Goal: Answer question/provide support: Share knowledge or assist other users

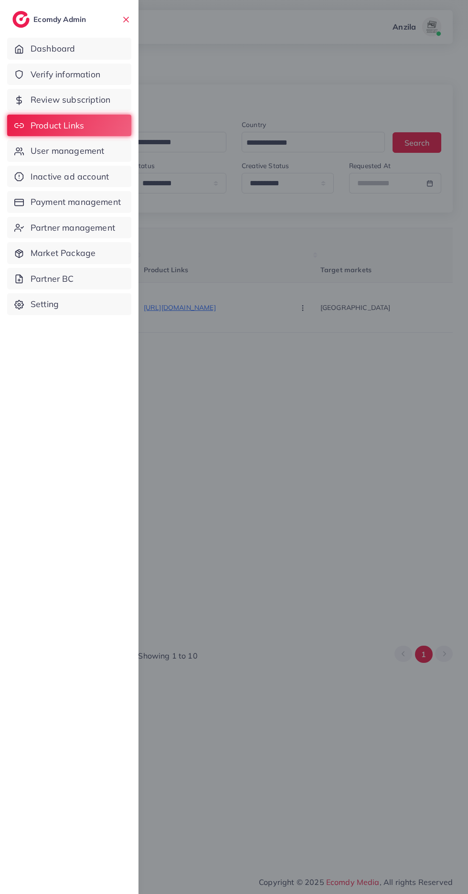
select select "*****"
click at [48, 75] on span "Verify information" at bounding box center [66, 74] width 70 height 12
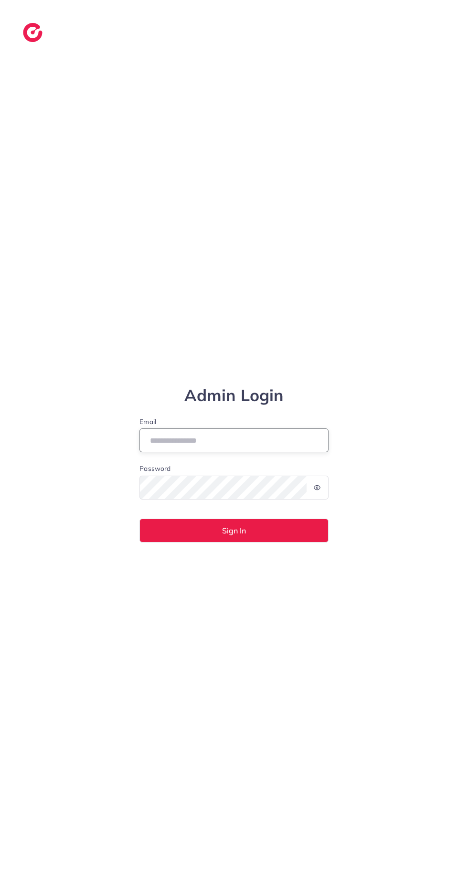
click at [307, 452] on input "Email" at bounding box center [233, 440] width 189 height 24
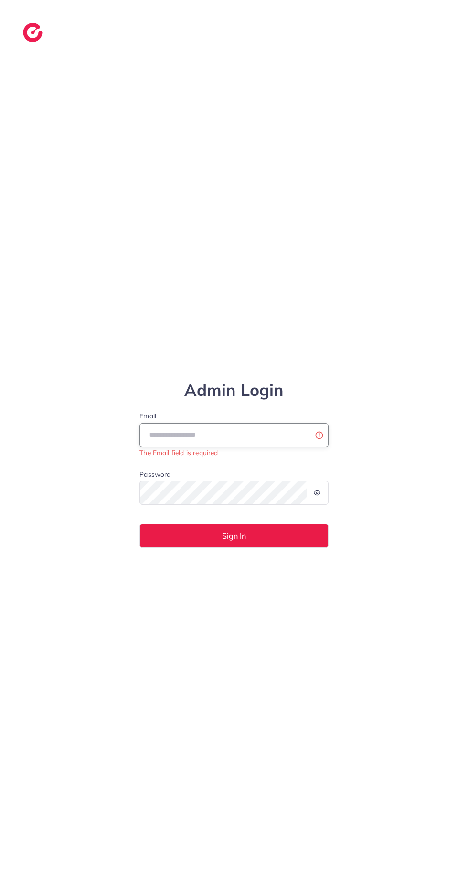
type input "**********"
click at [139, 524] on button "Sign In" at bounding box center [233, 536] width 189 height 24
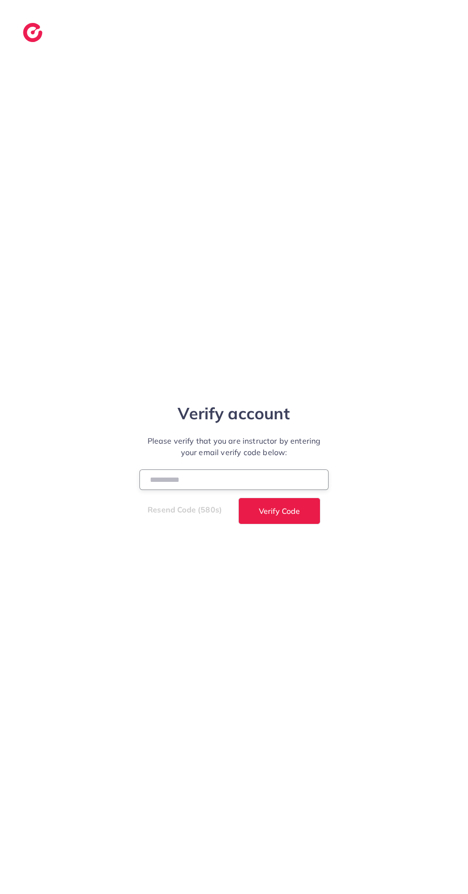
click at [171, 490] on input "number" at bounding box center [233, 479] width 189 height 21
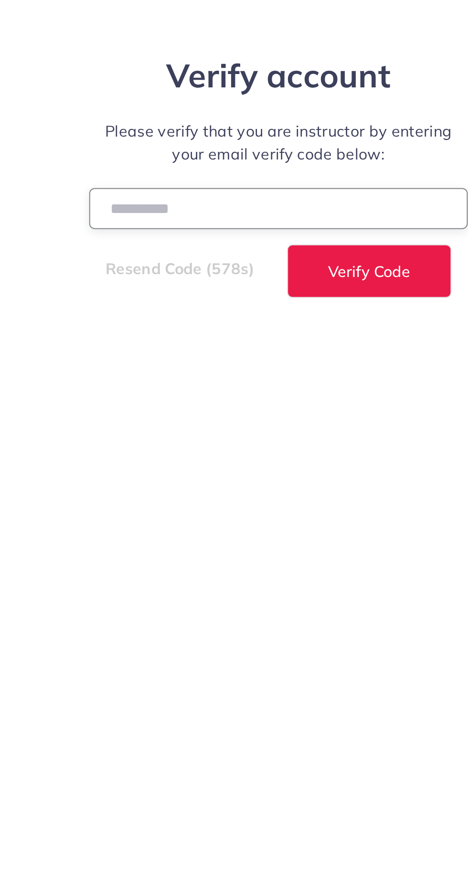
type input "******"
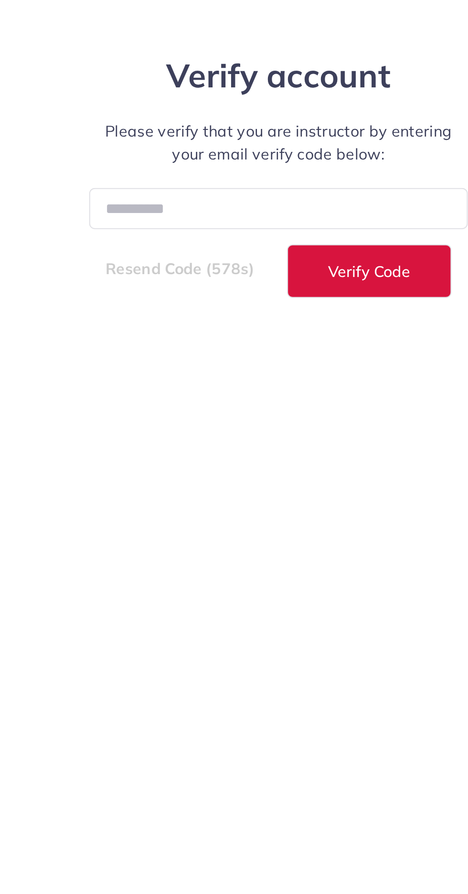
click at [263, 515] on span "Verify Code" at bounding box center [279, 511] width 41 height 8
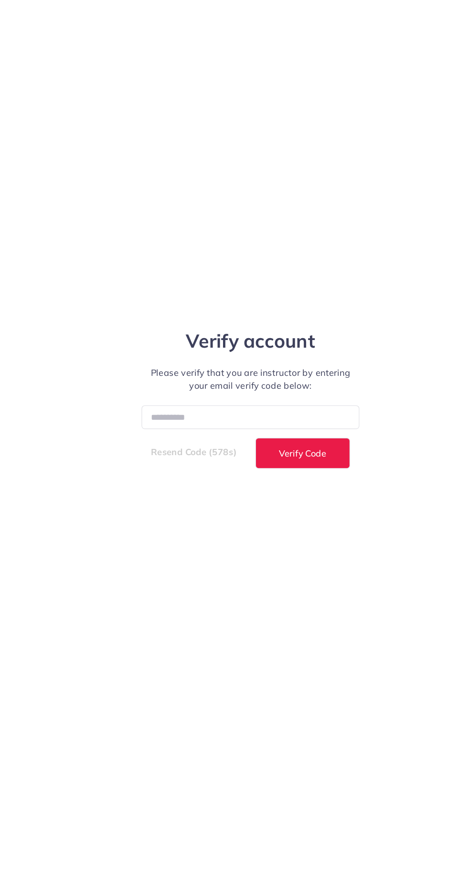
select select "**"
select select "****"
select select "**"
select select "****"
select select "**"
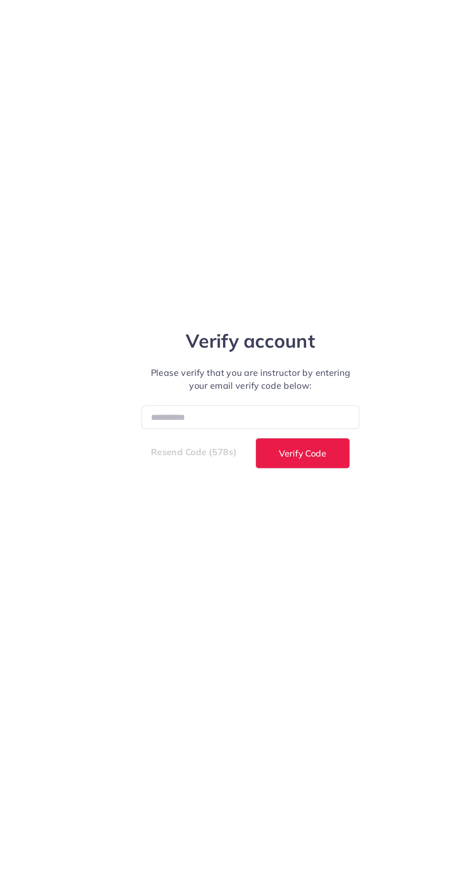
select select "****"
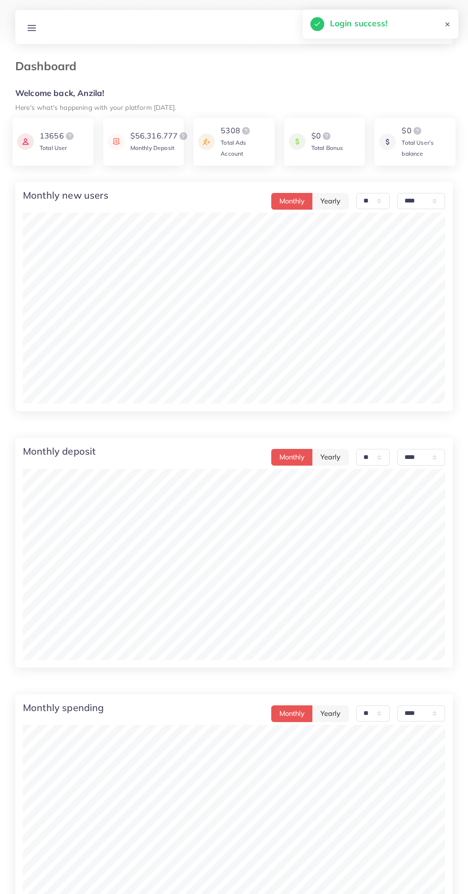
click at [32, 28] on line at bounding box center [32, 28] width 8 height 0
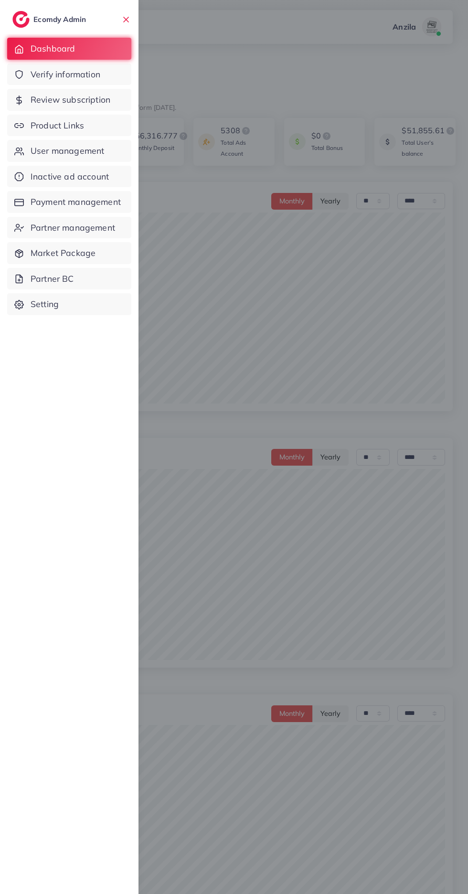
click at [31, 74] on link "Verify information" at bounding box center [69, 75] width 124 height 22
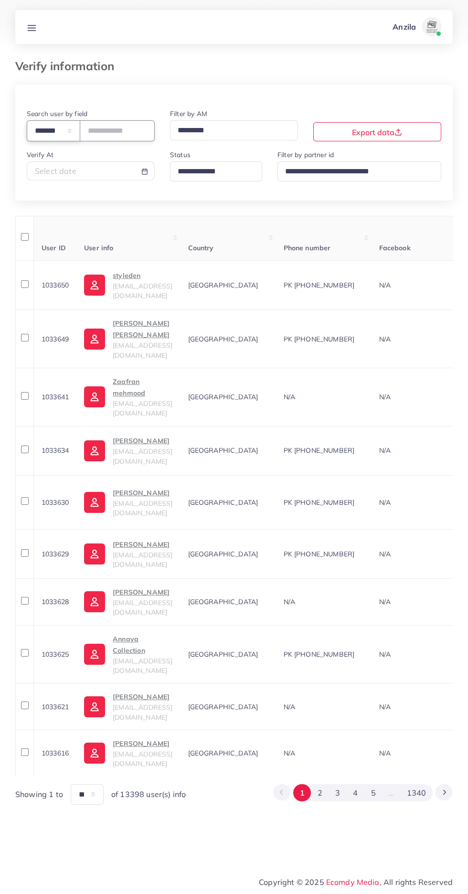
click at [60, 127] on select "**********" at bounding box center [53, 130] width 53 height 21
select select "*****"
click at [113, 126] on input "text" at bounding box center [117, 130] width 75 height 21
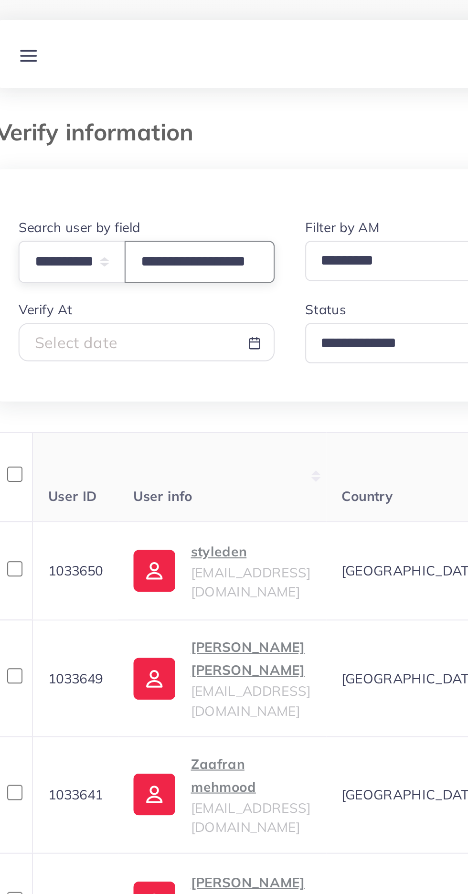
scroll to position [0, 24]
type input "**********"
click at [87, 103] on div at bounding box center [233, 96] width 437 height 23
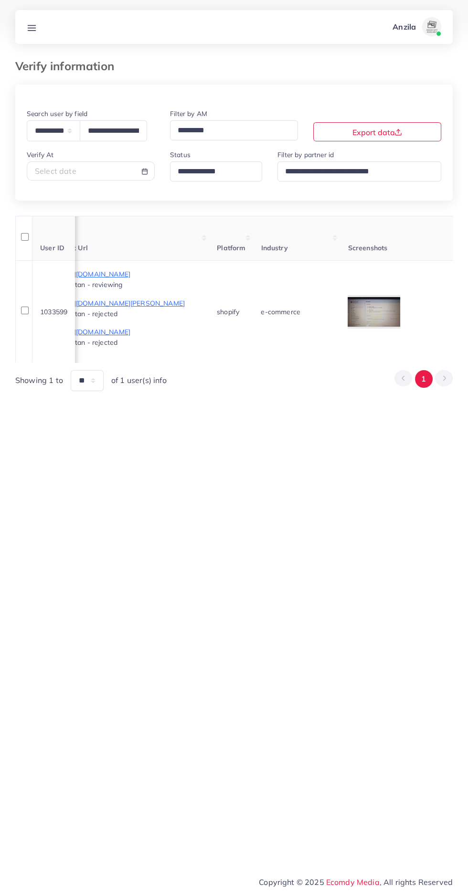
scroll to position [0, 584]
click at [341, 310] on td "e-commerce" at bounding box center [297, 311] width 87 height 102
click at [0, 0] on div at bounding box center [0, 0] width 0 height 0
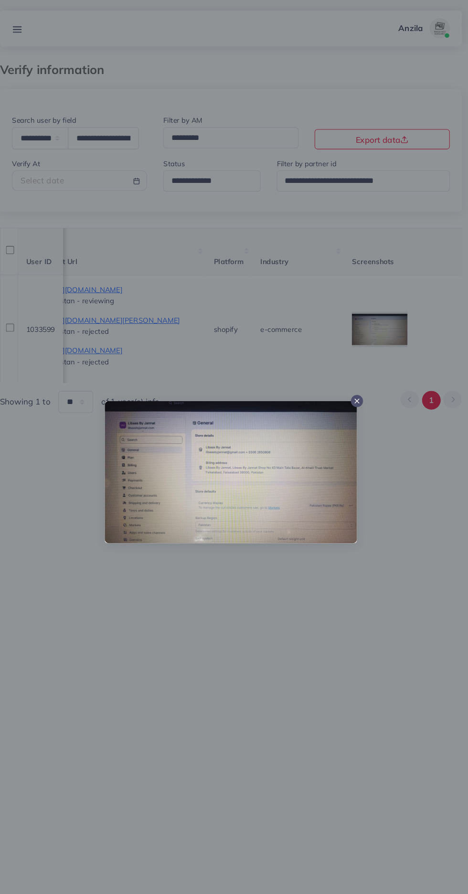
click at [219, 720] on div at bounding box center [234, 447] width 468 height 894
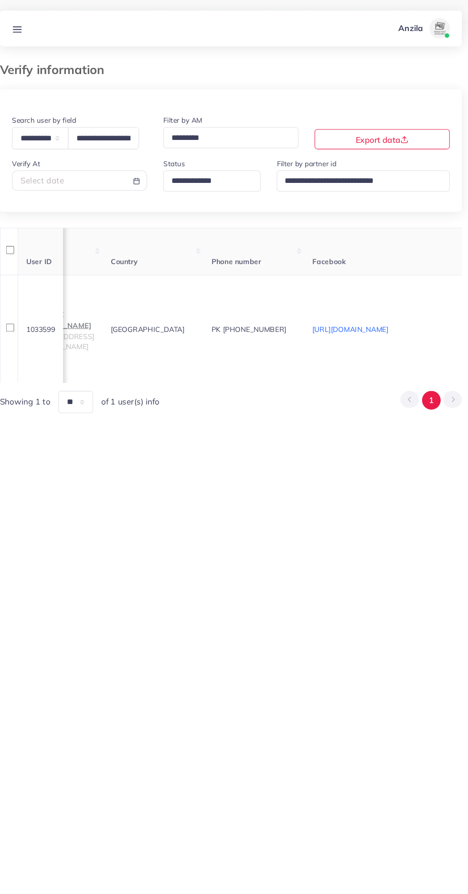
scroll to position [0, 0]
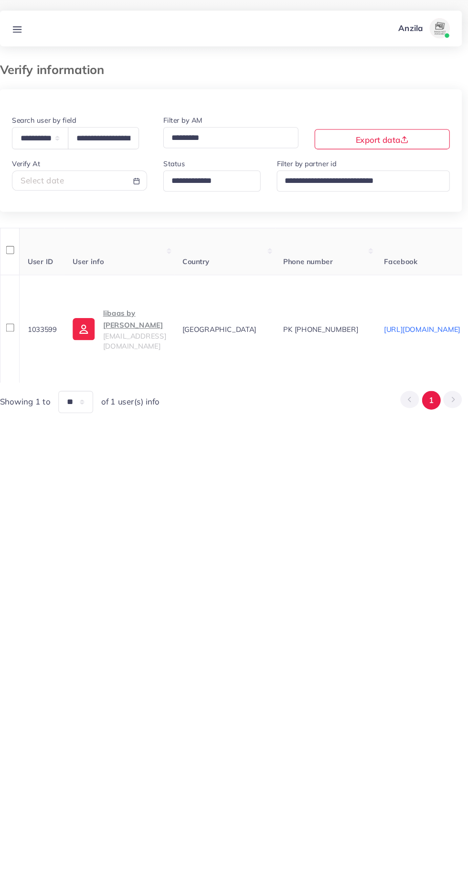
click at [137, 322] on span "[EMAIL_ADDRESS][DOMAIN_NAME]" at bounding box center [143, 323] width 60 height 18
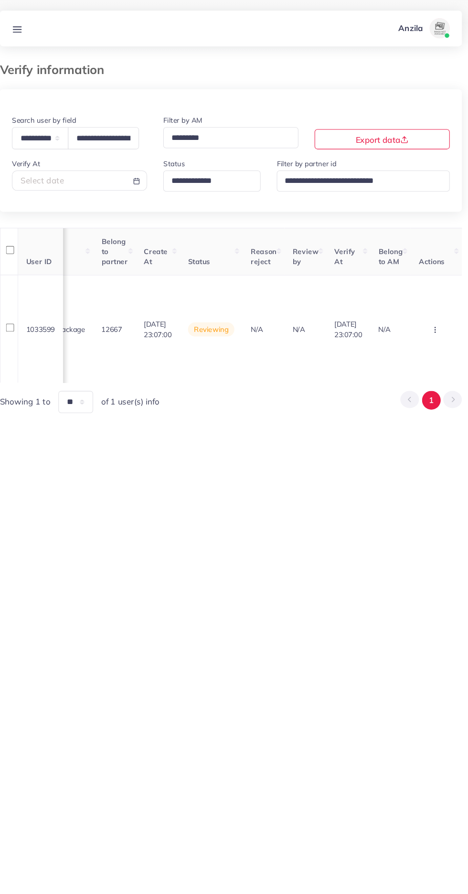
scroll to position [0, 1081]
click at [427, 312] on circle "button" at bounding box center [427, 312] width 0 height 0
click at [399, 236] on span "Approve" at bounding box center [400, 240] width 32 height 10
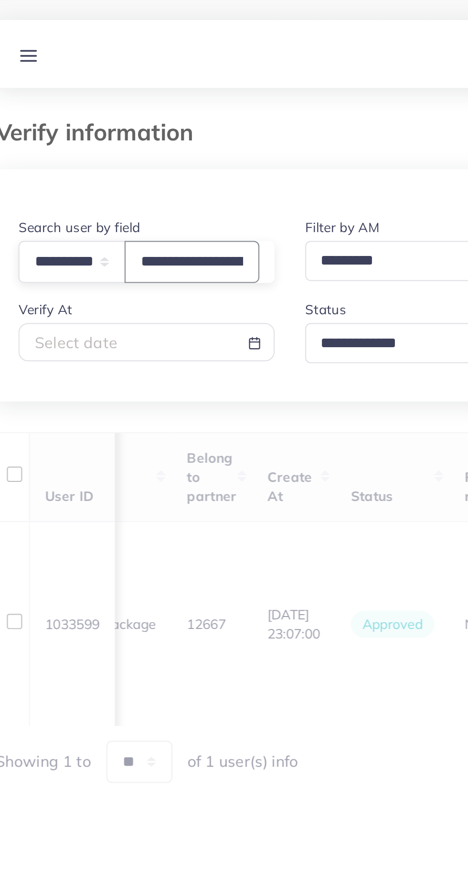
scroll to position [0, 58]
type input "**********"
click at [86, 212] on div "**********" at bounding box center [233, 238] width 437 height 307
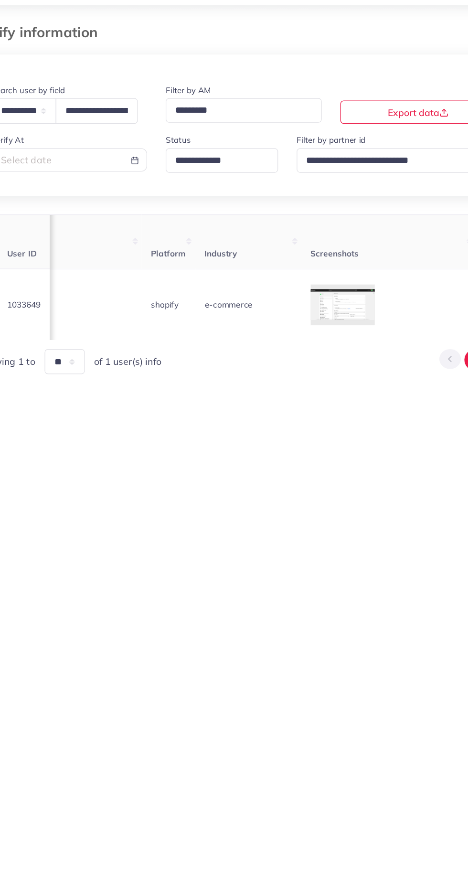
scroll to position [0, 670]
click at [0, 0] on icon at bounding box center [0, 0] width 0 height 0
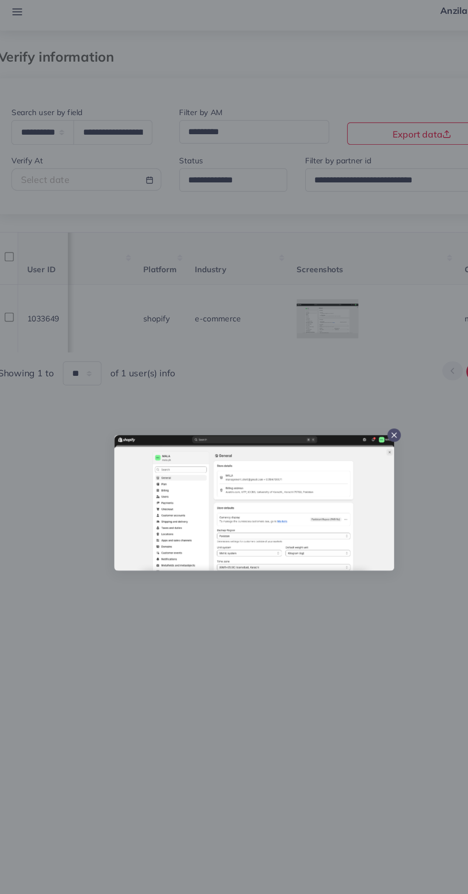
click at [186, 601] on div at bounding box center [234, 447] width 468 height 894
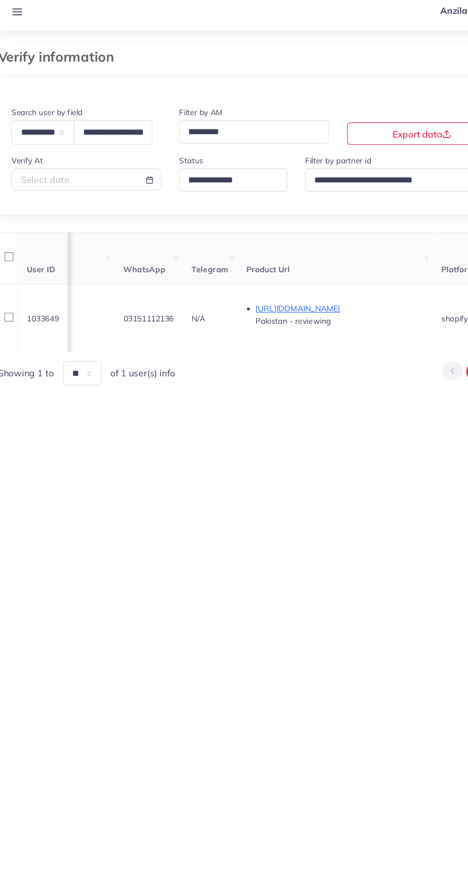
scroll to position [0, 396]
copy span "03151112136"
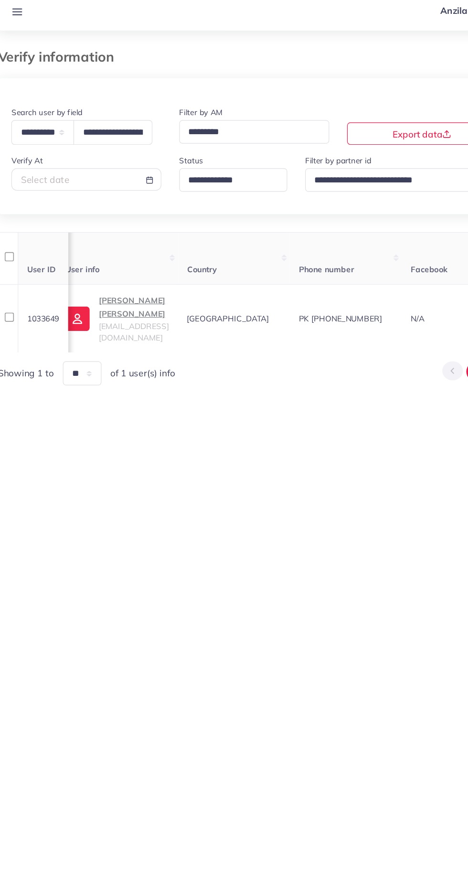
scroll to position [0, 0]
click at [146, 286] on p "[PERSON_NAME] [PERSON_NAME]" at bounding box center [143, 279] width 60 height 23
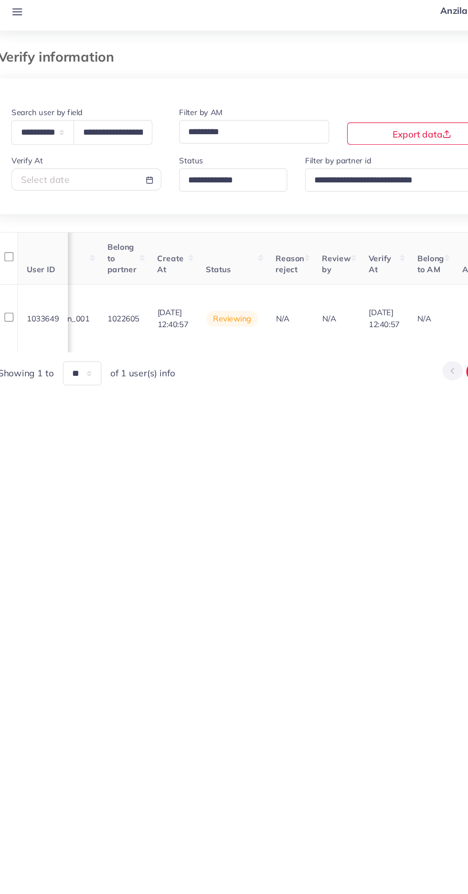
scroll to position [0, 1119]
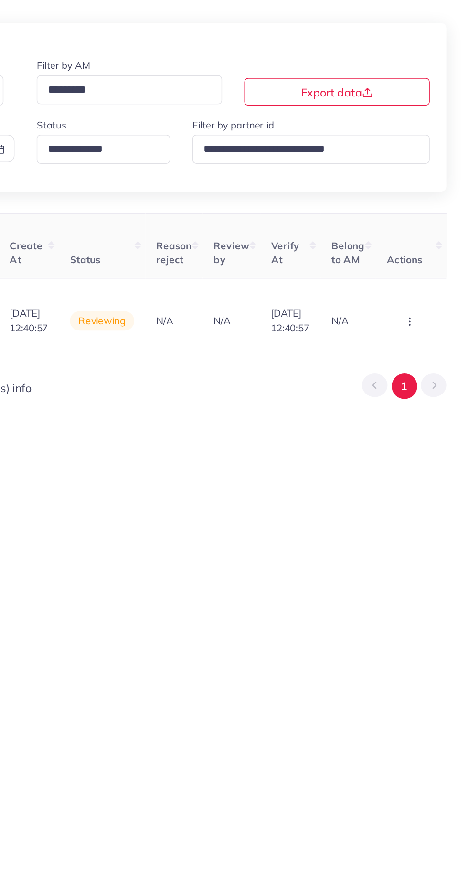
click at [429, 287] on icon "button" at bounding box center [428, 291] width 8 height 8
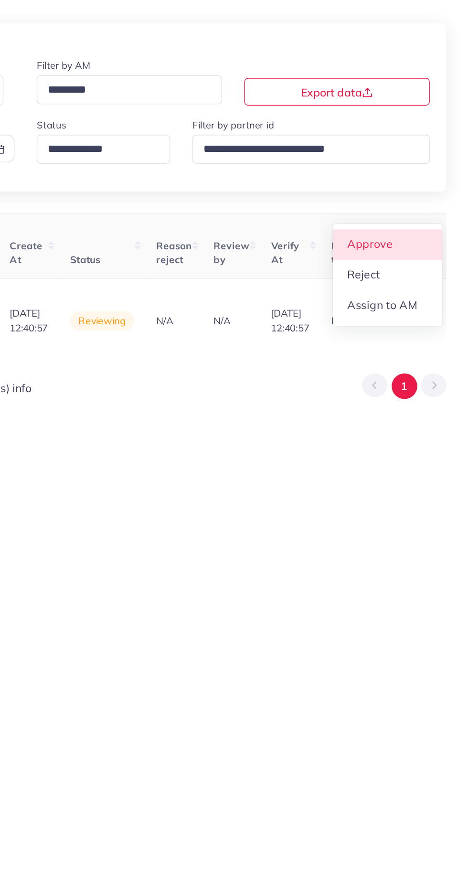
click at [407, 233] on span "Approve" at bounding box center [400, 238] width 32 height 10
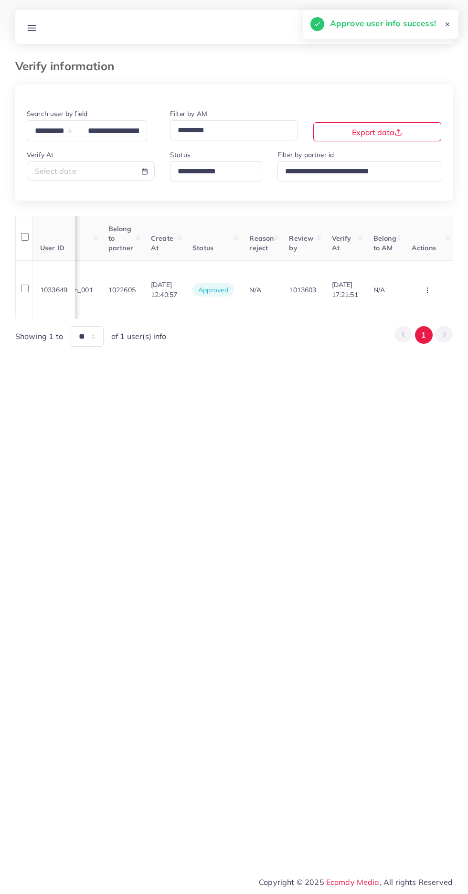
click at [30, 28] on line at bounding box center [32, 28] width 8 height 0
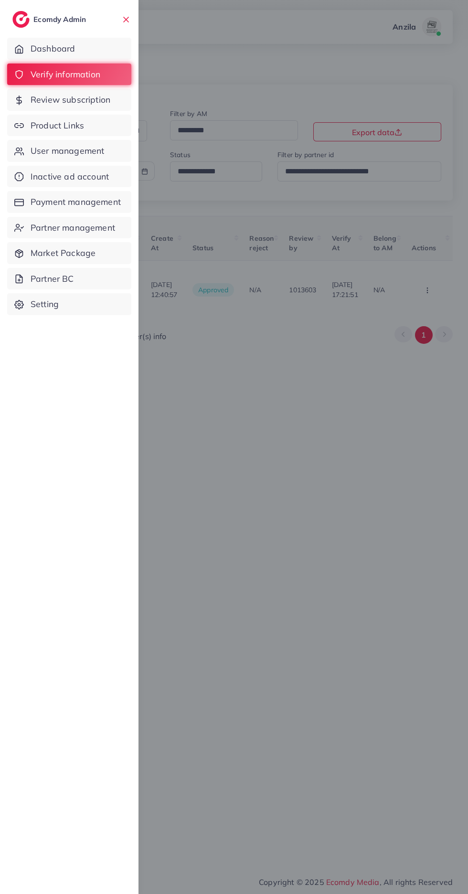
click at [38, 124] on span "Product Links" at bounding box center [57, 125] width 53 height 12
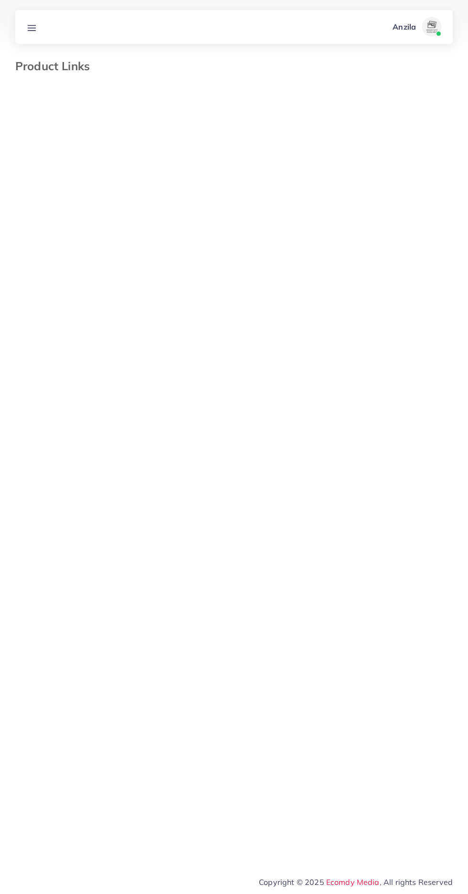
select select "*********"
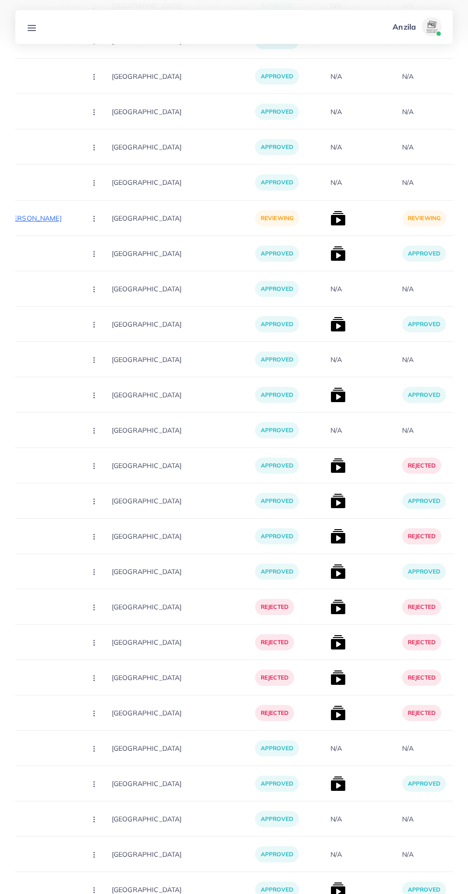
scroll to position [16361, 0]
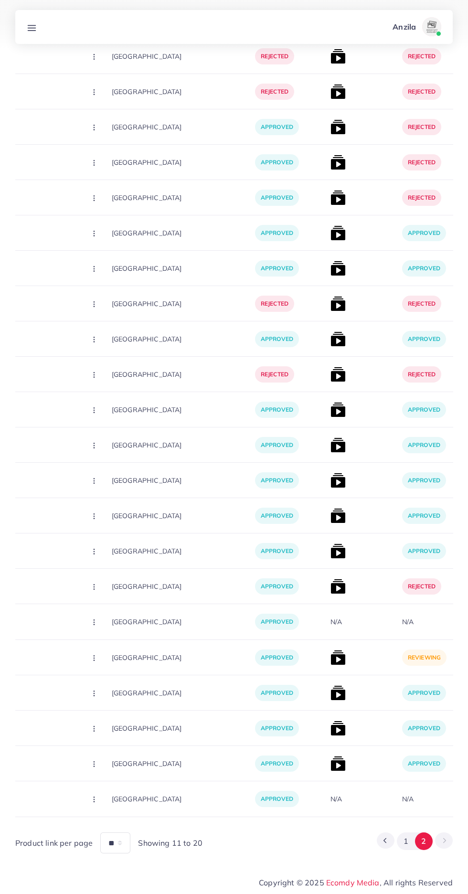
scroll to position [6640, 0]
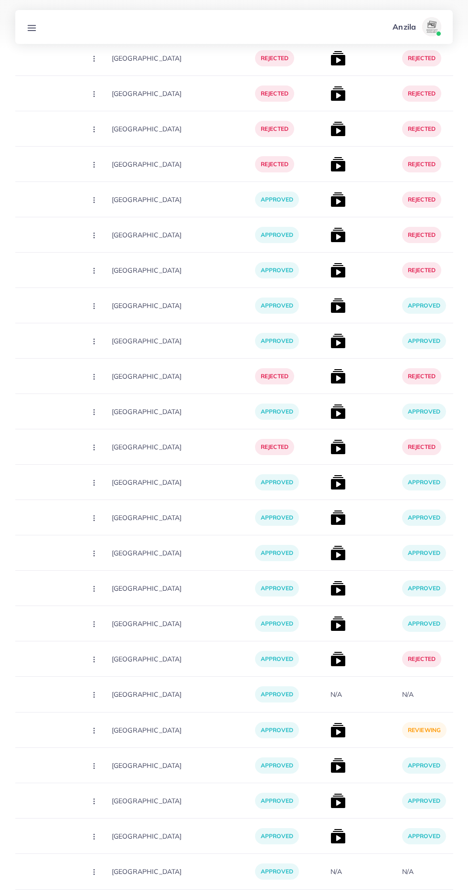
click at [330, 728] on img at bounding box center [337, 730] width 15 height 15
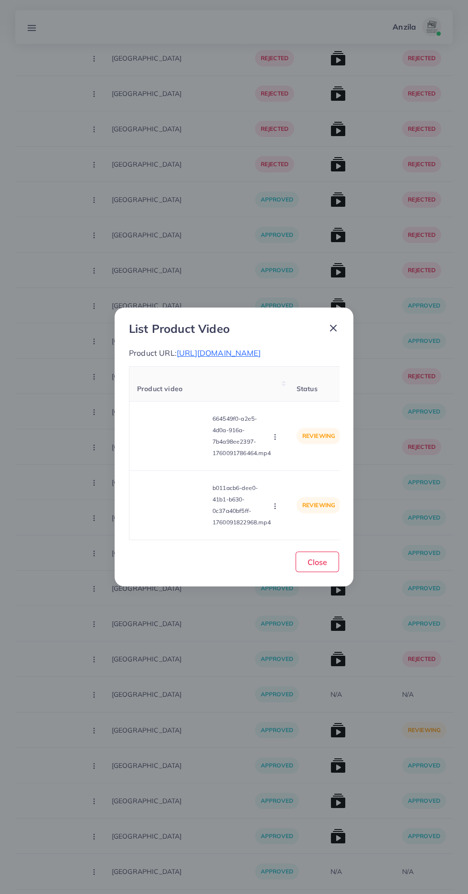
click at [163, 458] on video at bounding box center [173, 436] width 72 height 43
click at [166, 458] on div at bounding box center [173, 436] width 72 height 43
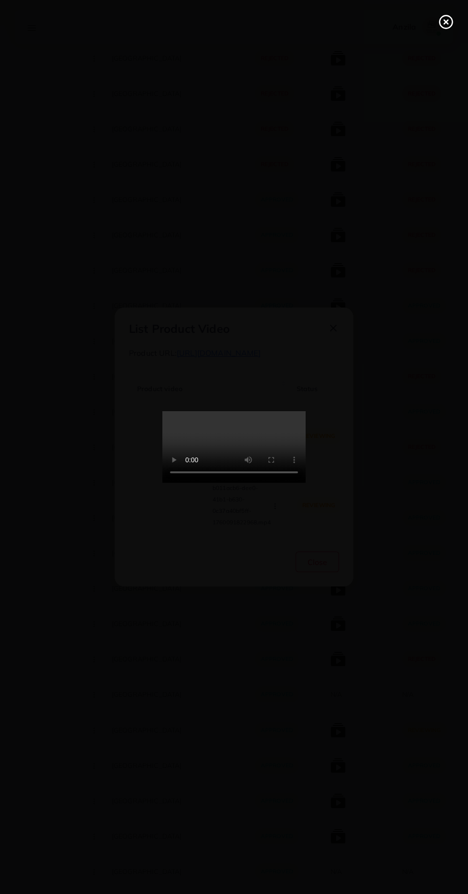
click at [442, 21] on icon at bounding box center [445, 21] width 15 height 15
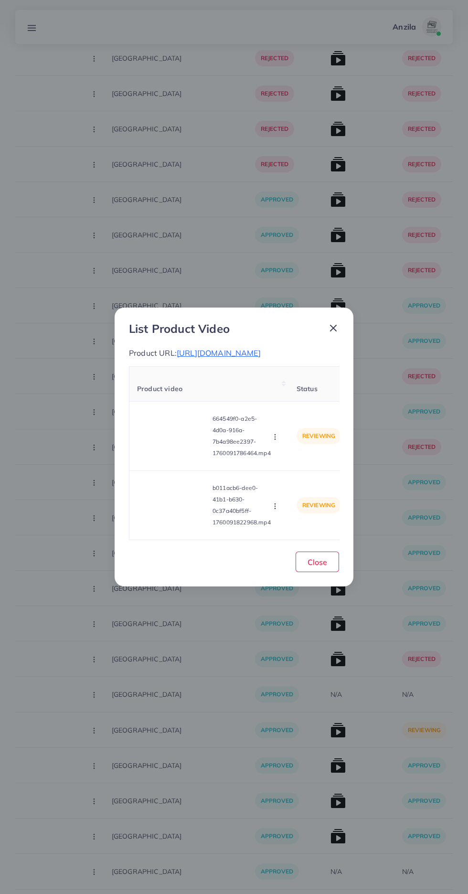
click at [275, 437] on circle "button" at bounding box center [275, 436] width 0 height 0
click at [304, 470] on link "Approve" at bounding box center [297, 459] width 75 height 21
click at [170, 527] on video at bounding box center [173, 505] width 72 height 43
click at [276, 510] on icon "button" at bounding box center [275, 506] width 8 height 8
click at [302, 466] on span "Approve" at bounding box center [296, 461] width 32 height 10
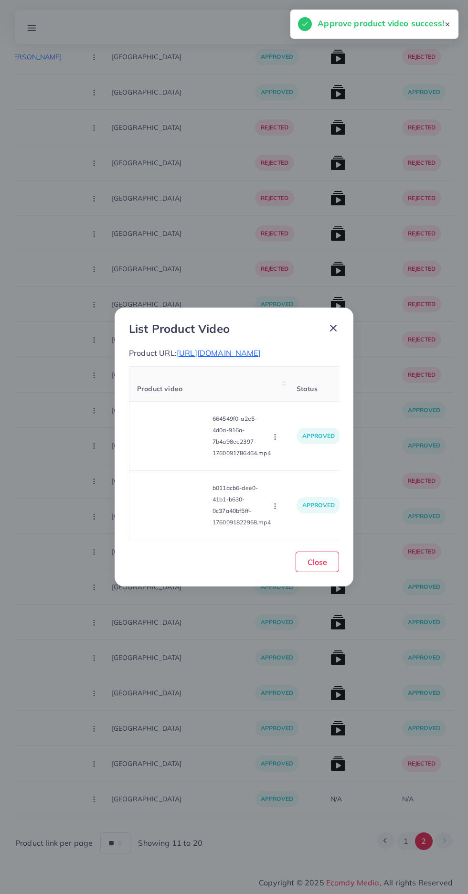
scroll to position [6463, 0]
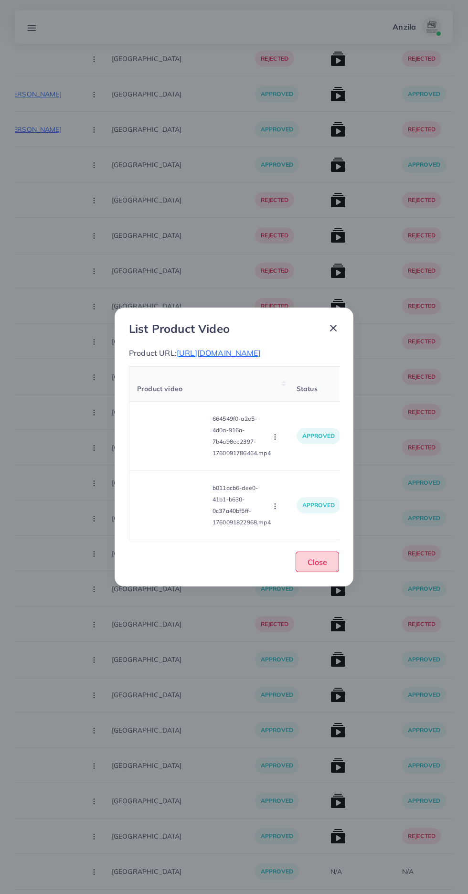
click at [313, 567] on span "Close" at bounding box center [318, 562] width 20 height 10
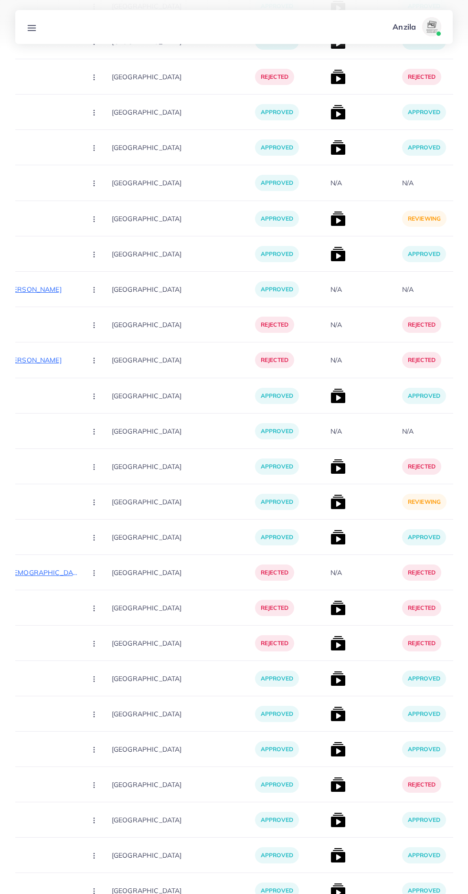
scroll to position [5170, 0]
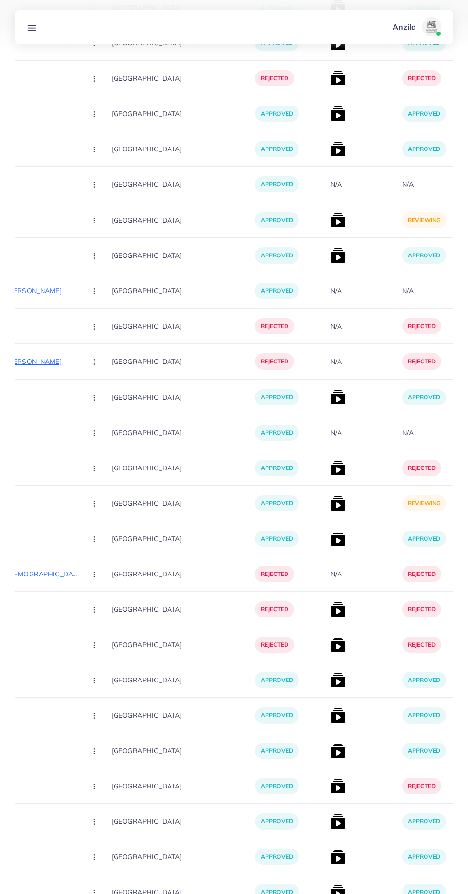
click at [330, 500] on img at bounding box center [337, 503] width 15 height 15
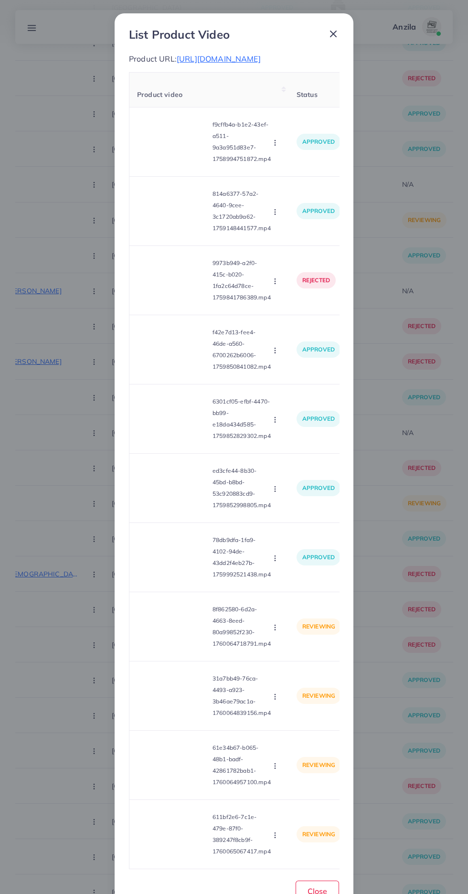
scroll to position [57, 0]
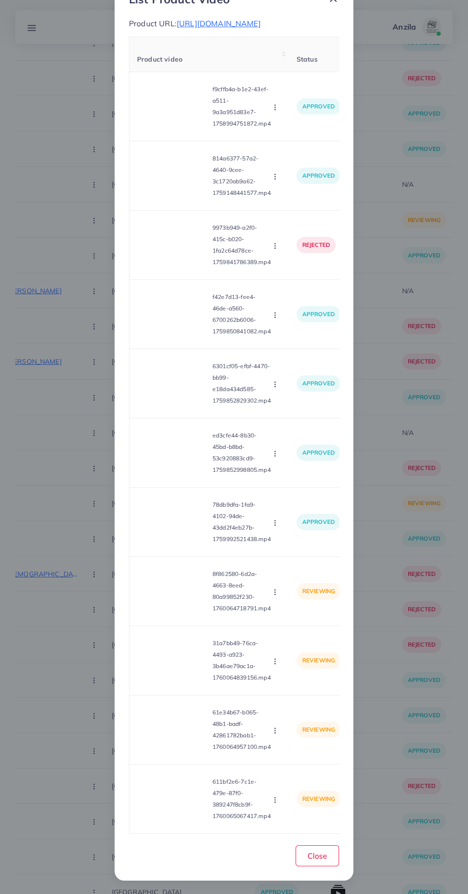
click at [178, 591] on video at bounding box center [173, 591] width 72 height 43
click at [173, 592] on icon at bounding box center [172, 591] width 15 height 15
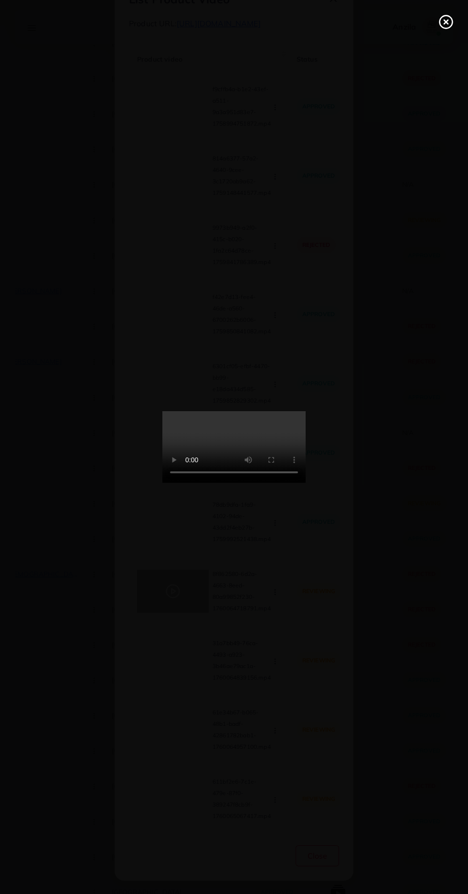
click at [443, 17] on icon at bounding box center [445, 21] width 15 height 15
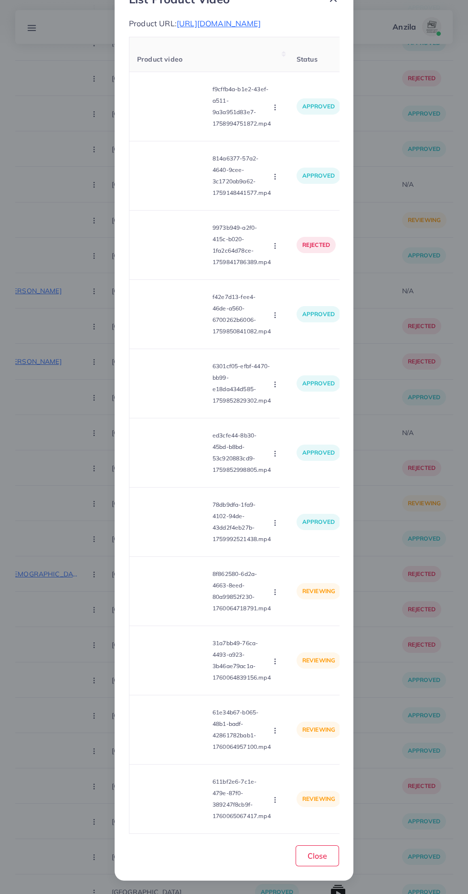
scroll to position [0, 0]
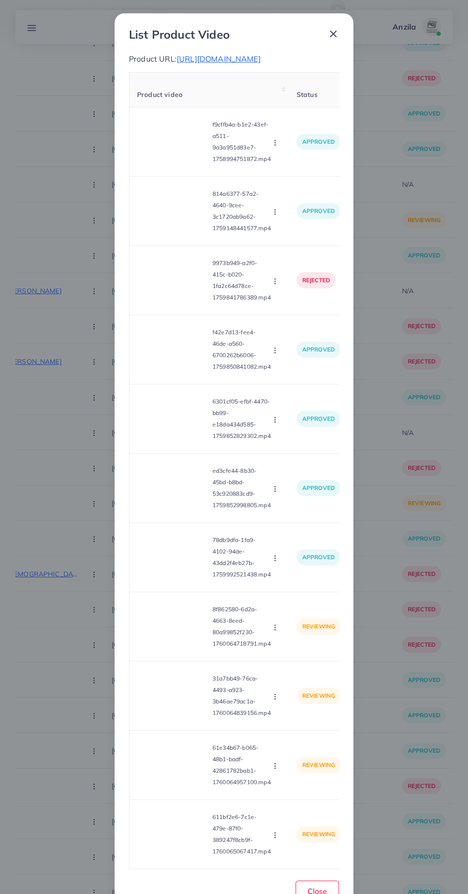
click at [261, 64] on span "[URL][DOMAIN_NAME]" at bounding box center [219, 59] width 84 height 10
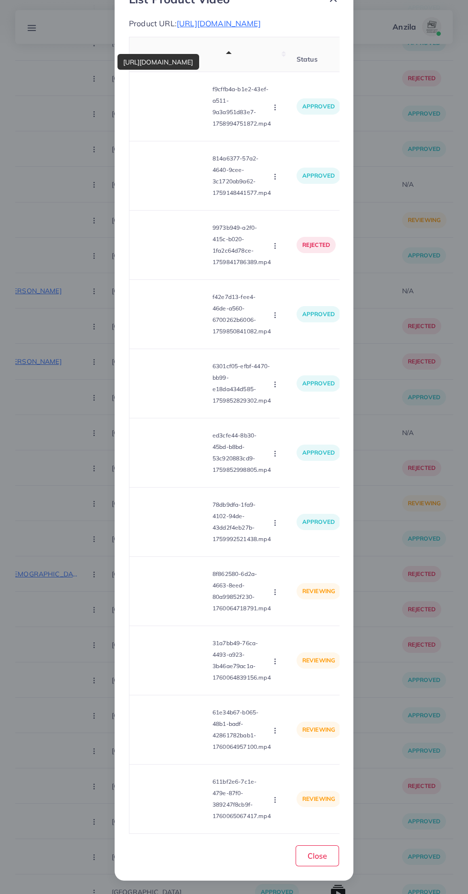
click at [195, 676] on video at bounding box center [173, 660] width 72 height 43
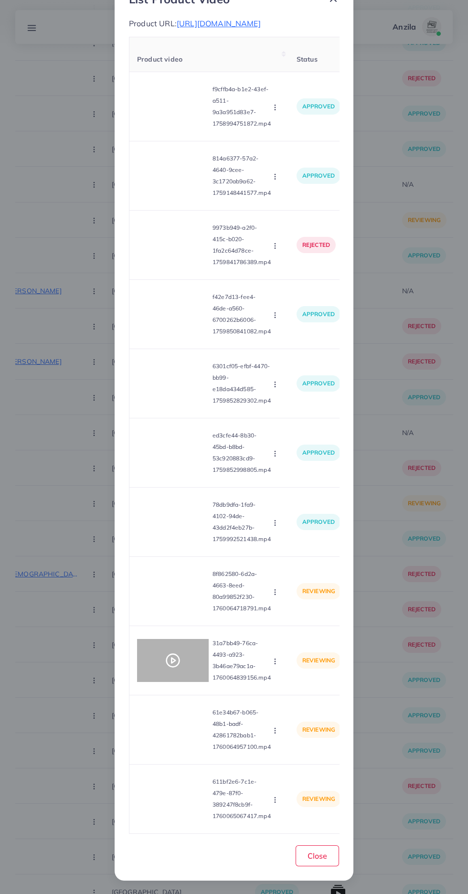
click at [192, 674] on div at bounding box center [173, 660] width 72 height 43
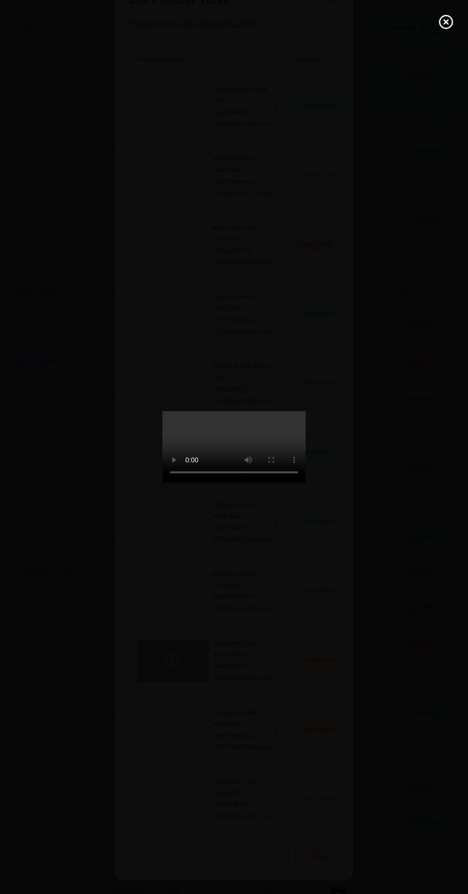
click at [445, 22] on line at bounding box center [446, 22] width 4 height 4
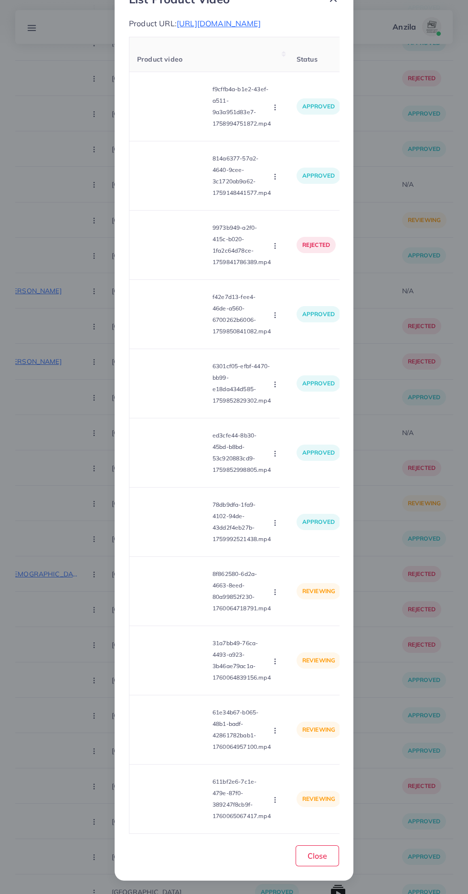
click at [239, 19] on span "[URL][DOMAIN_NAME]" at bounding box center [219, 24] width 84 height 10
click at [174, 735] on video at bounding box center [173, 729] width 72 height 43
click at [176, 733] on icon at bounding box center [172, 729] width 15 height 15
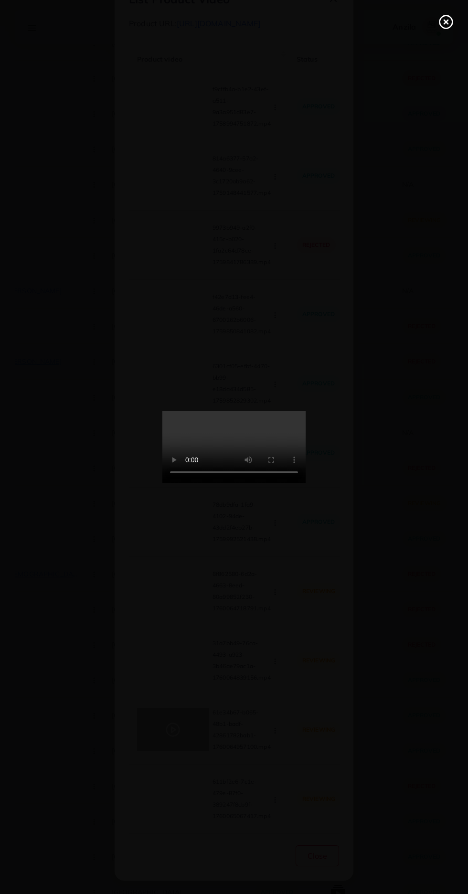
click at [440, 21] on circle at bounding box center [446, 22] width 13 height 13
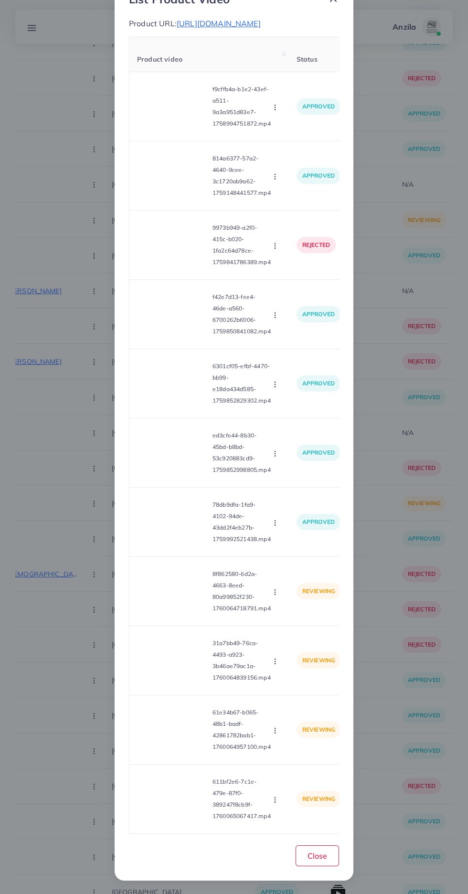
click at [187, 798] on video at bounding box center [173, 798] width 72 height 43
click at [187, 798] on div at bounding box center [173, 798] width 72 height 43
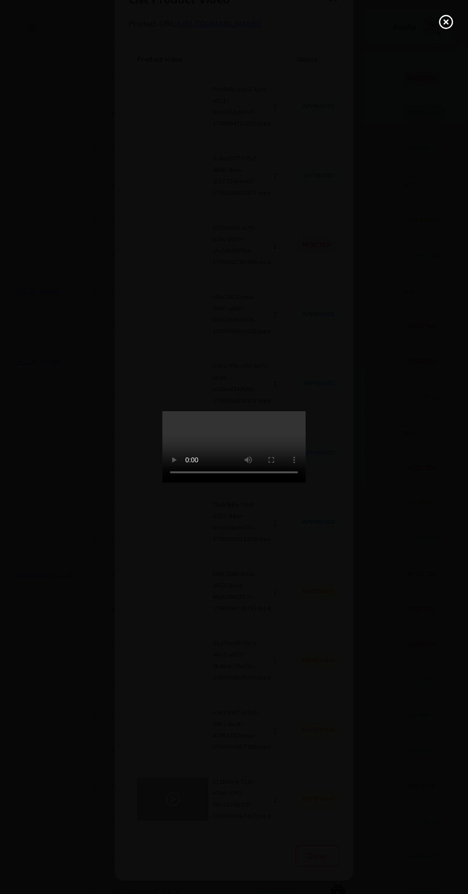
click at [440, 15] on icon at bounding box center [445, 21] width 15 height 15
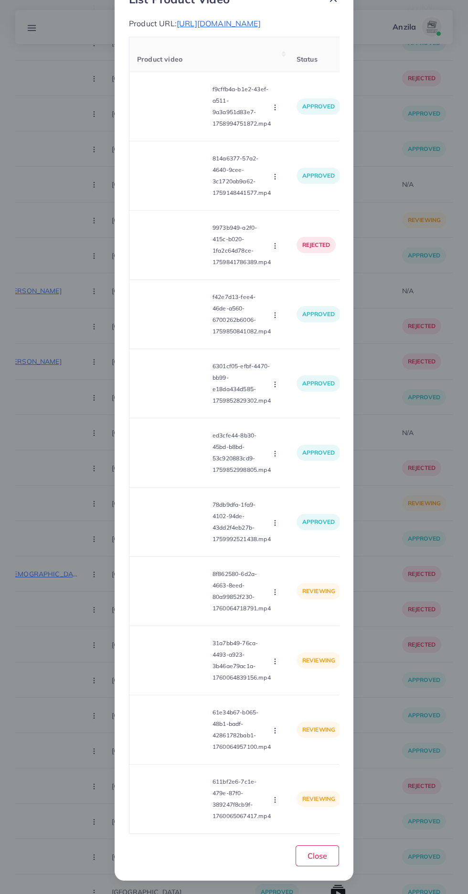
click at [275, 595] on circle "button" at bounding box center [275, 594] width 0 height 0
click at [302, 641] on link "Reject" at bounding box center [297, 636] width 75 height 21
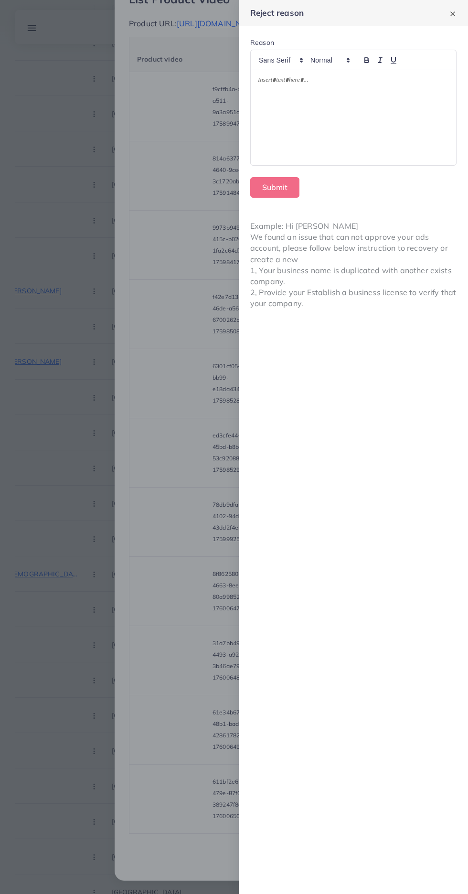
click at [255, 136] on div at bounding box center [353, 117] width 205 height 95
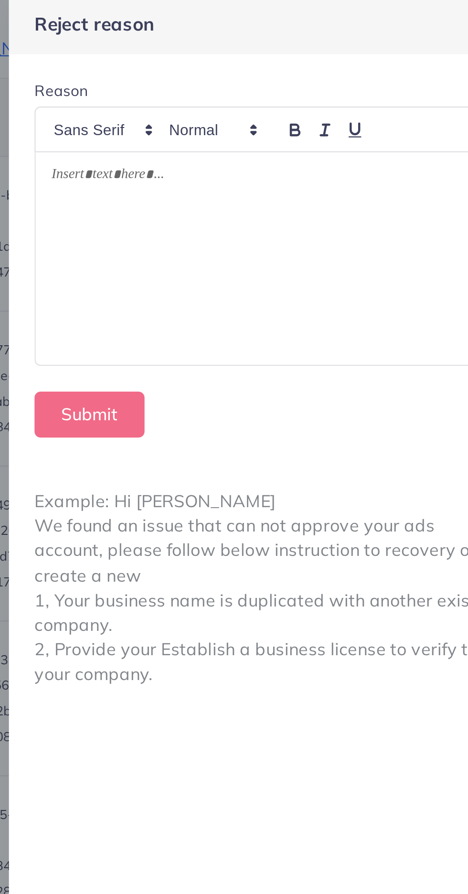
scroll to position [5170, 0]
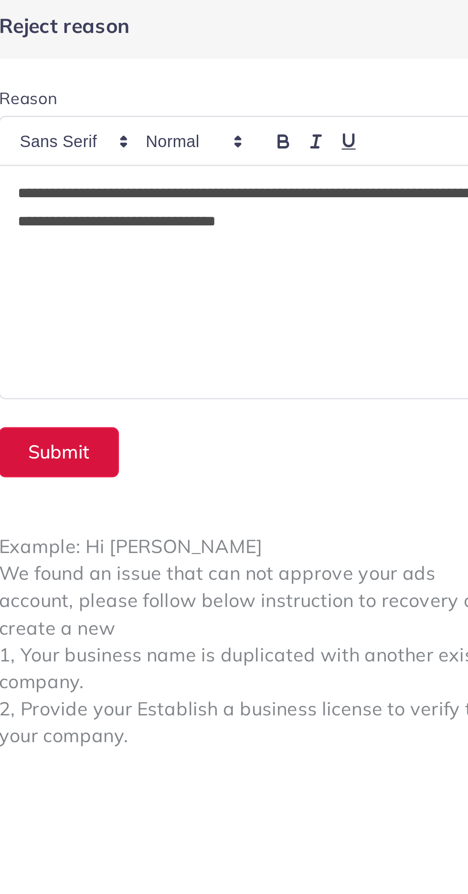
click at [277, 188] on button "Submit" at bounding box center [274, 187] width 49 height 21
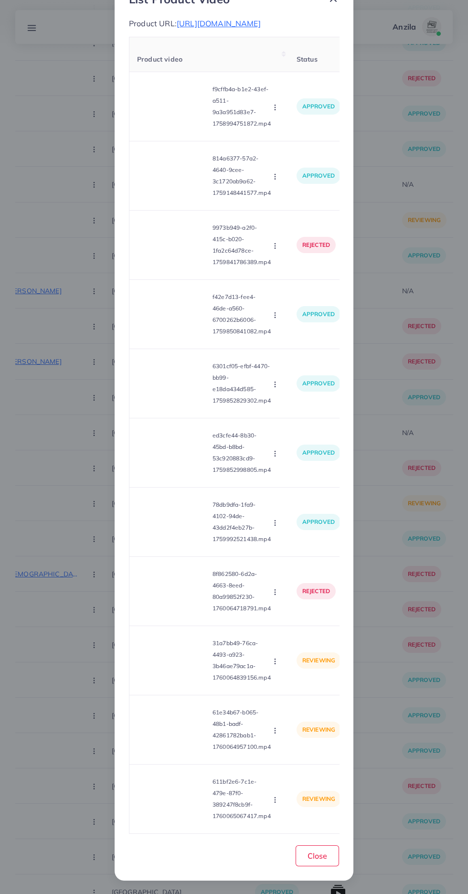
scroll to position [57, 0]
click at [280, 662] on button "button" at bounding box center [276, 661] width 11 height 10
click at [292, 706] on span "Reject" at bounding box center [291, 706] width 23 height 10
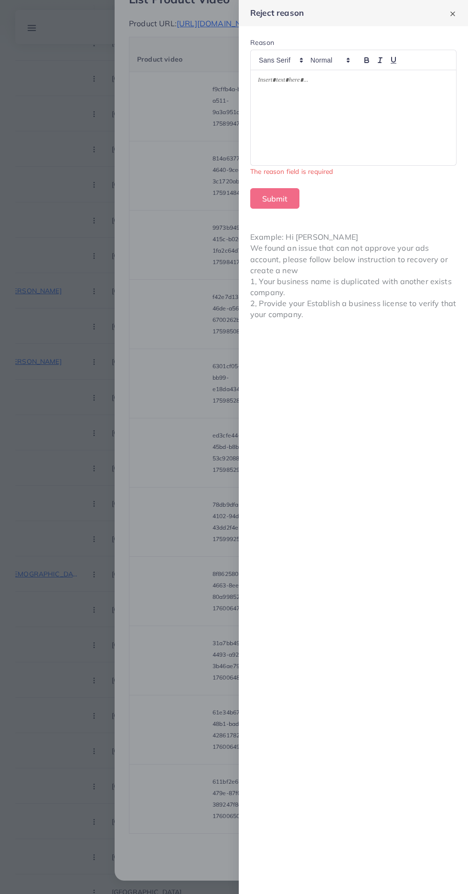
click at [370, 138] on div at bounding box center [353, 117] width 205 height 95
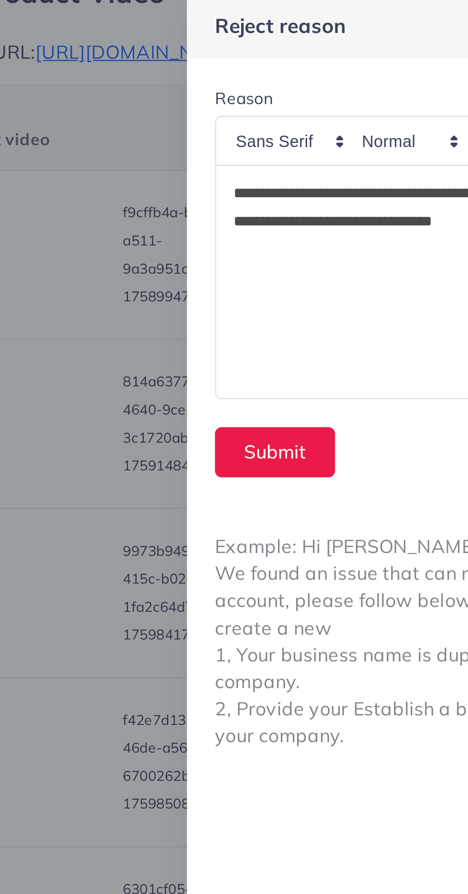
scroll to position [0, 0]
click at [269, 191] on button "Submit" at bounding box center [274, 187] width 49 height 21
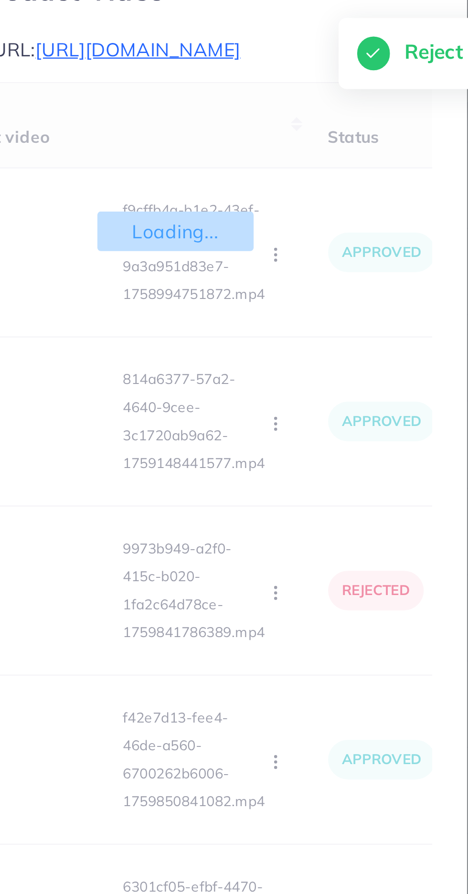
scroll to position [5170, 0]
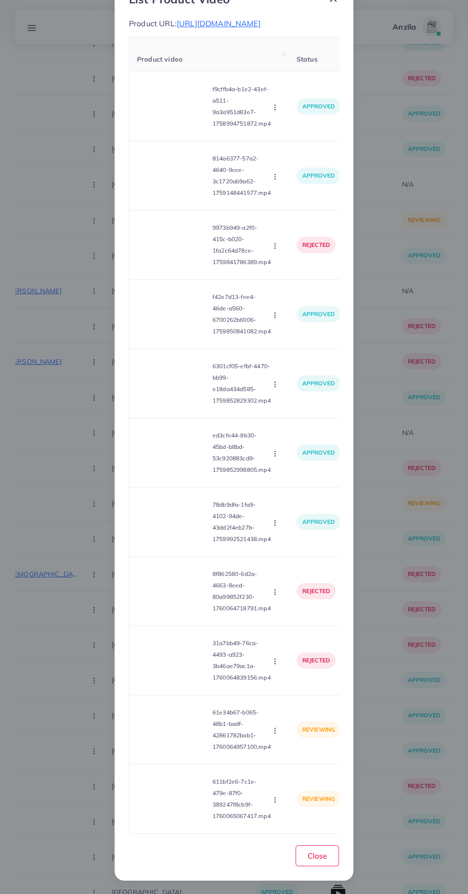
click at [275, 733] on circle "button" at bounding box center [275, 733] width 0 height 0
click at [293, 777] on span "Reject" at bounding box center [291, 775] width 23 height 10
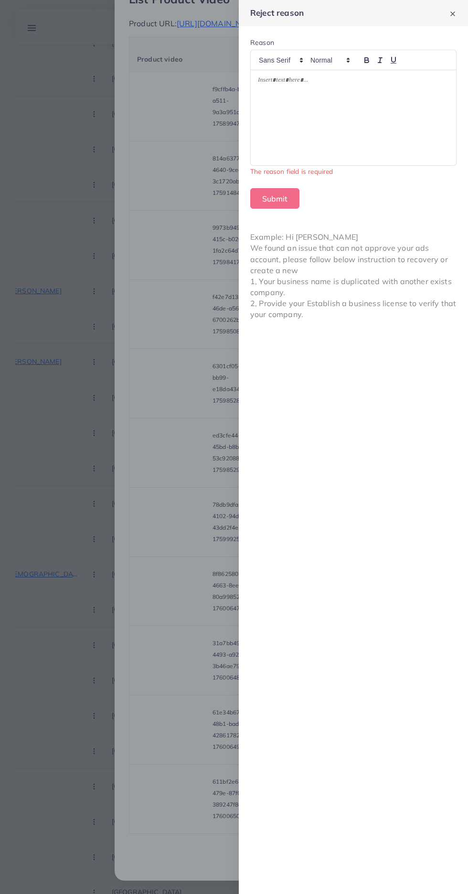
click at [265, 157] on div at bounding box center [353, 117] width 205 height 95
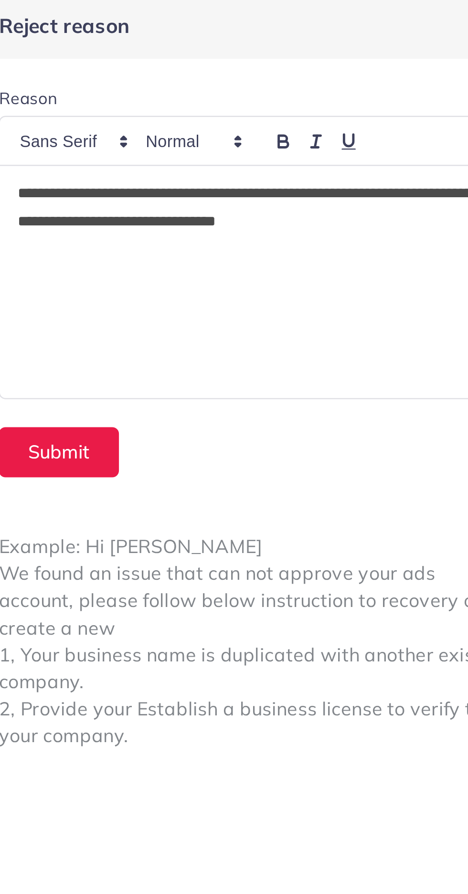
scroll to position [0, 0]
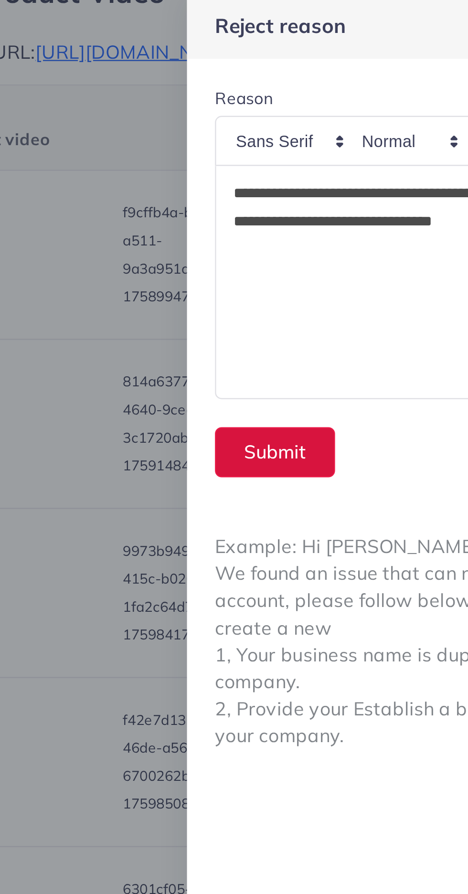
click at [255, 190] on button "Submit" at bounding box center [274, 187] width 49 height 21
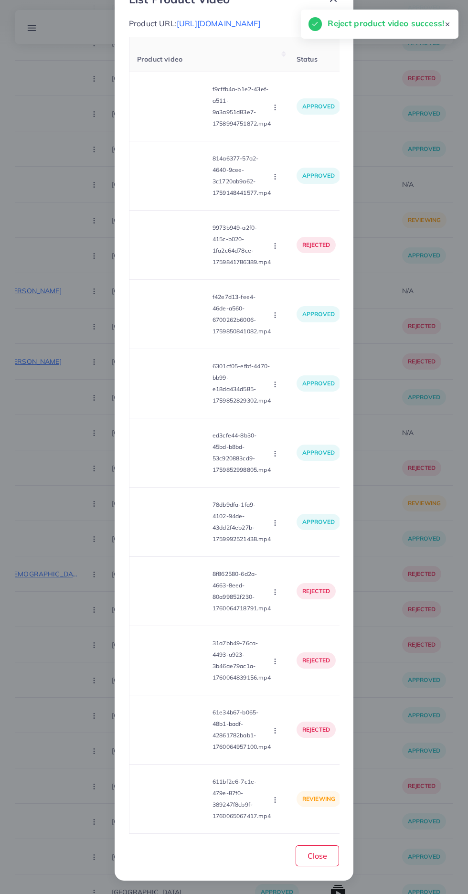
scroll to position [57, 0]
click at [275, 802] on circle "button" at bounding box center [275, 802] width 0 height 0
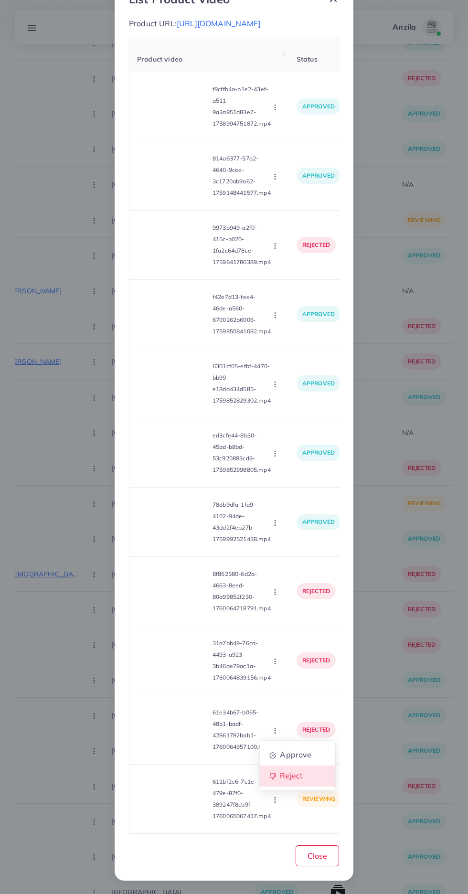
click at [292, 777] on span "Reject" at bounding box center [291, 776] width 23 height 10
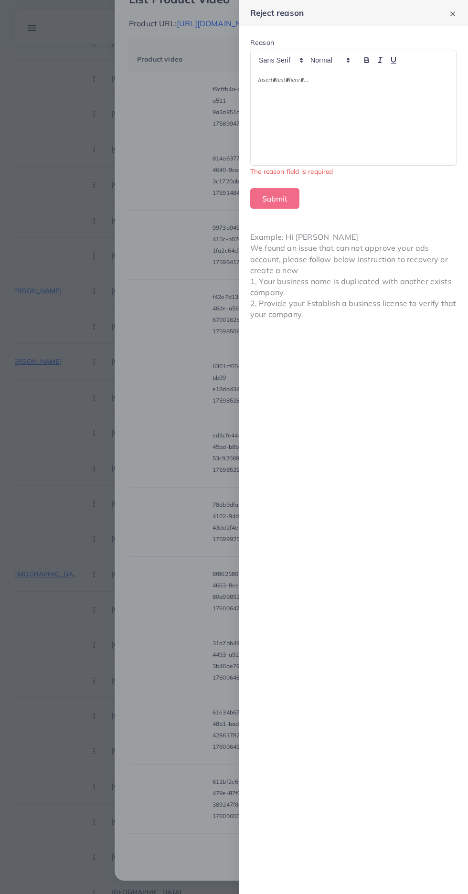
click at [294, 141] on div at bounding box center [353, 117] width 205 height 95
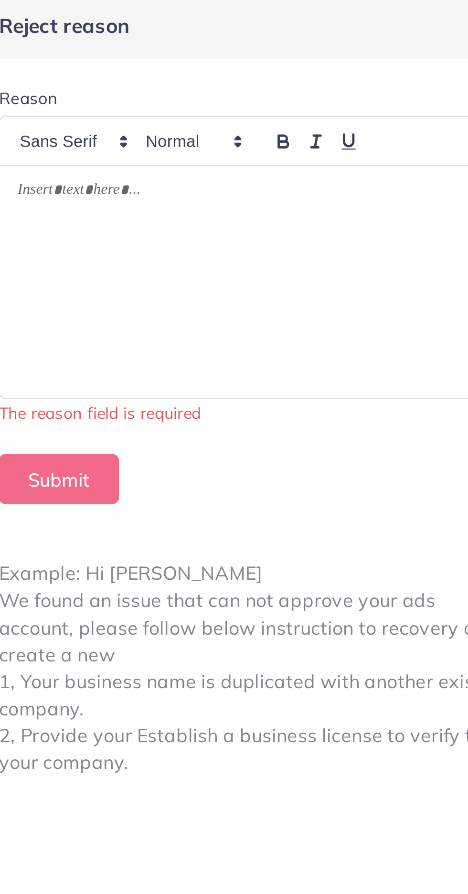
scroll to position [0, 0]
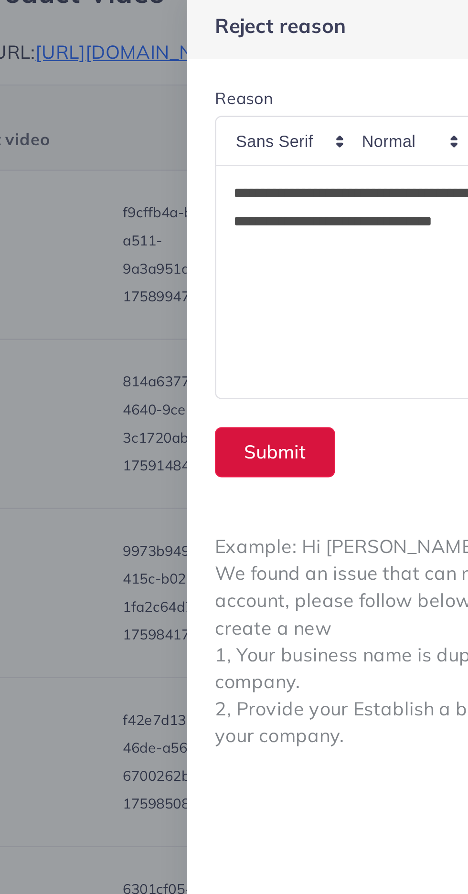
click at [256, 183] on button "Submit" at bounding box center [274, 187] width 49 height 21
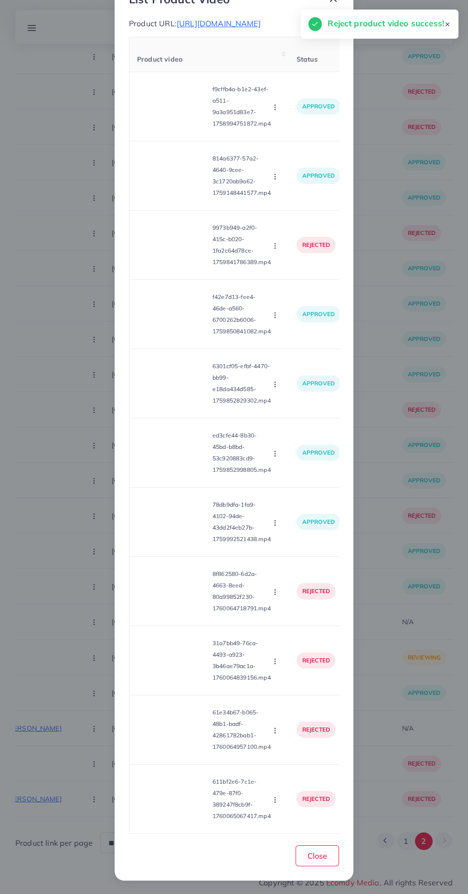
scroll to position [4733, 0]
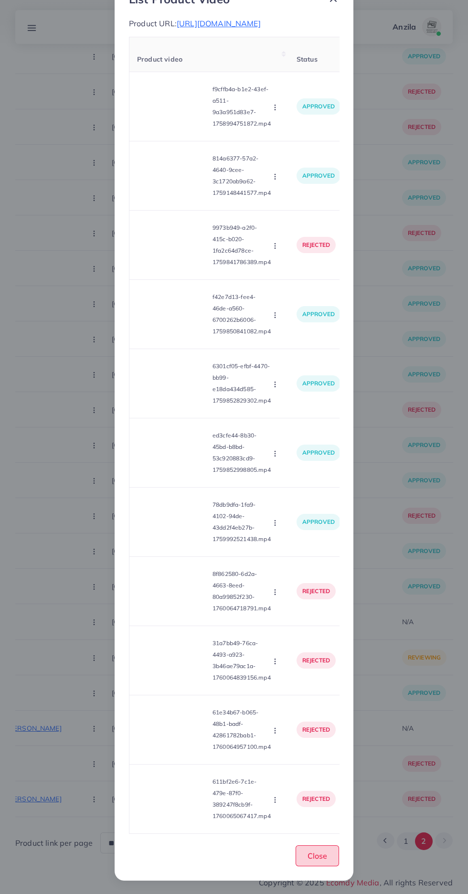
click at [305, 851] on button "Close" at bounding box center [317, 855] width 43 height 21
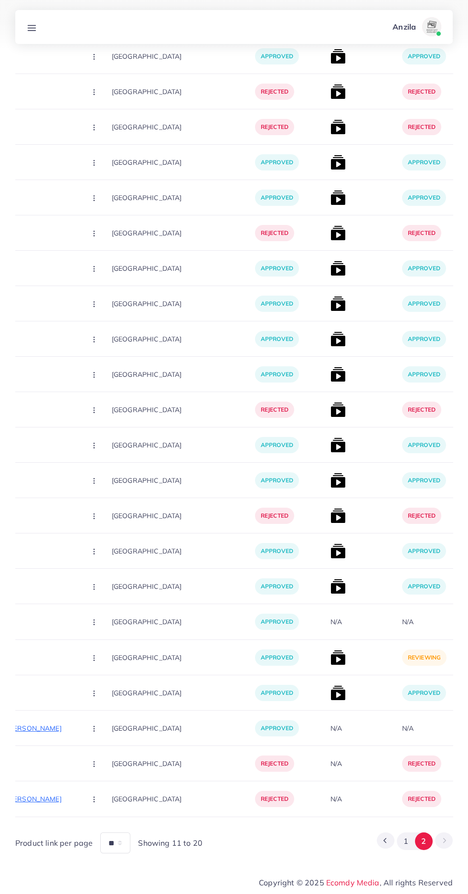
click at [330, 658] on img at bounding box center [337, 657] width 15 height 15
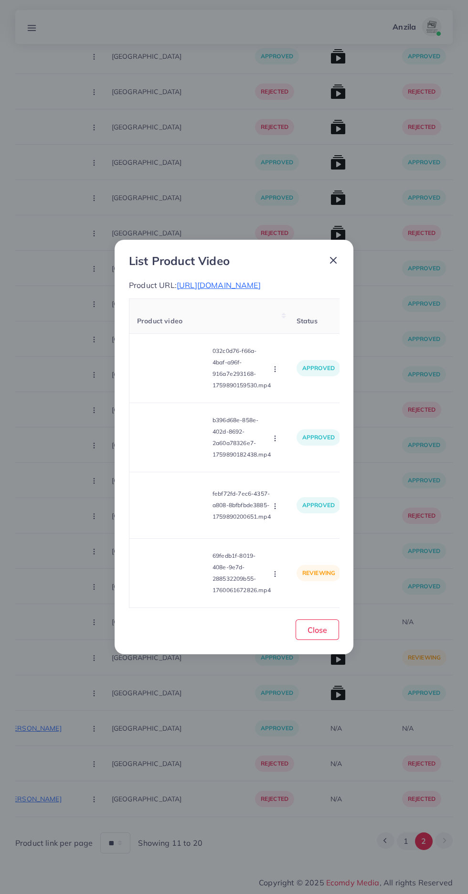
click at [182, 594] on video at bounding box center [173, 573] width 72 height 43
click at [178, 581] on icon at bounding box center [172, 572] width 15 height 15
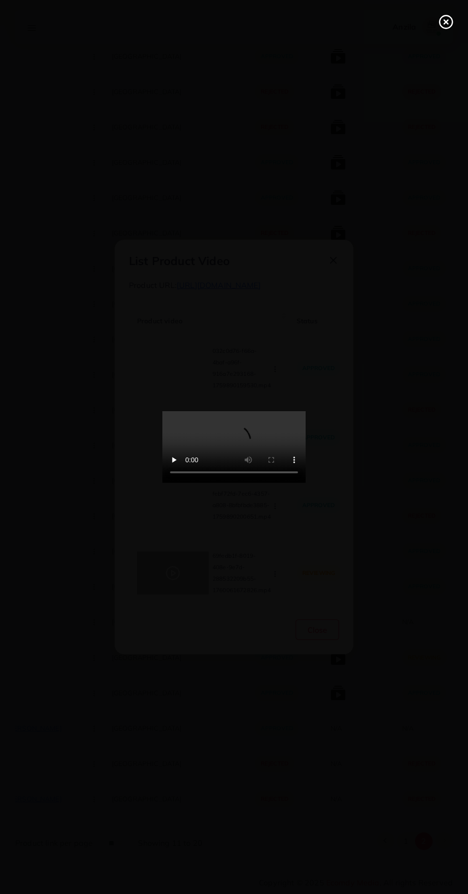
click at [440, 17] on icon at bounding box center [445, 21] width 15 height 15
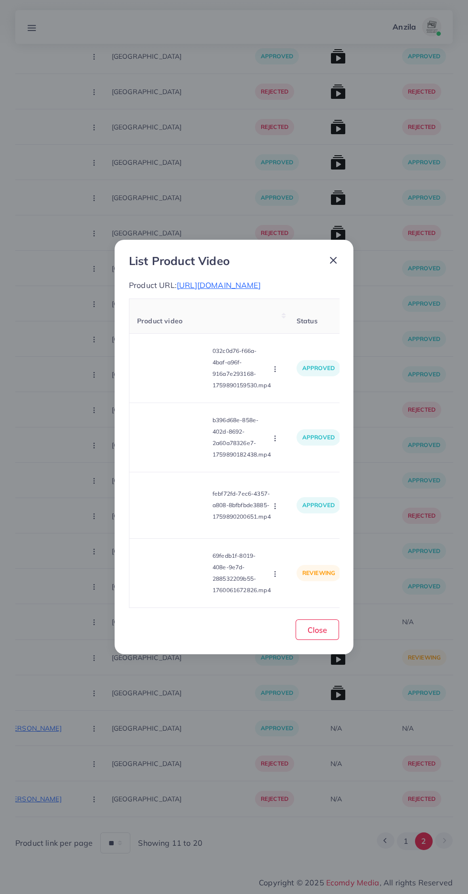
click at [181, 594] on video at bounding box center [173, 573] width 72 height 43
click at [171, 581] on icon at bounding box center [172, 572] width 15 height 15
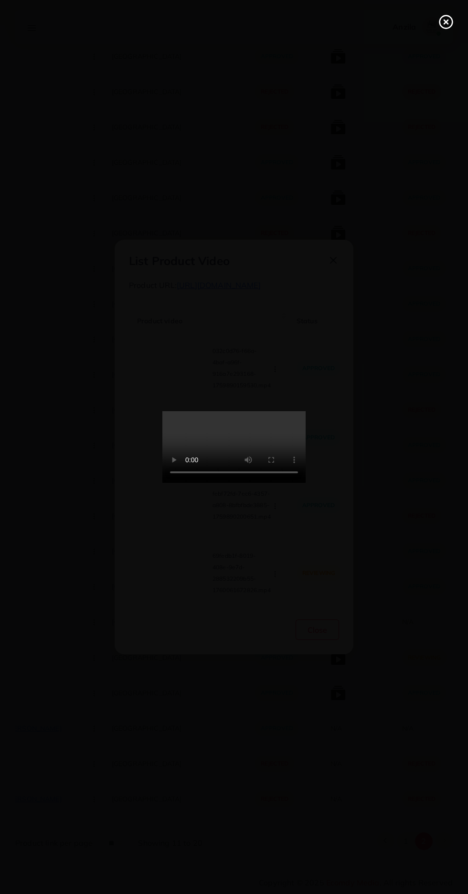
click at [446, 22] on line at bounding box center [446, 22] width 4 height 4
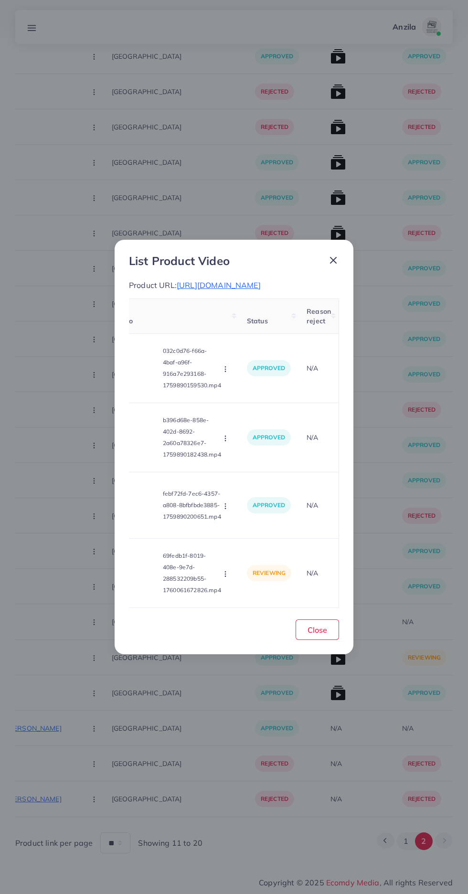
scroll to position [0, 0]
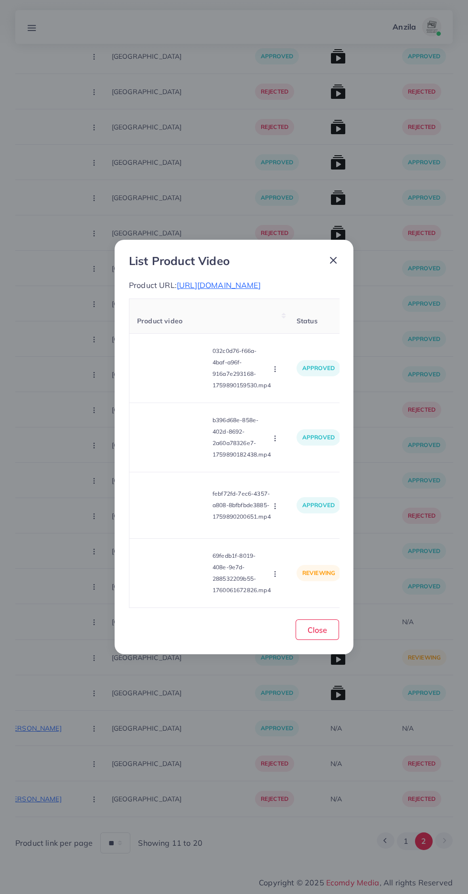
click at [277, 578] on icon "button" at bounding box center [275, 574] width 8 height 8
click at [299, 554] on span "Reject" at bounding box center [291, 550] width 23 height 10
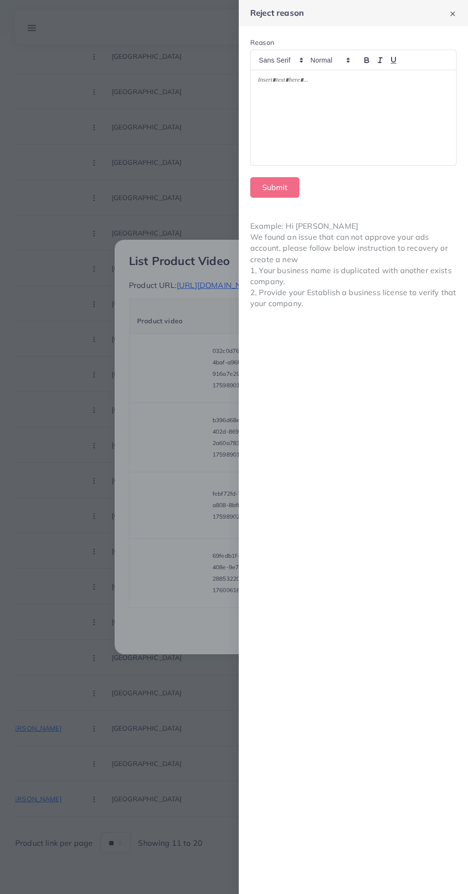
click at [353, 116] on div at bounding box center [353, 117] width 205 height 95
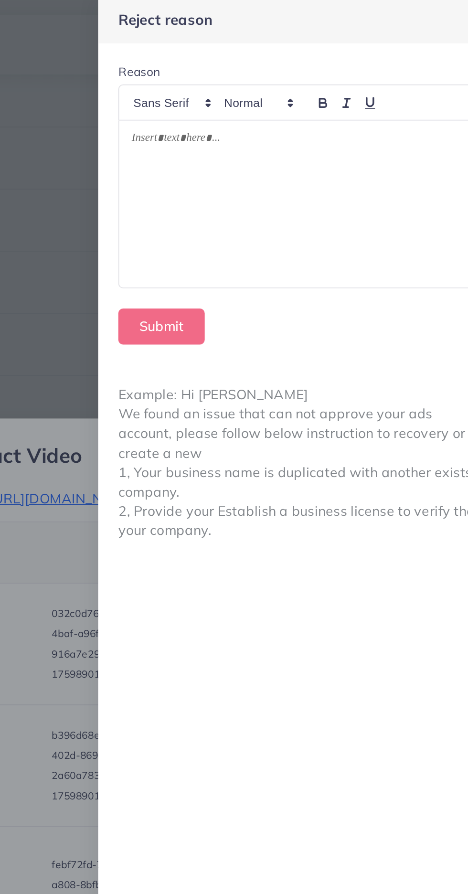
scroll to position [4733, 0]
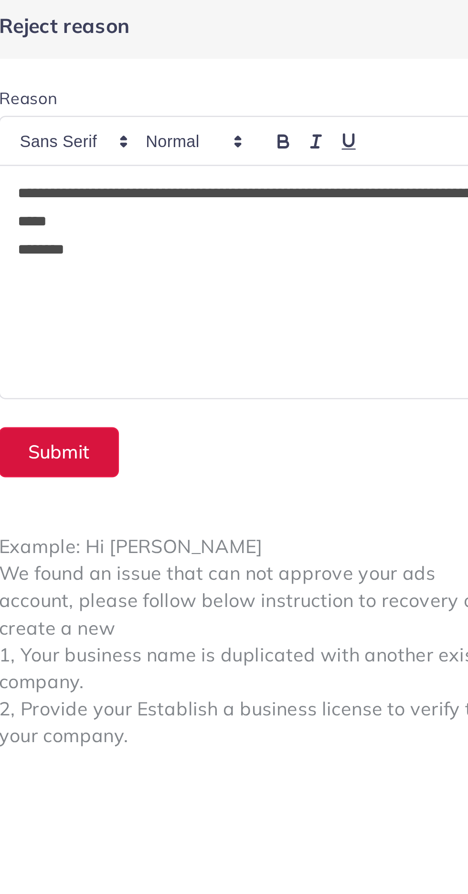
click at [271, 186] on button "Submit" at bounding box center [274, 187] width 49 height 21
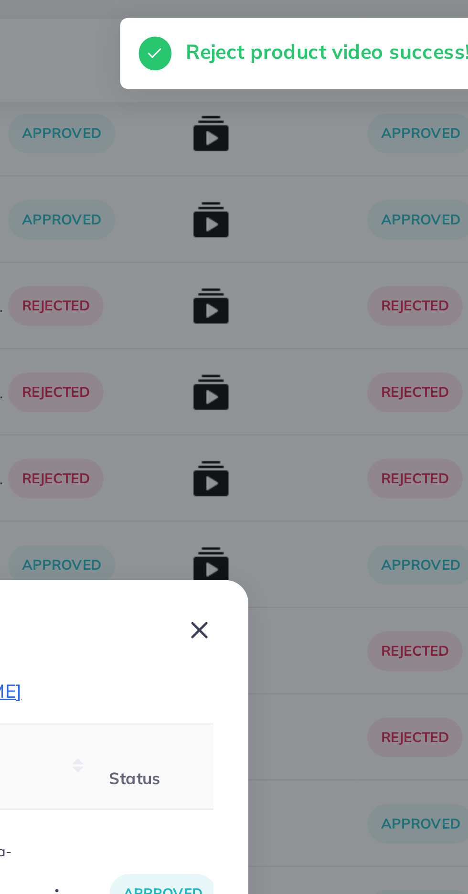
scroll to position [1268, 0]
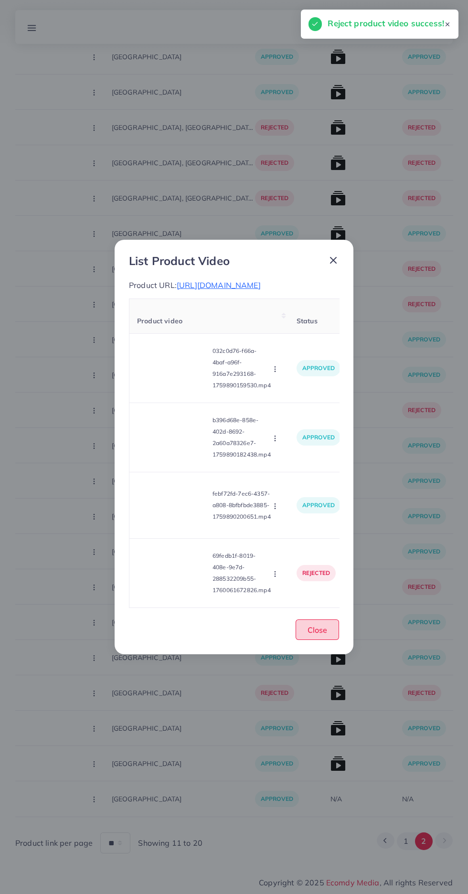
click at [318, 635] on span "Close" at bounding box center [318, 630] width 20 height 10
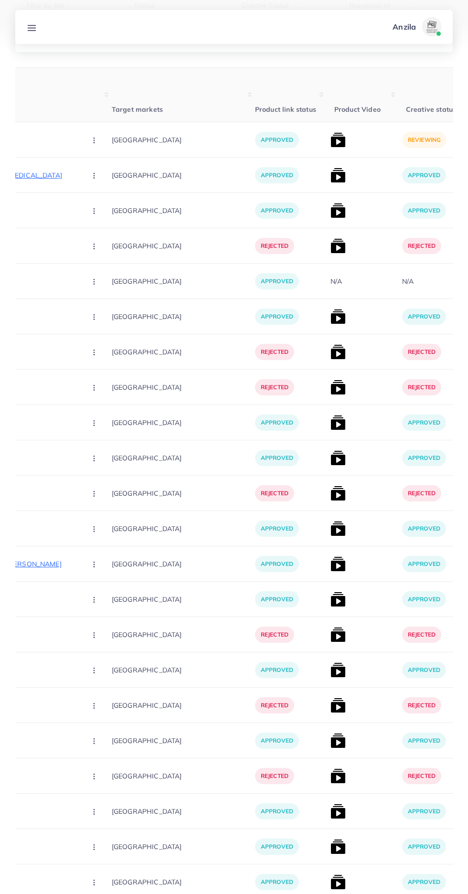
scroll to position [0, 0]
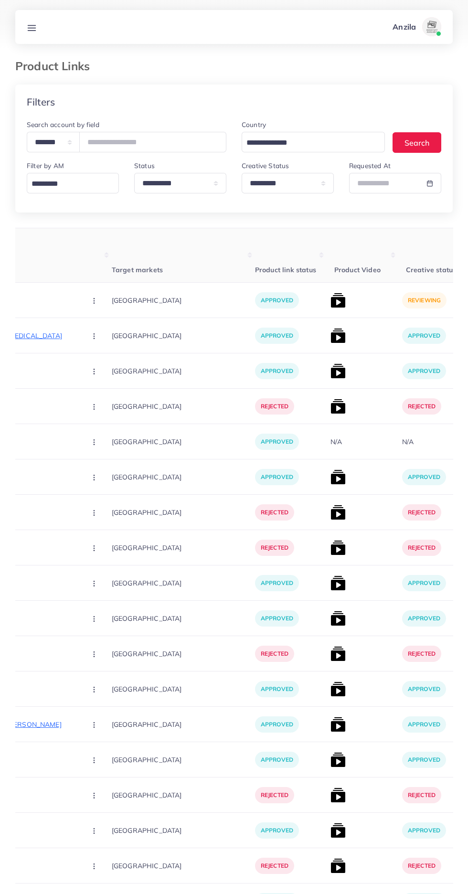
click at [330, 305] on img at bounding box center [337, 300] width 15 height 15
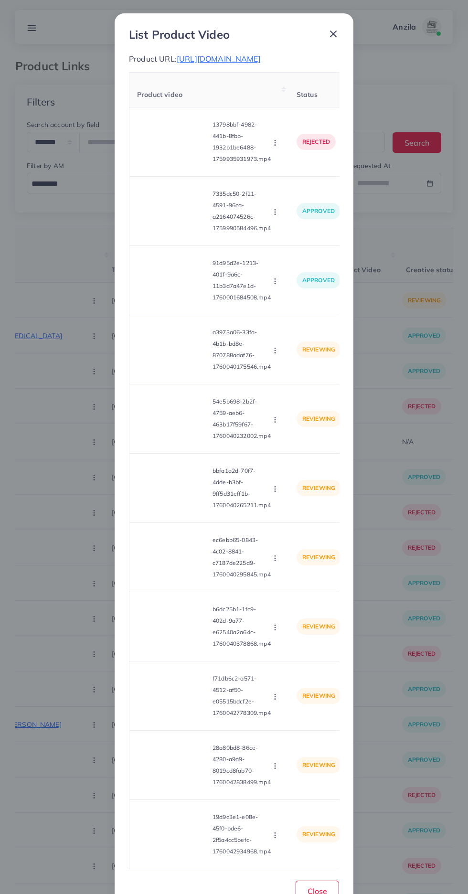
scroll to position [46, 0]
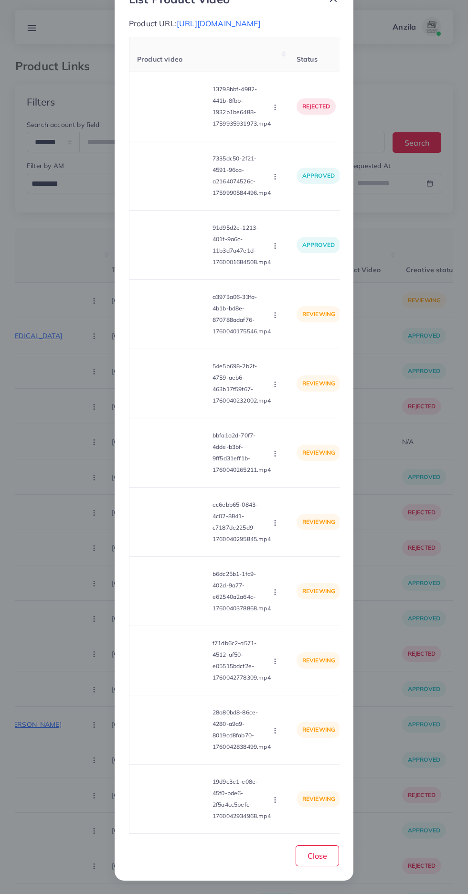
click at [162, 311] on video at bounding box center [173, 314] width 72 height 43
click at [165, 310] on div at bounding box center [173, 314] width 72 height 43
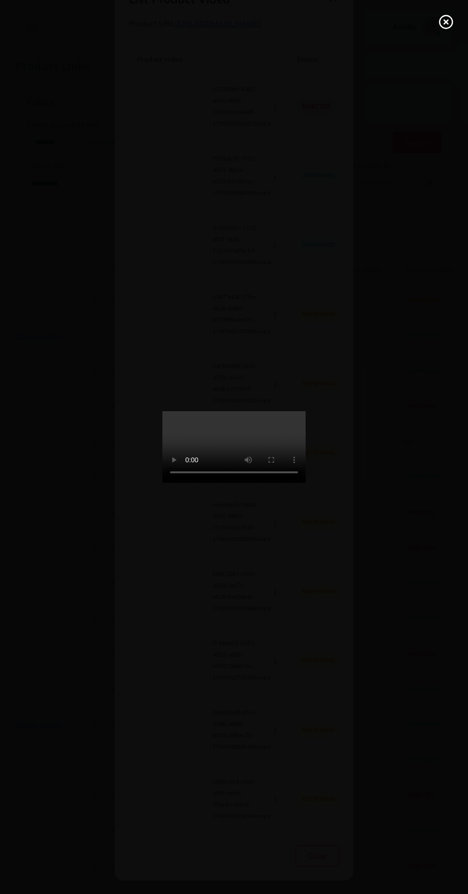
click at [445, 27] on icon at bounding box center [445, 21] width 15 height 15
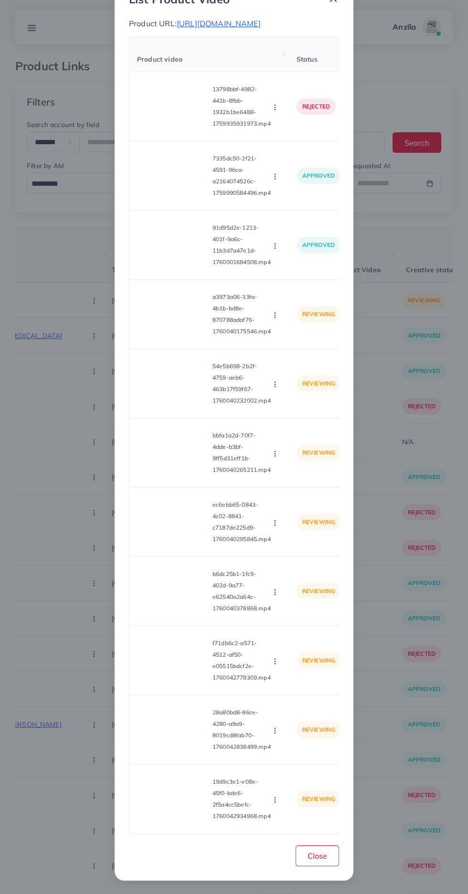
click at [275, 315] on circle "button" at bounding box center [275, 315] width 0 height 0
click at [272, 338] on icon at bounding box center [272, 339] width 7 height 7
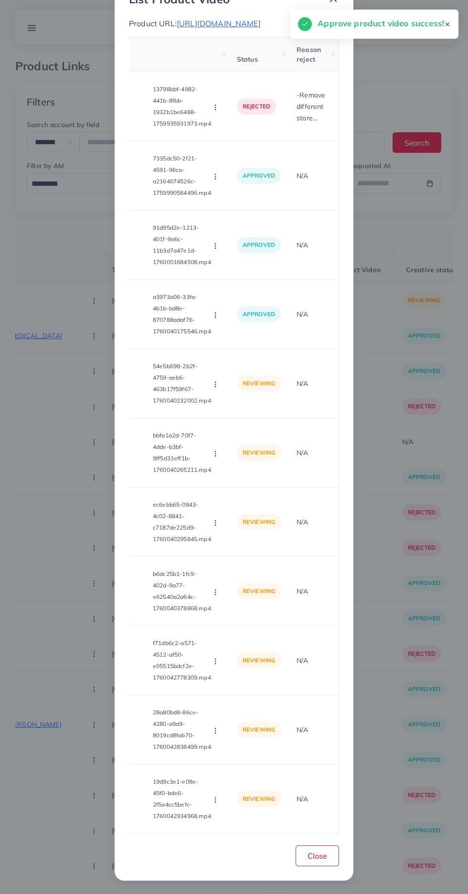
scroll to position [0, 0]
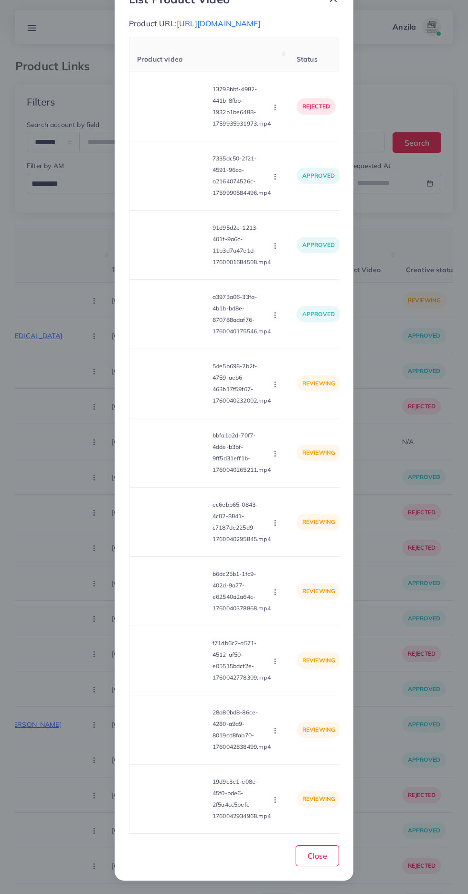
click at [275, 387] on circle "button" at bounding box center [275, 386] width 0 height 0
click at [277, 384] on icon "button" at bounding box center [275, 385] width 8 height 8
click at [175, 383] on video at bounding box center [173, 383] width 72 height 43
click at [168, 383] on icon at bounding box center [172, 383] width 15 height 15
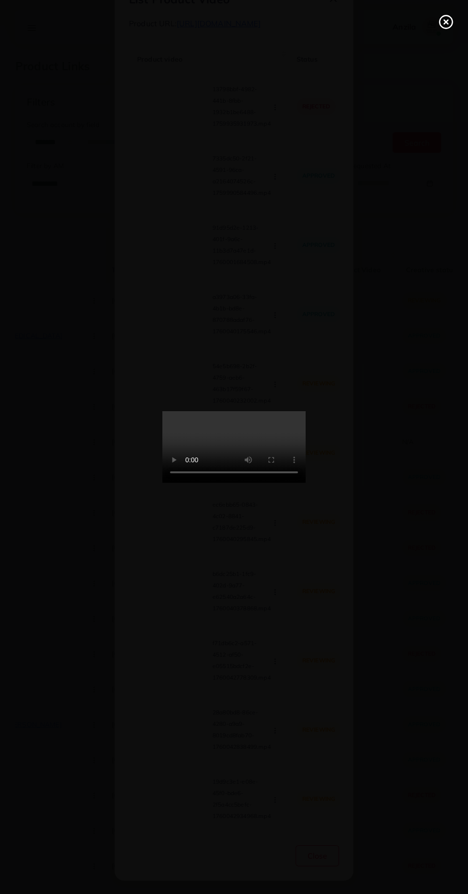
click at [442, 22] on icon at bounding box center [445, 21] width 15 height 15
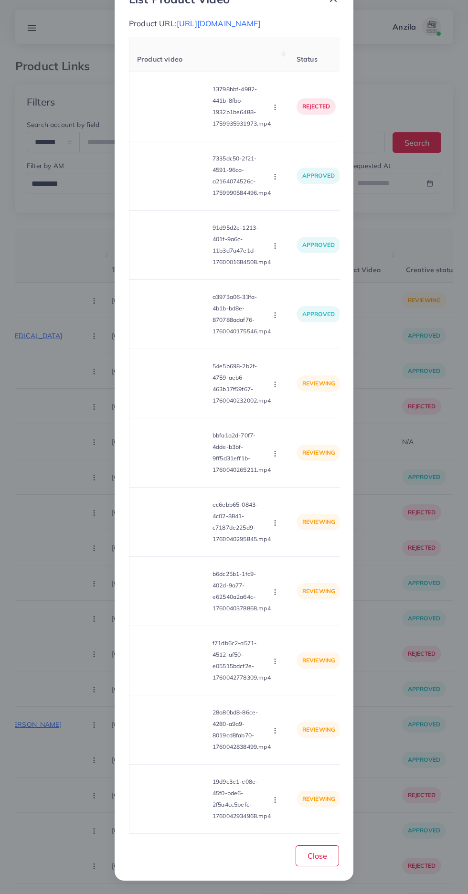
click at [275, 384] on circle "button" at bounding box center [275, 384] width 0 height 0
click at [274, 409] on icon at bounding box center [272, 408] width 7 height 7
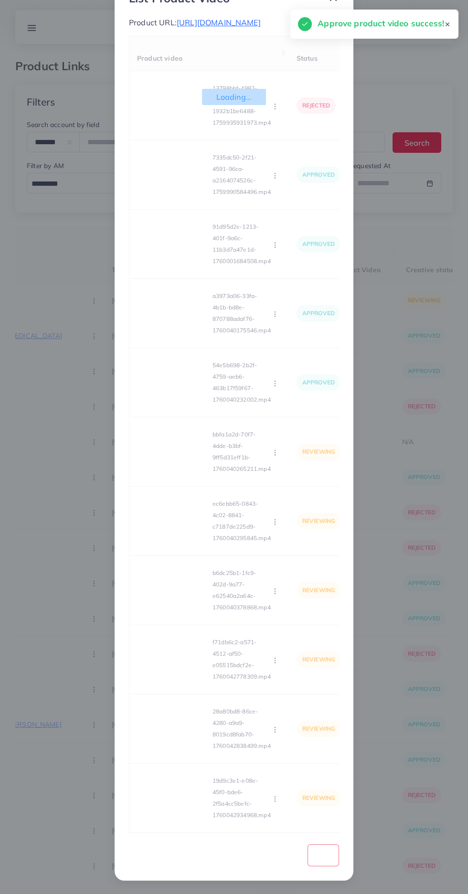
click at [166, 455] on video at bounding box center [173, 451] width 72 height 43
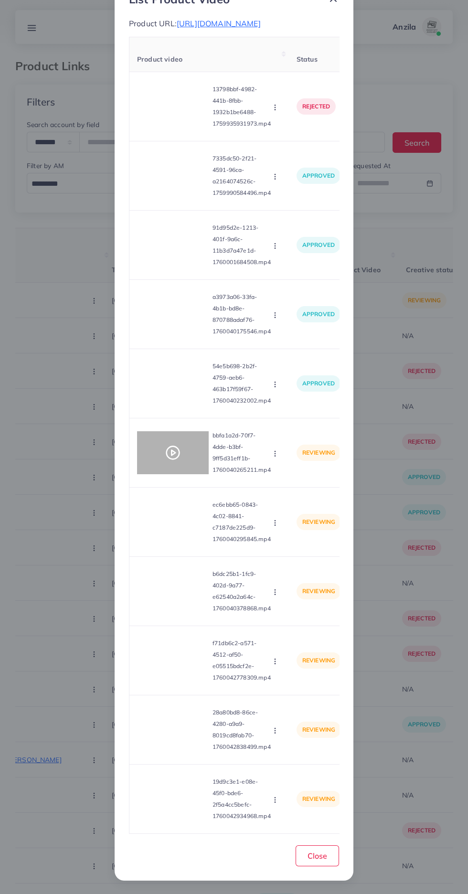
click at [167, 455] on circle at bounding box center [173, 453] width 13 height 13
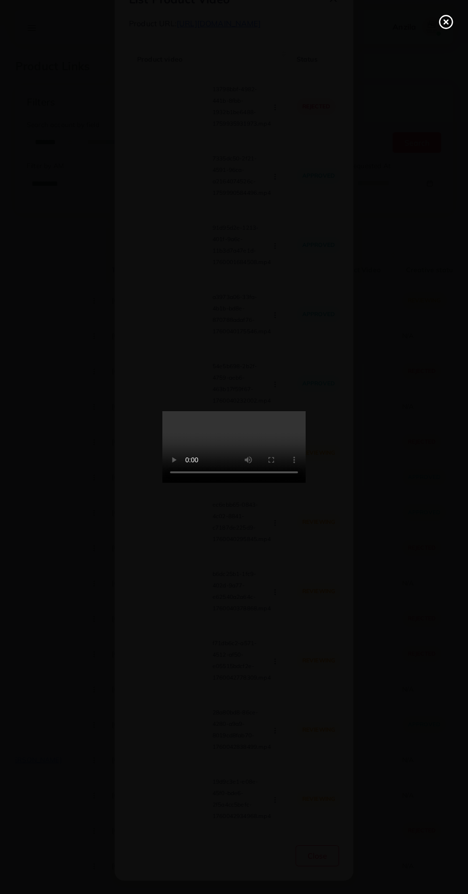
click at [447, 28] on circle at bounding box center [446, 22] width 13 height 13
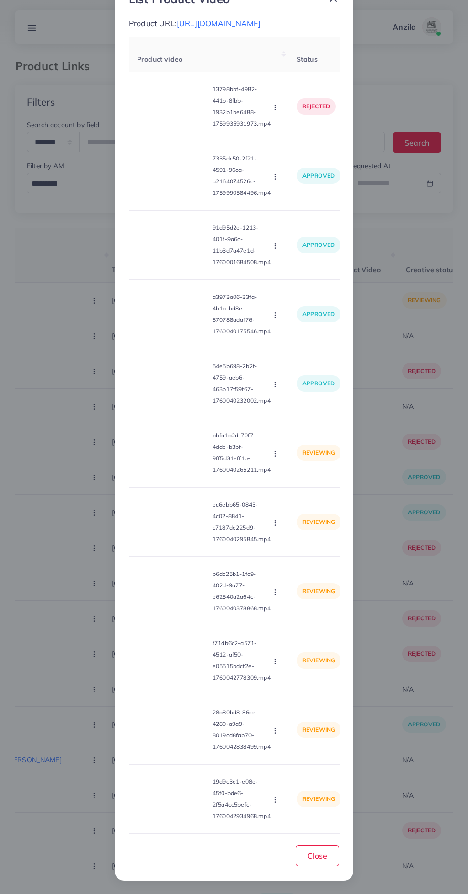
click at [273, 454] on icon "button" at bounding box center [275, 454] width 8 height 8
click at [276, 477] on icon at bounding box center [272, 477] width 7 height 7
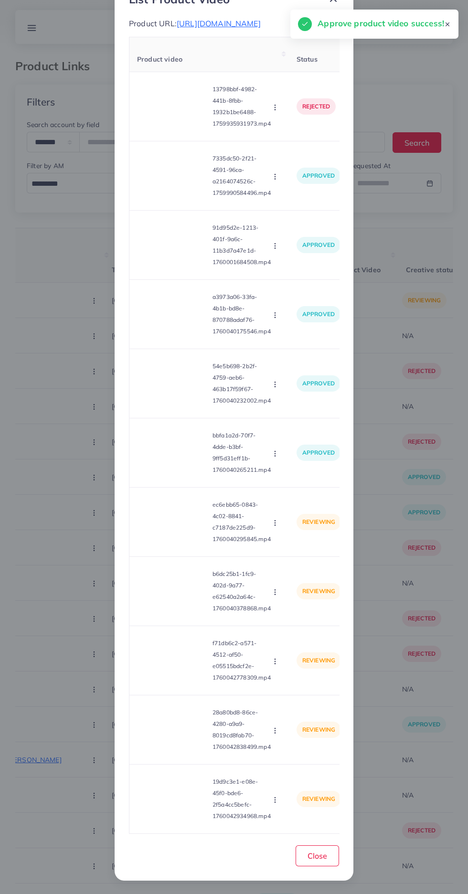
click at [158, 521] on video at bounding box center [173, 521] width 72 height 43
click at [169, 527] on circle at bounding box center [173, 522] width 13 height 13
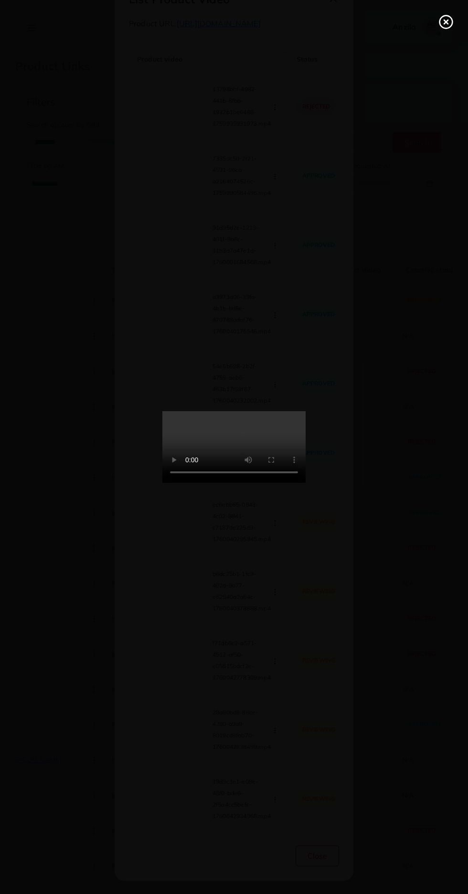
click at [446, 22] on line at bounding box center [446, 22] width 4 height 4
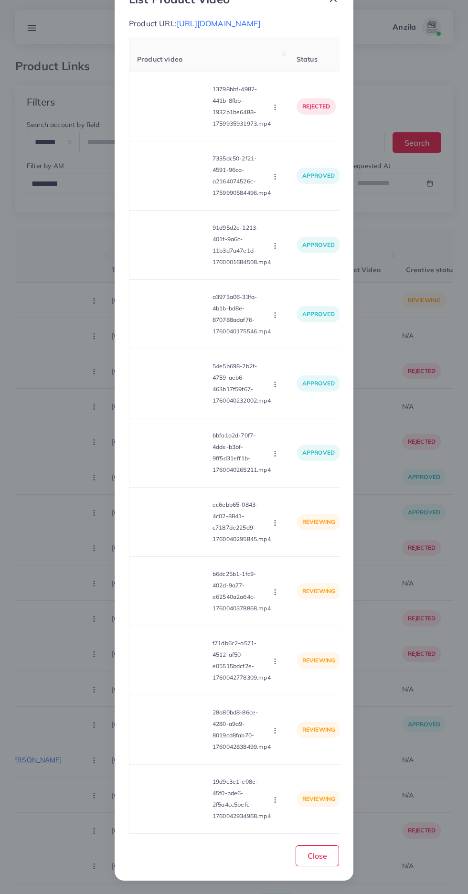
click at [277, 523] on icon "button" at bounding box center [275, 523] width 8 height 8
click at [274, 547] on icon at bounding box center [272, 546] width 7 height 7
click at [184, 608] on video at bounding box center [173, 591] width 72 height 43
click at [188, 596] on div at bounding box center [173, 591] width 72 height 43
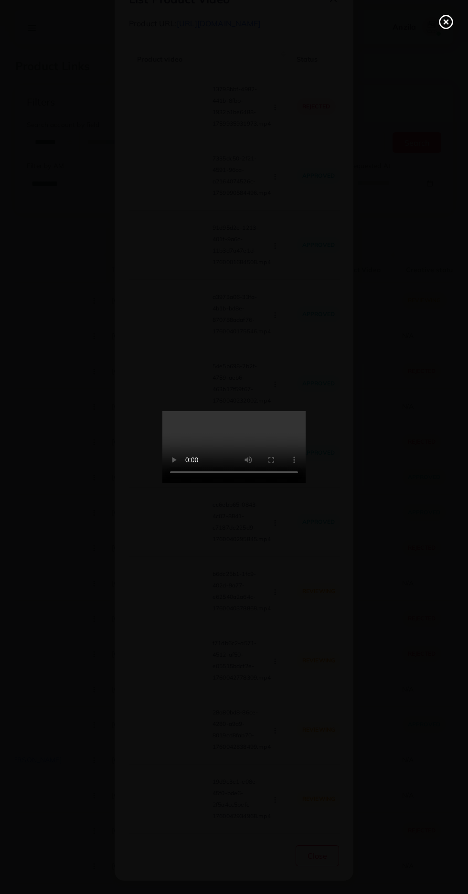
click at [442, 22] on icon at bounding box center [445, 21] width 15 height 15
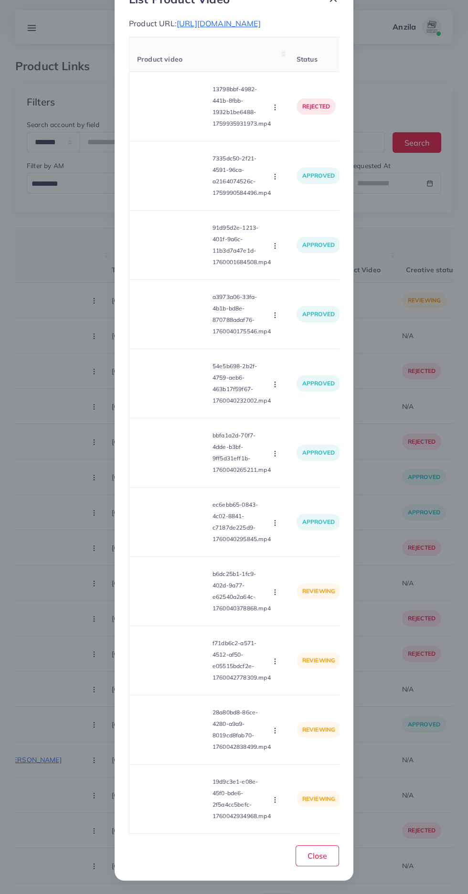
click at [275, 595] on circle "button" at bounding box center [275, 594] width 0 height 0
click at [285, 620] on link "Approve" at bounding box center [297, 615] width 75 height 21
click at [179, 657] on video at bounding box center [173, 660] width 72 height 43
click at [179, 657] on icon at bounding box center [172, 660] width 15 height 15
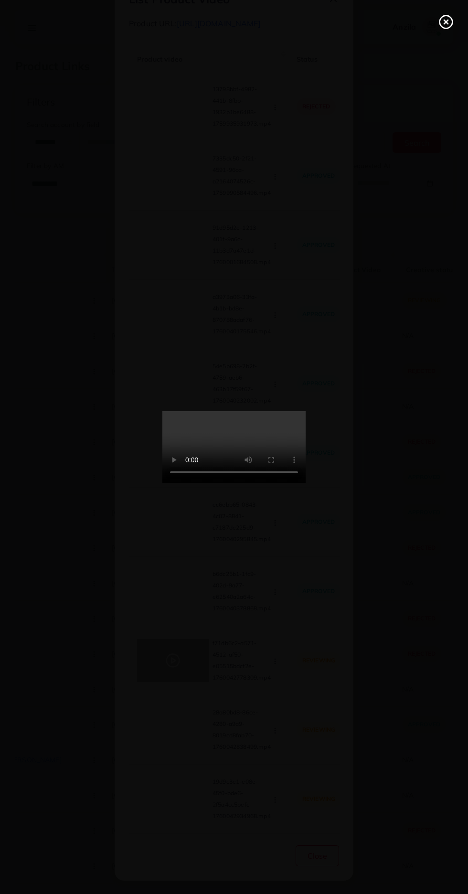
click at [446, 22] on line at bounding box center [446, 22] width 4 height 4
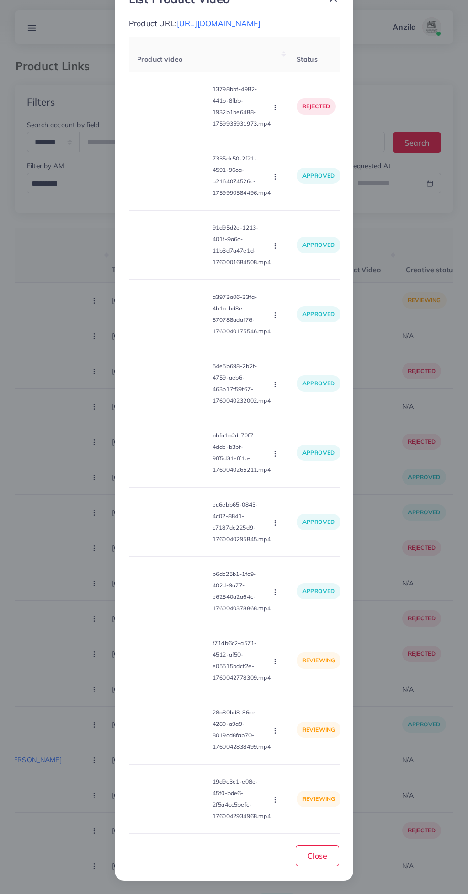
click at [272, 662] on icon "button" at bounding box center [275, 662] width 8 height 8
click at [295, 685] on span "Approve" at bounding box center [296, 685] width 32 height 10
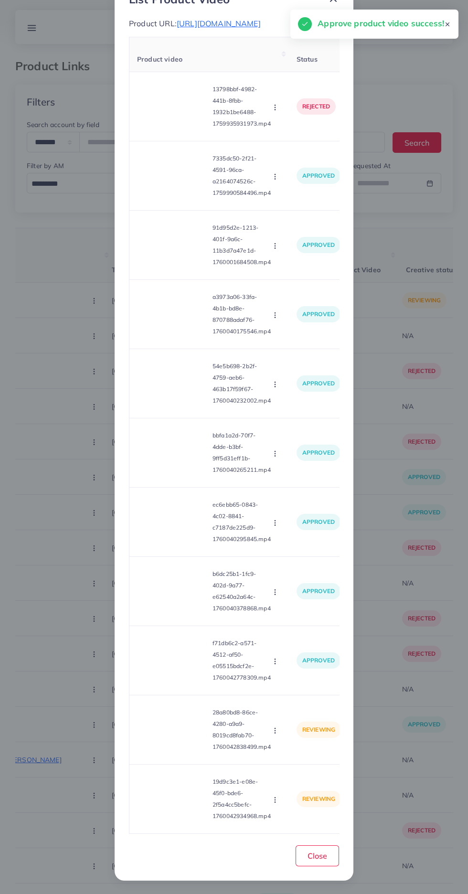
click at [181, 733] on video at bounding box center [173, 729] width 72 height 43
click at [170, 736] on circle at bounding box center [173, 730] width 13 height 13
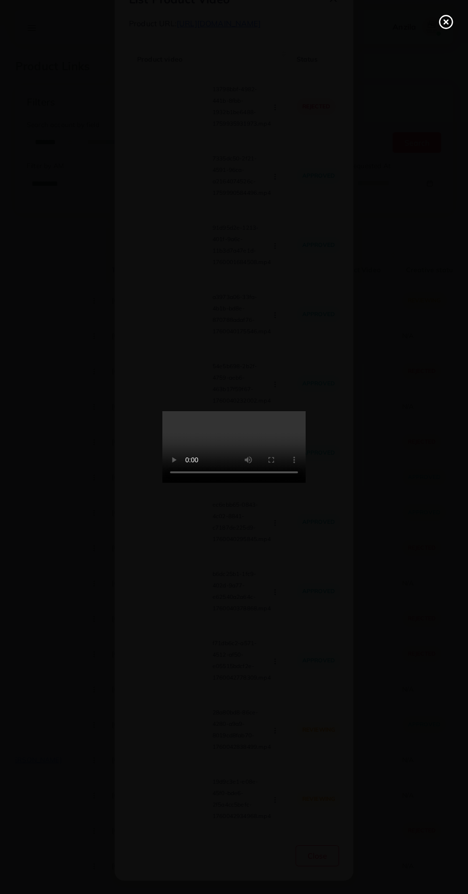
click at [446, 22] on line at bounding box center [446, 22] width 4 height 4
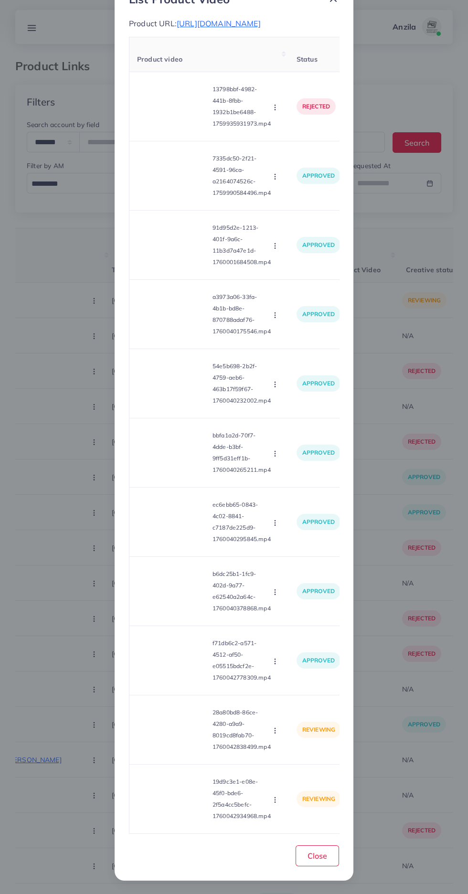
click at [275, 731] on circle "button" at bounding box center [275, 730] width 0 height 0
click at [292, 754] on span "Approve" at bounding box center [296, 754] width 32 height 10
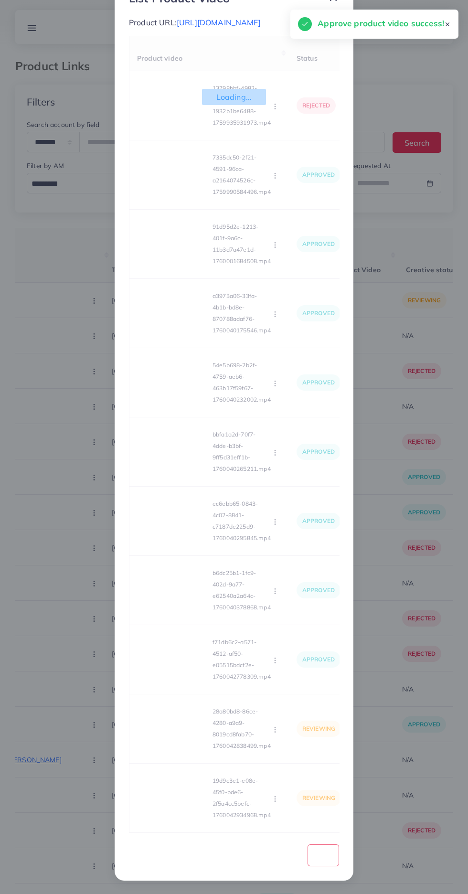
click at [182, 809] on div "Loading... Product video Status Reason reject 13798bbf-4982-441b-8fbb-1932b1be6…" at bounding box center [234, 435] width 210 height 798
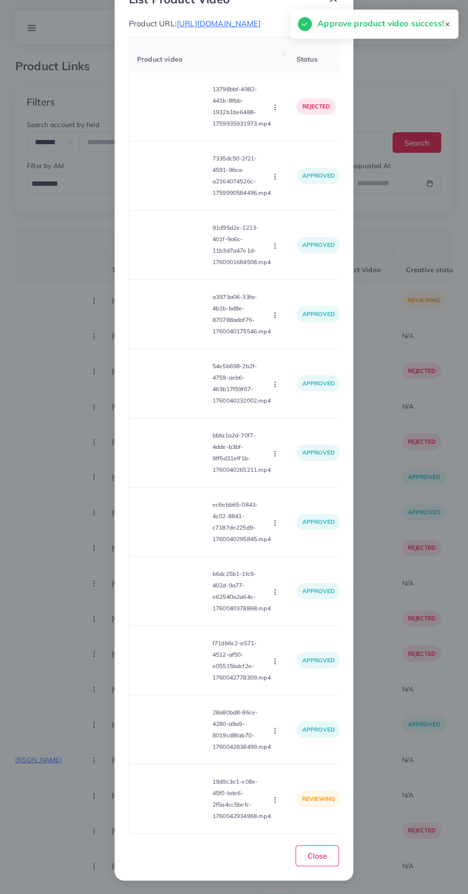
click at [42, 665] on div "List Product Video Product URL: [URL][DOMAIN_NAME] Product video Status Reason …" at bounding box center [234, 447] width 468 height 894
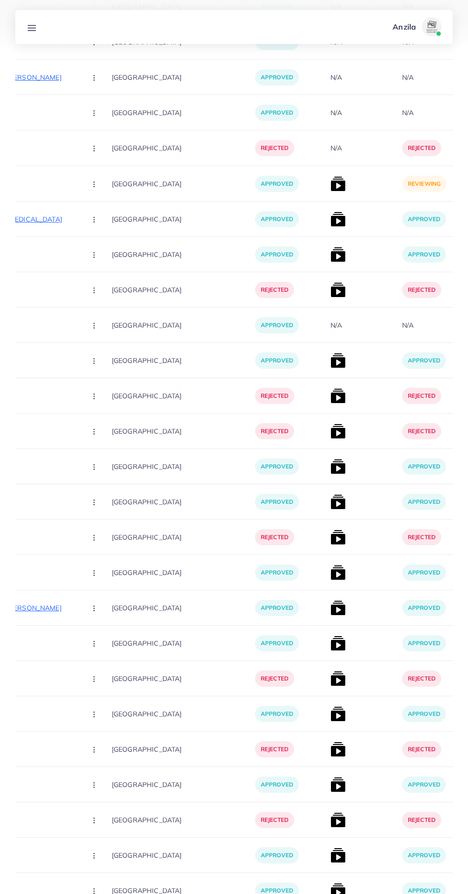
scroll to position [3401, 0]
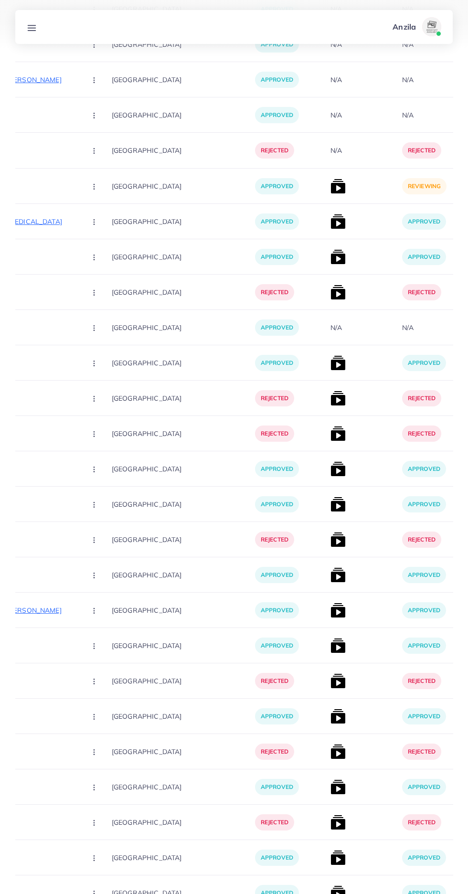
click at [330, 186] on img at bounding box center [337, 186] width 15 height 15
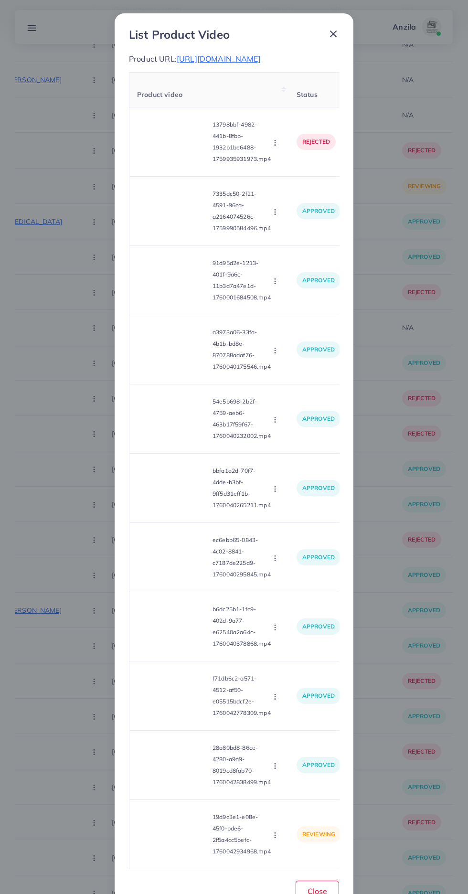
scroll to position [46, 0]
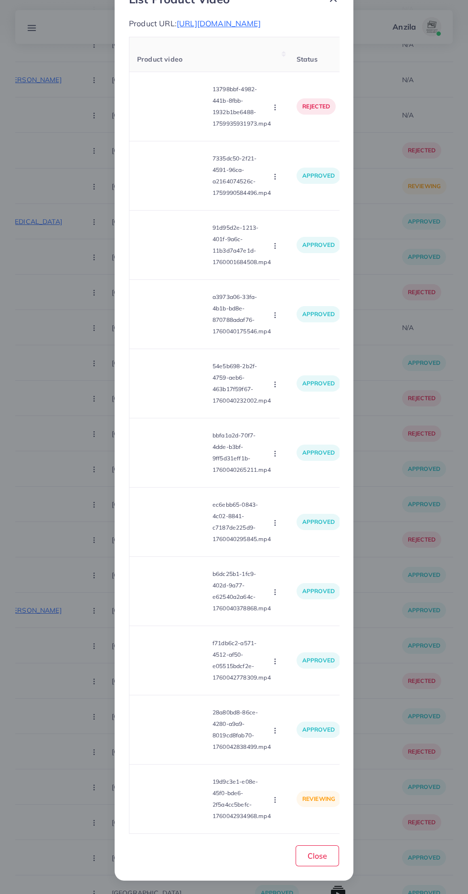
click at [276, 797] on icon "button" at bounding box center [275, 800] width 8 height 8
click at [277, 800] on icon "button" at bounding box center [275, 800] width 8 height 8
click at [299, 755] on span "Approve" at bounding box center [296, 755] width 32 height 10
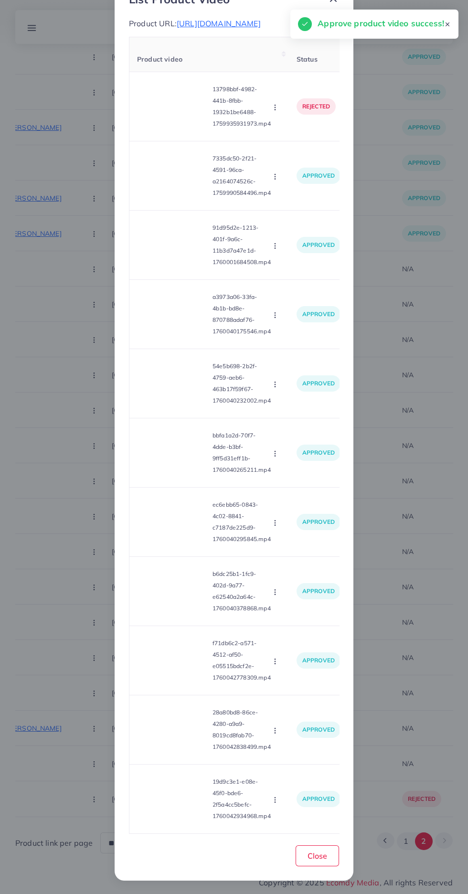
scroll to position [2753, 0]
click at [307, 852] on button "Close" at bounding box center [317, 855] width 43 height 21
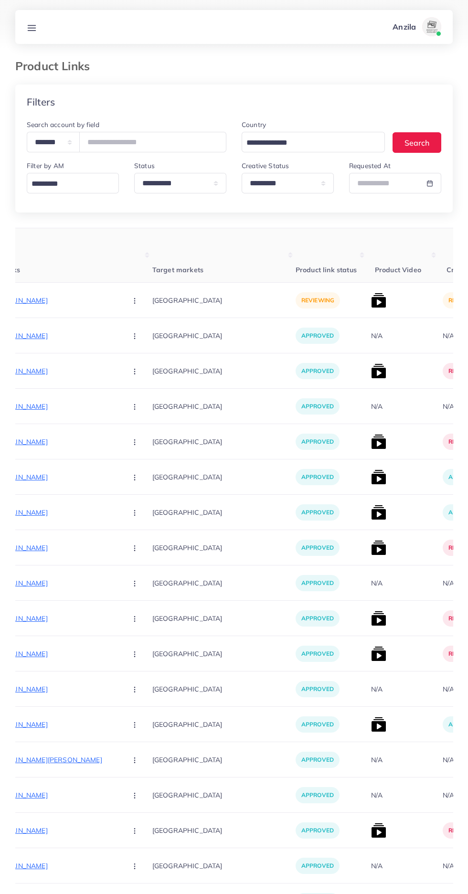
scroll to position [0, 160]
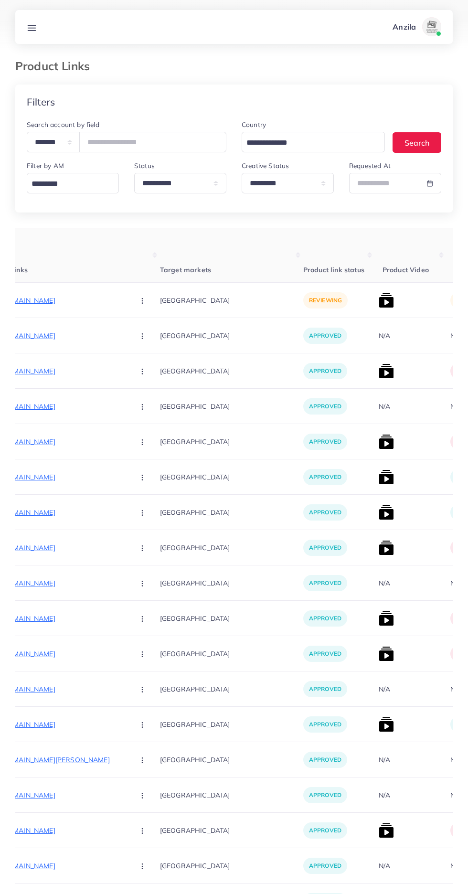
click at [40, 297] on p "[URL][DOMAIN_NAME]" at bounding box center [54, 300] width 143 height 11
click at [83, 284] on div "[URL][DOMAIN_NAME]" at bounding box center [59, 285] width 82 height 16
click at [142, 301] on circle "button" at bounding box center [142, 300] width 0 height 0
click at [137, 331] on icon at bounding box center [140, 330] width 7 height 7
click at [379, 297] on img at bounding box center [386, 300] width 15 height 15
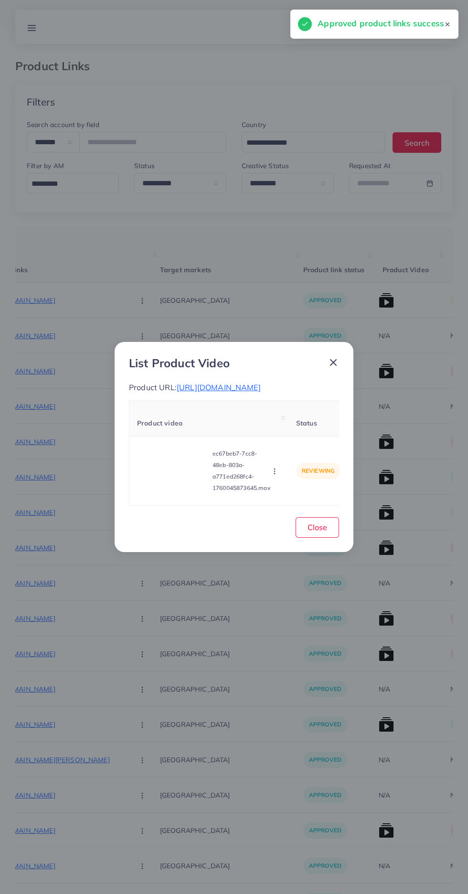
click at [175, 478] on video at bounding box center [173, 470] width 72 height 43
click at [172, 471] on circle at bounding box center [173, 470] width 13 height 13
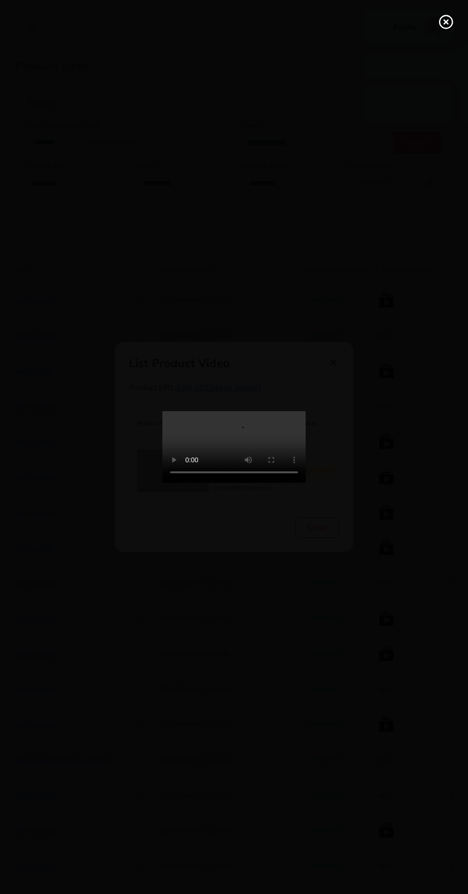
click at [446, 22] on line at bounding box center [446, 22] width 4 height 4
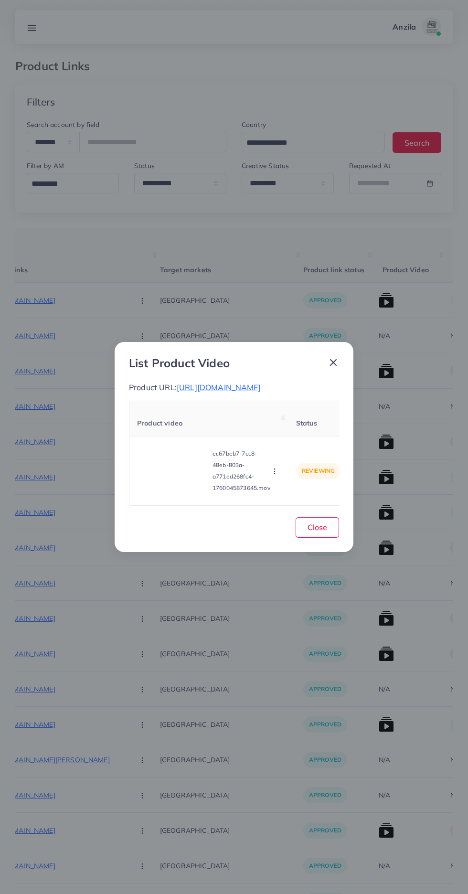
click at [275, 474] on circle "button" at bounding box center [274, 473] width 0 height 0
click at [271, 452] on icon at bounding box center [272, 448] width 7 height 7
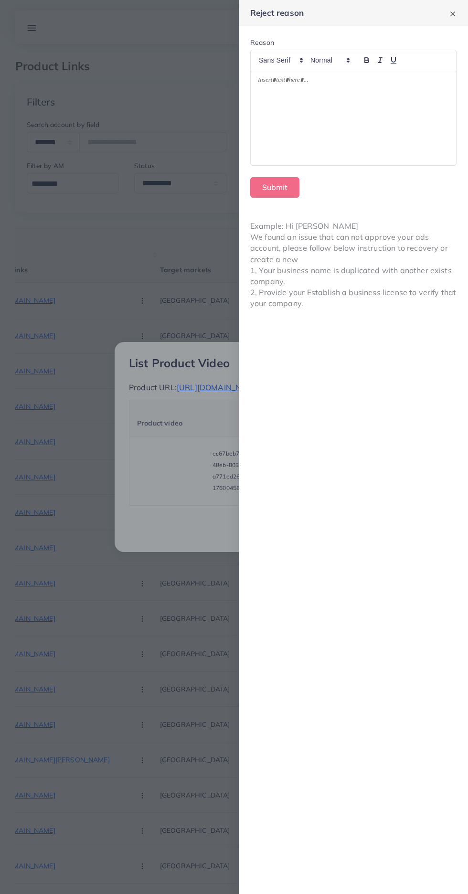
click at [315, 119] on div at bounding box center [353, 117] width 205 height 95
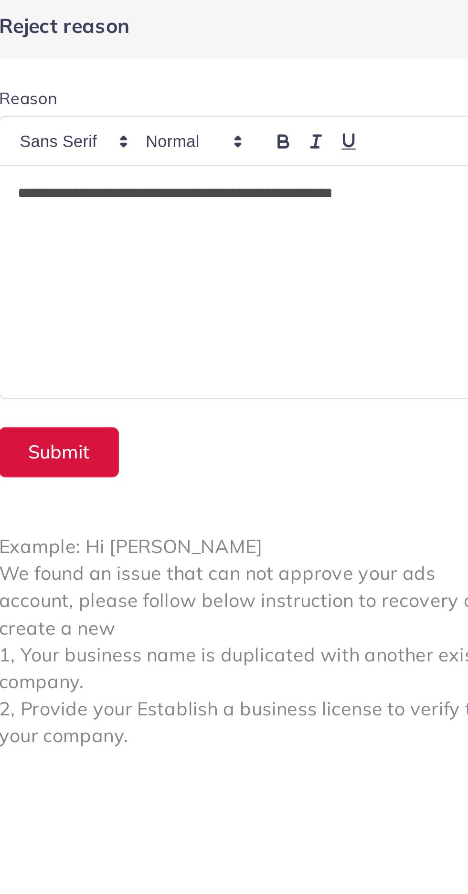
click at [272, 187] on button "Submit" at bounding box center [274, 187] width 49 height 21
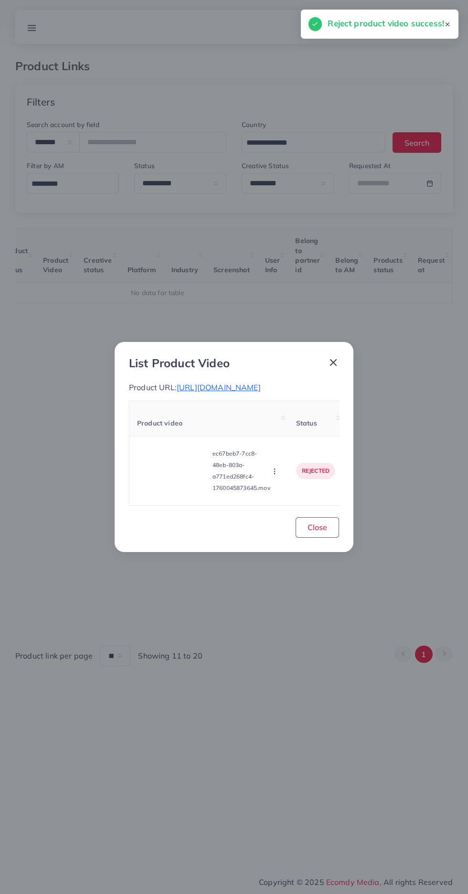
scroll to position [0, 149]
click at [319, 538] on button "Close" at bounding box center [317, 527] width 43 height 21
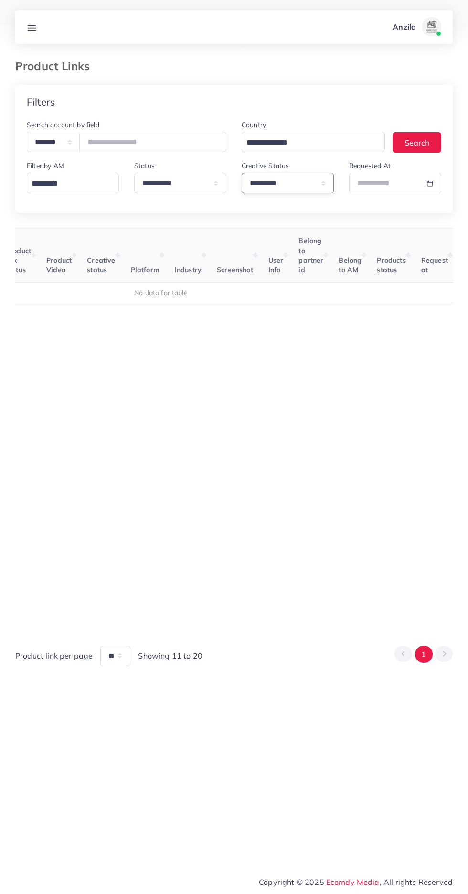
click at [266, 183] on select "**********" at bounding box center [288, 183] width 92 height 21
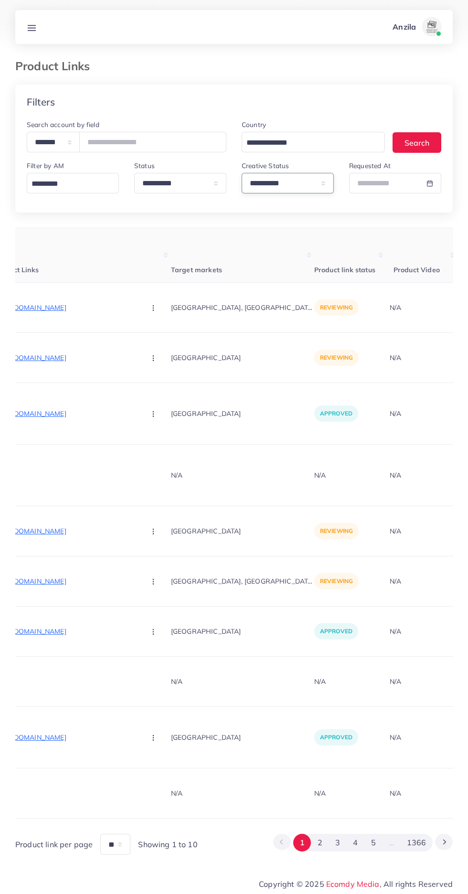
click at [268, 187] on select "**********" at bounding box center [288, 183] width 92 height 21
select select "*********"
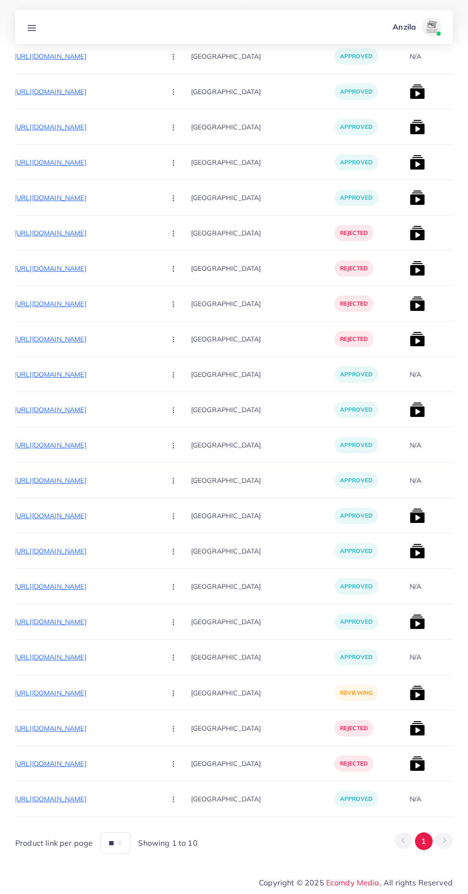
scroll to position [0, 110]
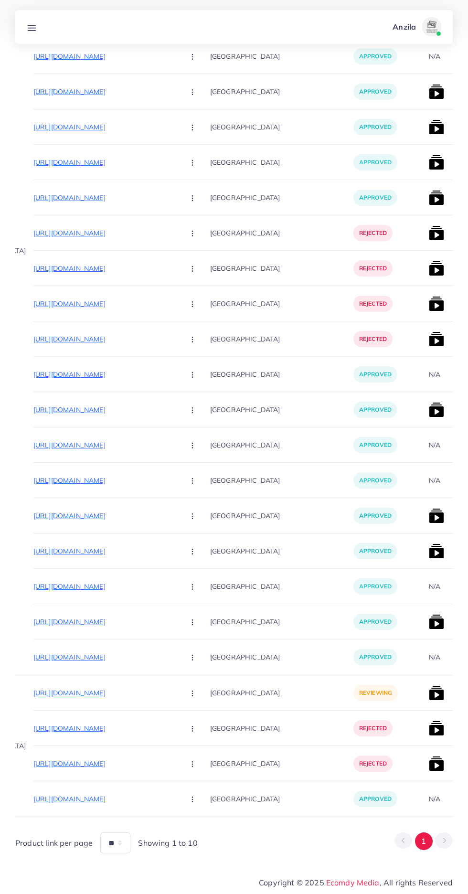
click at [105, 693] on p "[URL][DOMAIN_NAME]" at bounding box center [104, 692] width 143 height 11
click at [192, 693] on circle "button" at bounding box center [192, 693] width 0 height 0
click at [197, 720] on span "Approve" at bounding box center [213, 722] width 32 height 10
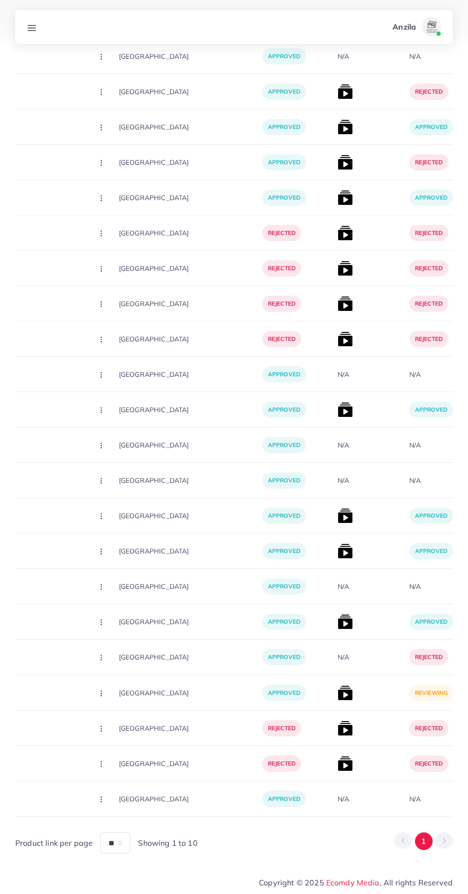
scroll to position [0, 214]
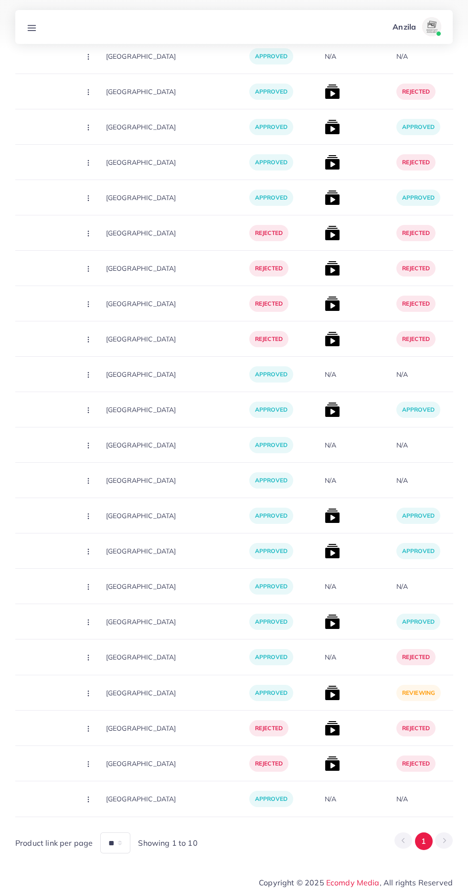
click at [325, 693] on img at bounding box center [332, 692] width 15 height 15
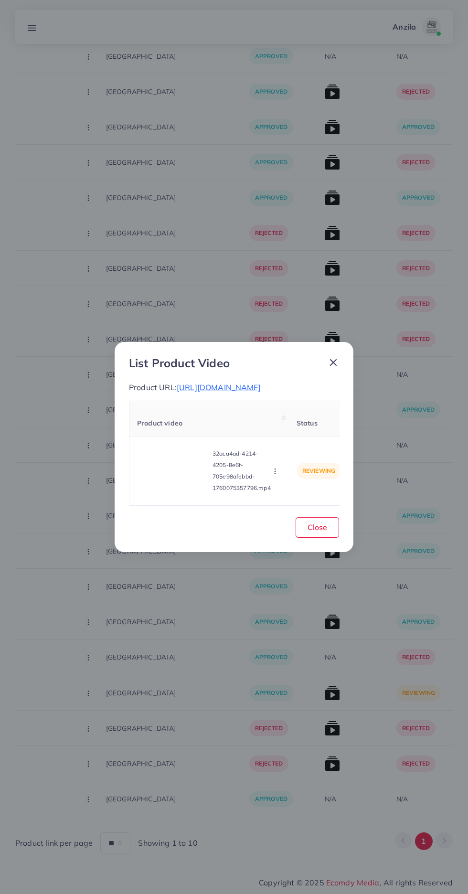
click at [156, 492] on video at bounding box center [173, 470] width 72 height 43
click at [150, 476] on div at bounding box center [173, 470] width 72 height 43
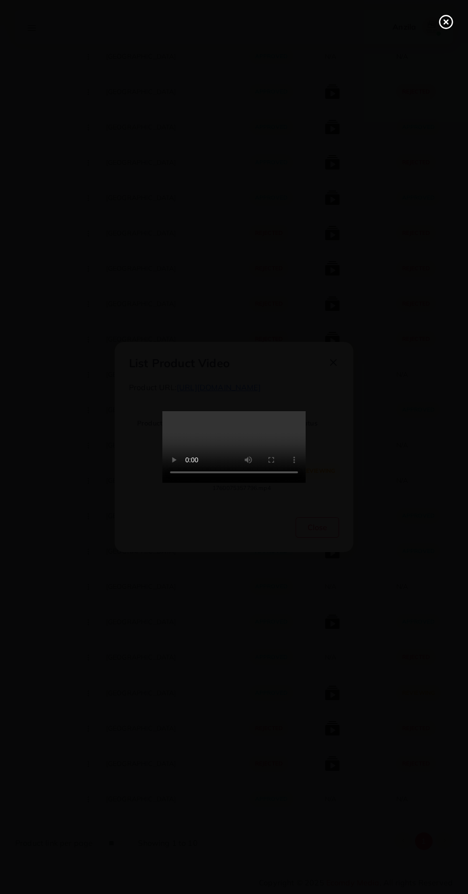
click at [443, 16] on circle at bounding box center [446, 22] width 13 height 13
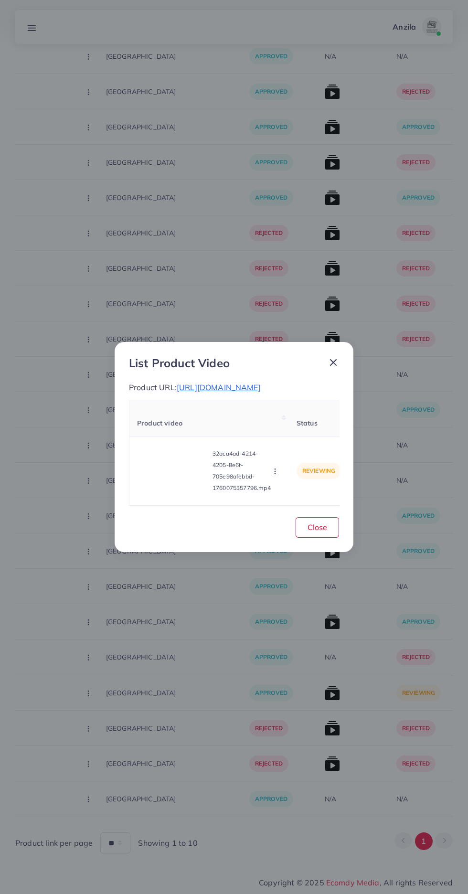
click at [277, 475] on icon "button" at bounding box center [275, 472] width 8 height 8
click at [274, 431] on icon at bounding box center [272, 427] width 7 height 7
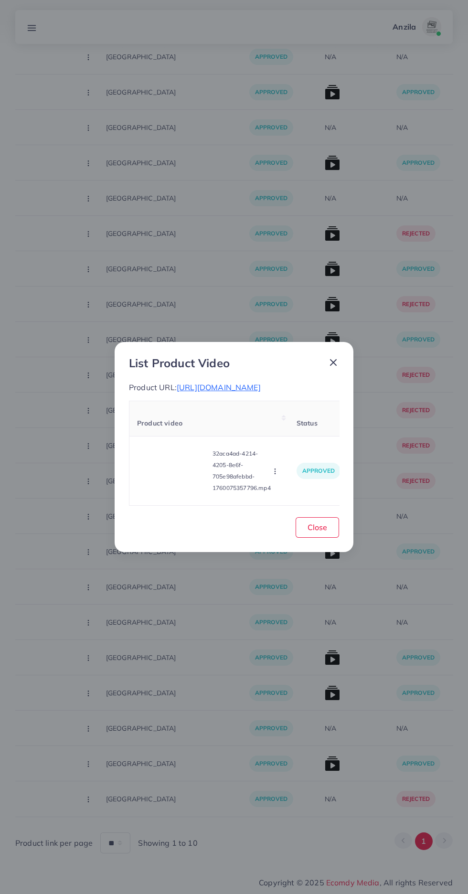
scroll to position [15019, 0]
click at [317, 532] on span "Close" at bounding box center [318, 527] width 20 height 10
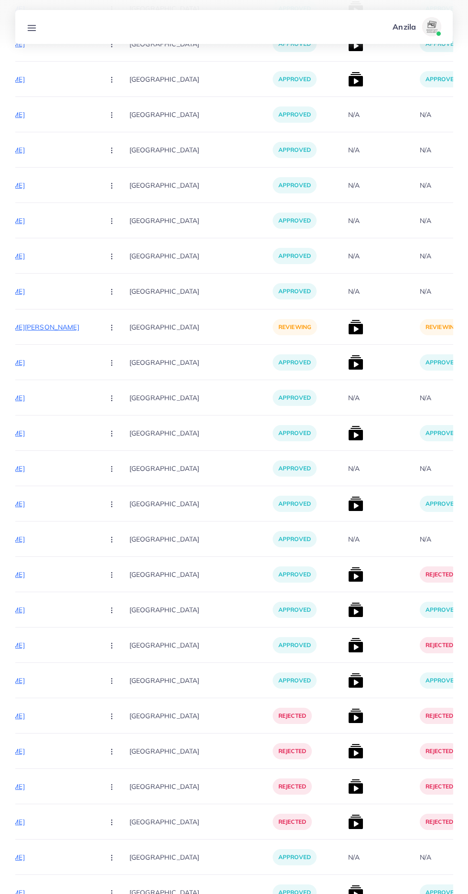
scroll to position [0, 187]
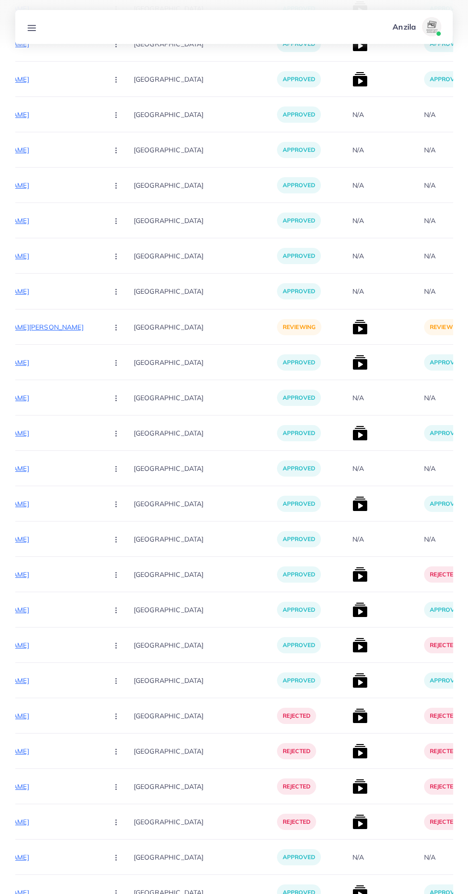
click at [35, 327] on p "[URL][DOMAIN_NAME][PERSON_NAME]" at bounding box center [28, 326] width 143 height 11
click at [49, 323] on p "[URL][DOMAIN_NAME][PERSON_NAME]" at bounding box center [28, 326] width 143 height 11
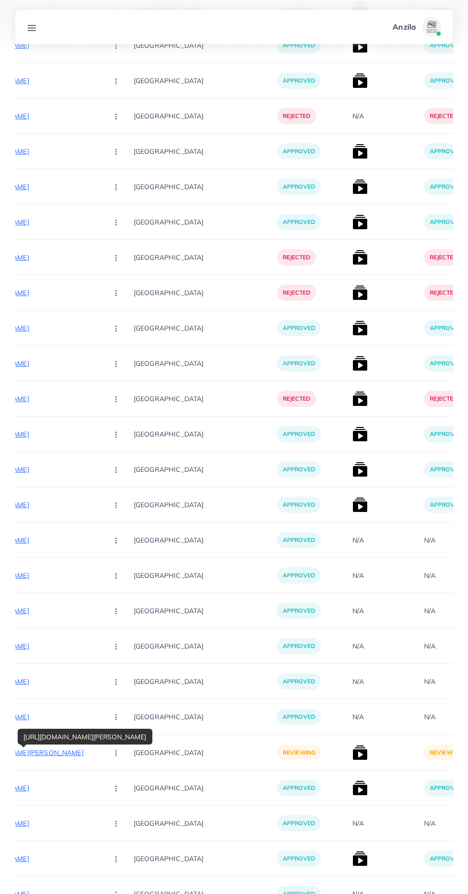
scroll to position [14325, 0]
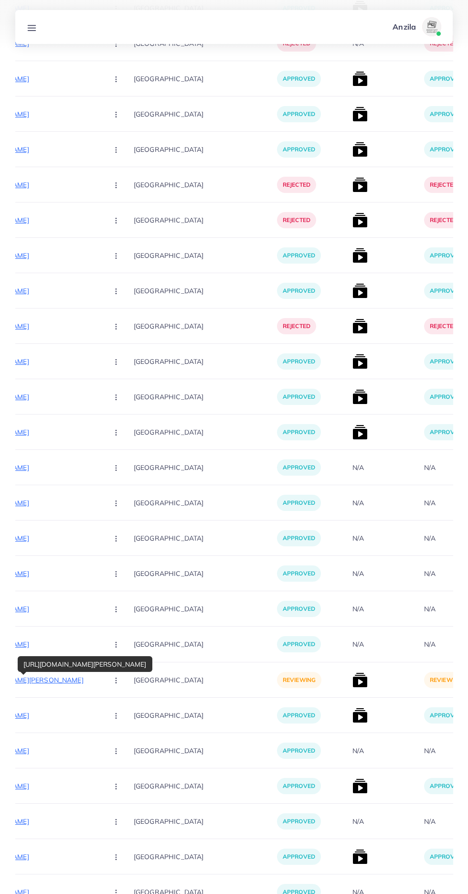
click at [42, 686] on p "[URL][DOMAIN_NAME][PERSON_NAME]" at bounding box center [28, 679] width 143 height 11
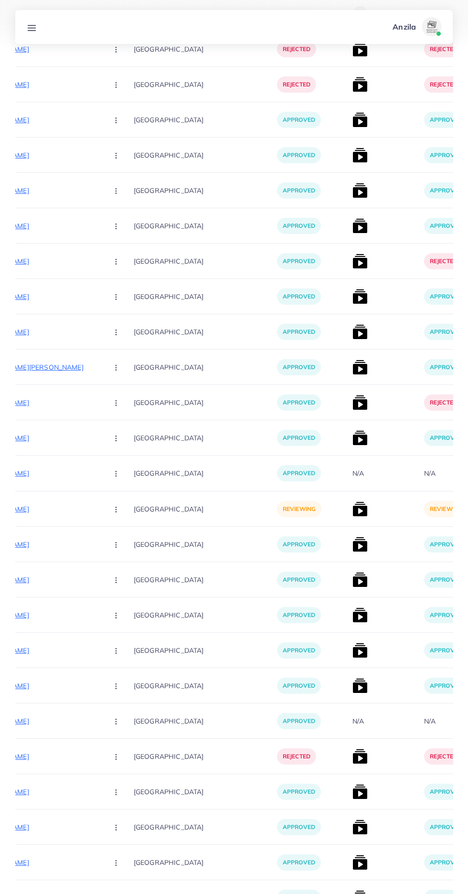
scroll to position [13289, 0]
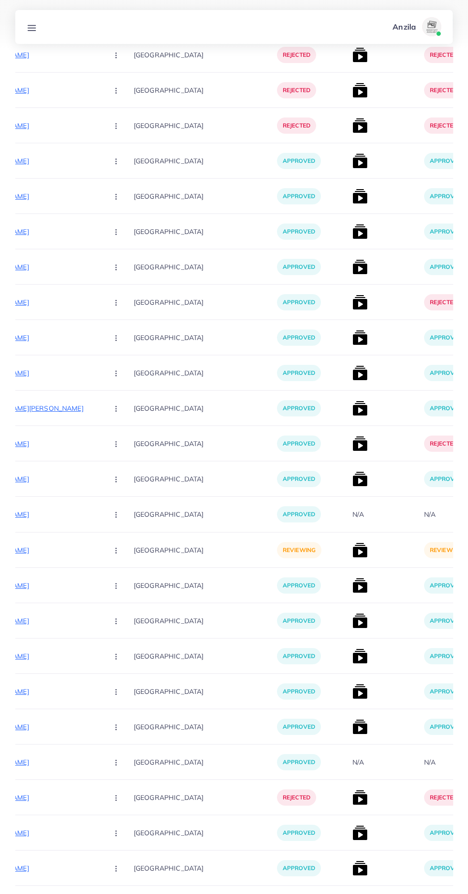
click at [53, 546] on p "[URL][DOMAIN_NAME]" at bounding box center [28, 549] width 143 height 11
click at [51, 550] on p "[URL][DOMAIN_NAME]" at bounding box center [28, 549] width 143 height 11
click at [59, 547] on p "[URL][DOMAIN_NAME]" at bounding box center [28, 549] width 143 height 11
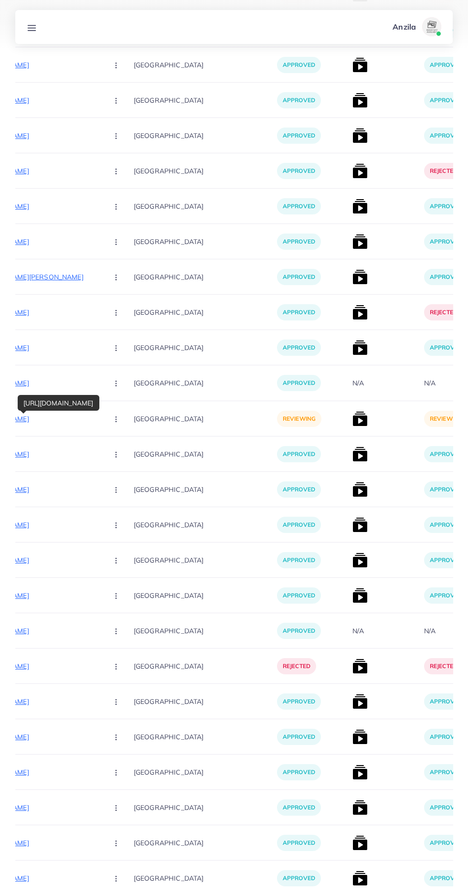
scroll to position [13421, 0]
click at [58, 665] on p "[URL][DOMAIN_NAME]" at bounding box center [28, 665] width 143 height 11
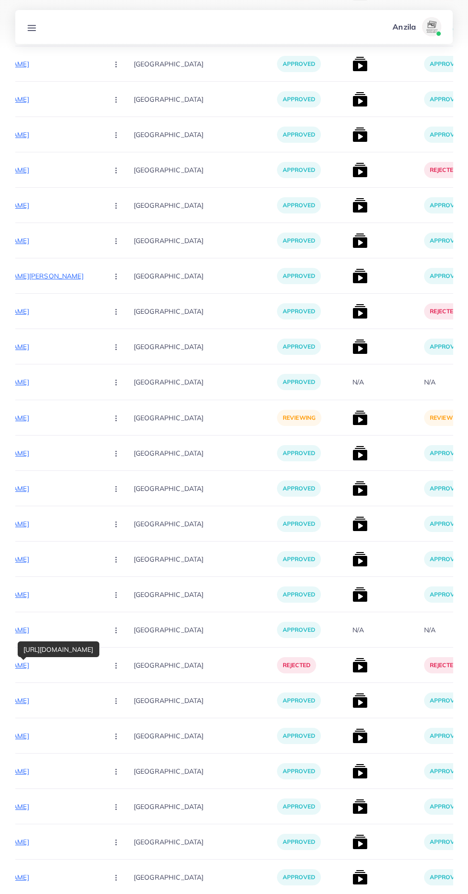
click at [116, 418] on circle "button" at bounding box center [116, 418] width 0 height 0
click at [101, 441] on link "Approve" at bounding box center [138, 446] width 75 height 21
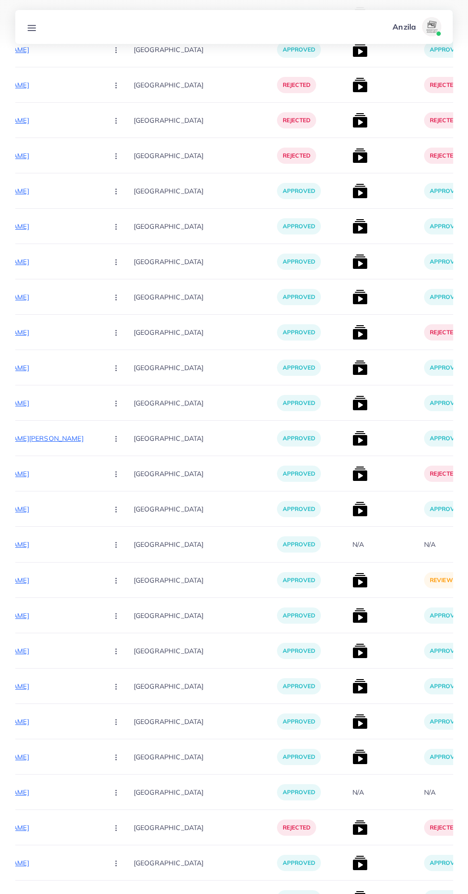
scroll to position [14186, 0]
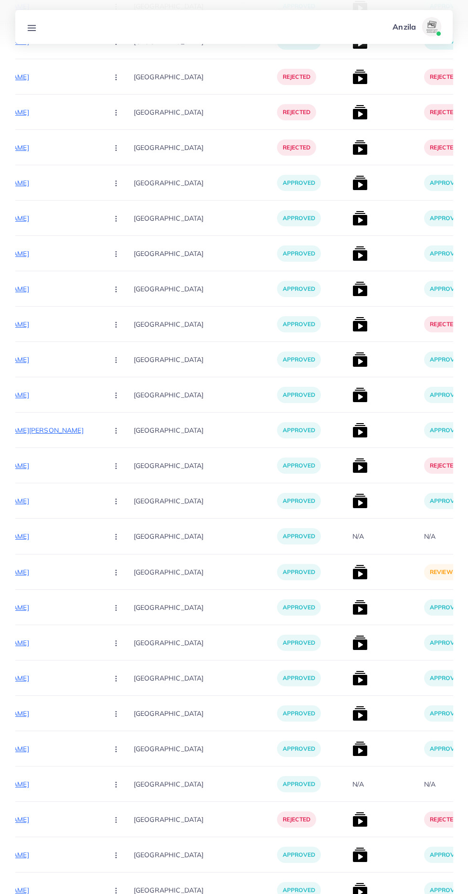
click at [352, 572] on img at bounding box center [359, 571] width 15 height 15
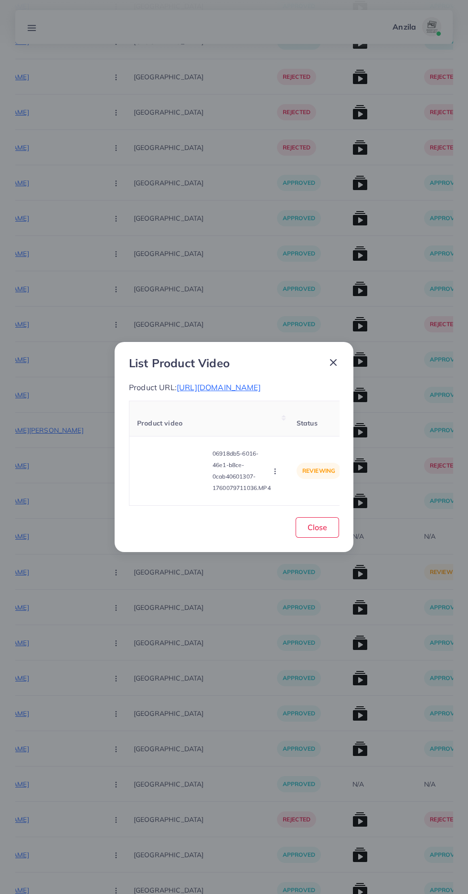
click at [160, 492] on video at bounding box center [173, 470] width 72 height 43
click at [160, 492] on div at bounding box center [173, 470] width 72 height 43
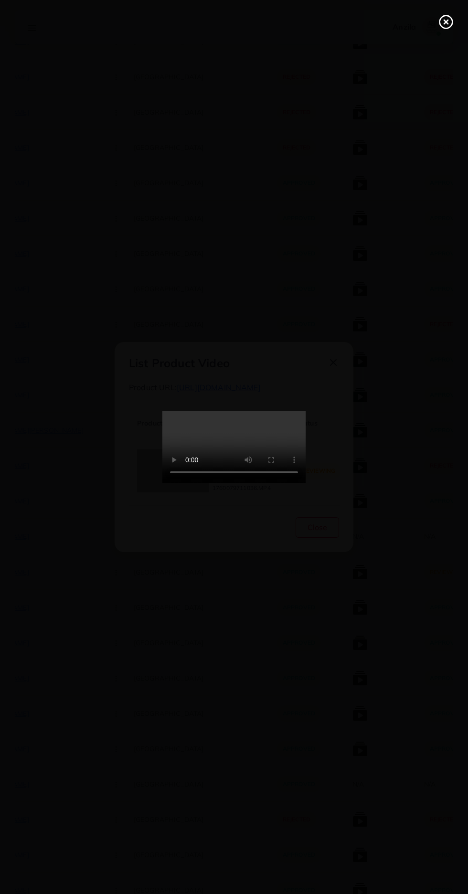
click at [446, 22] on line at bounding box center [446, 22] width 4 height 4
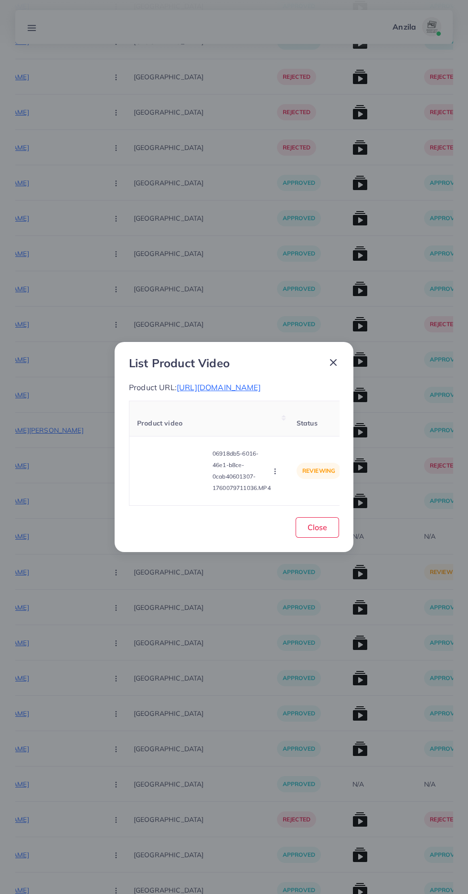
click at [209, 392] on span "[URL][DOMAIN_NAME]" at bounding box center [219, 388] width 84 height 10
click at [319, 532] on span "Close" at bounding box center [318, 527] width 20 height 10
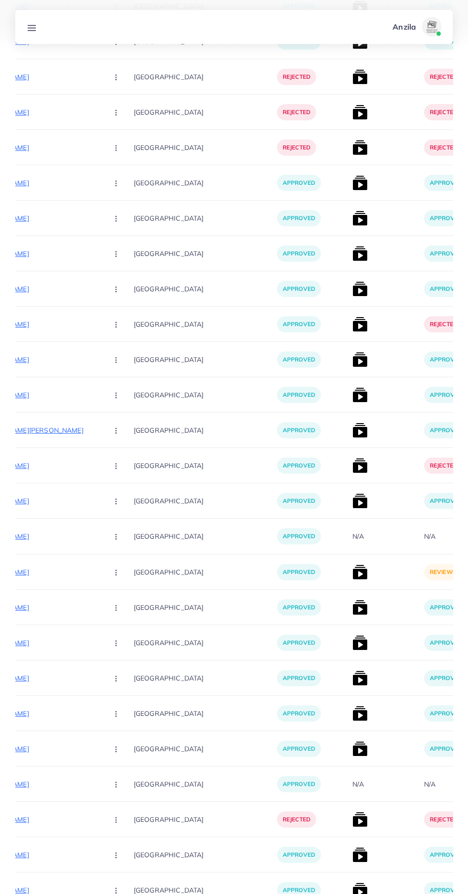
click at [116, 571] on circle "button" at bounding box center [116, 570] width 0 height 0
click at [121, 623] on span "Reject" at bounding box center [132, 622] width 23 height 10
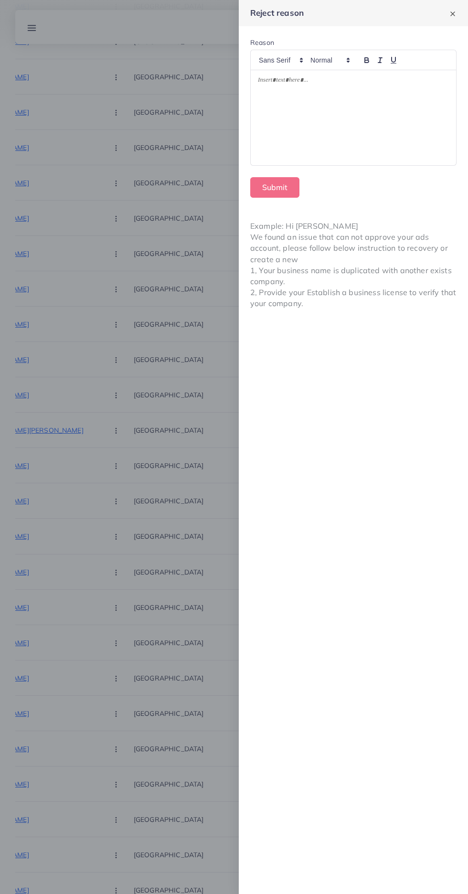
click at [285, 140] on div at bounding box center [353, 117] width 205 height 95
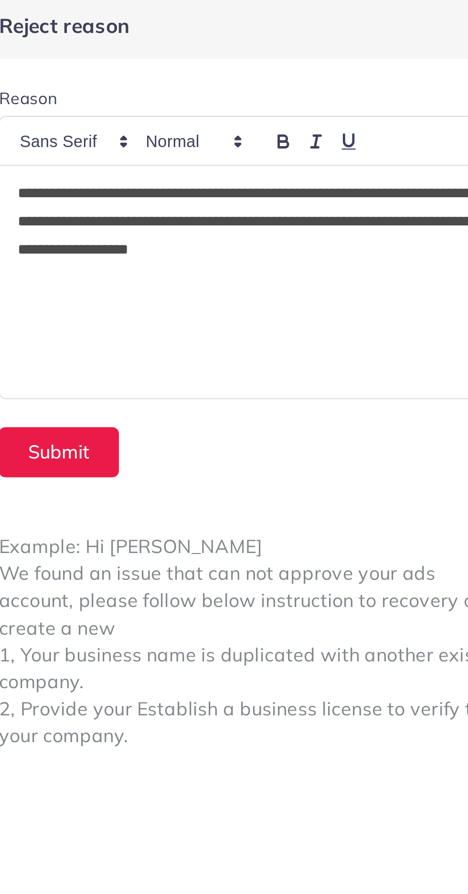
click at [290, 94] on p "**********" at bounding box center [353, 93] width 191 height 34
click at [316, 101] on p "**********" at bounding box center [353, 93] width 191 height 34
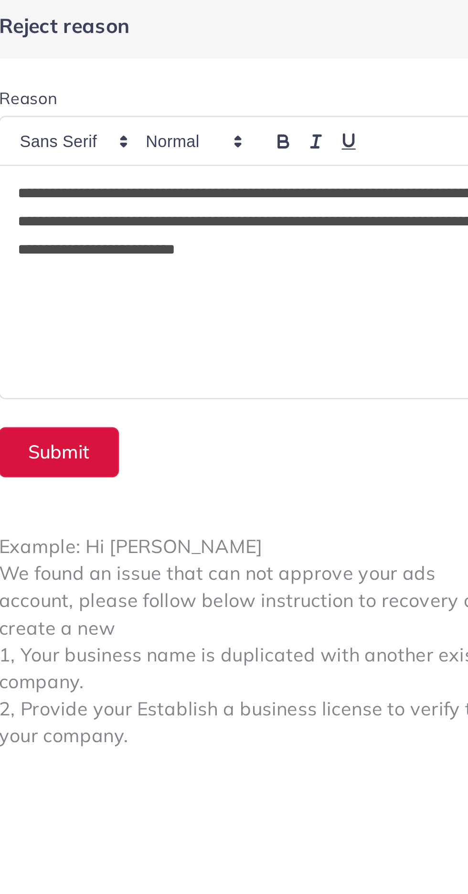
click at [271, 183] on button "Submit" at bounding box center [274, 187] width 49 height 21
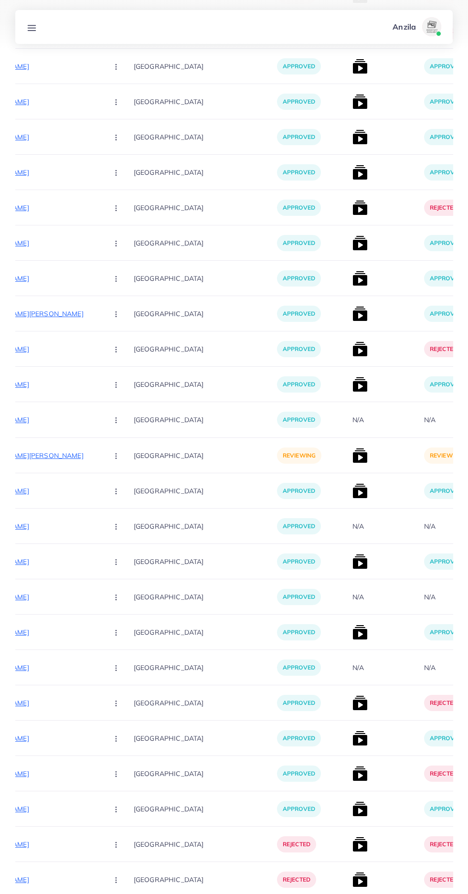
scroll to position [14301, 0]
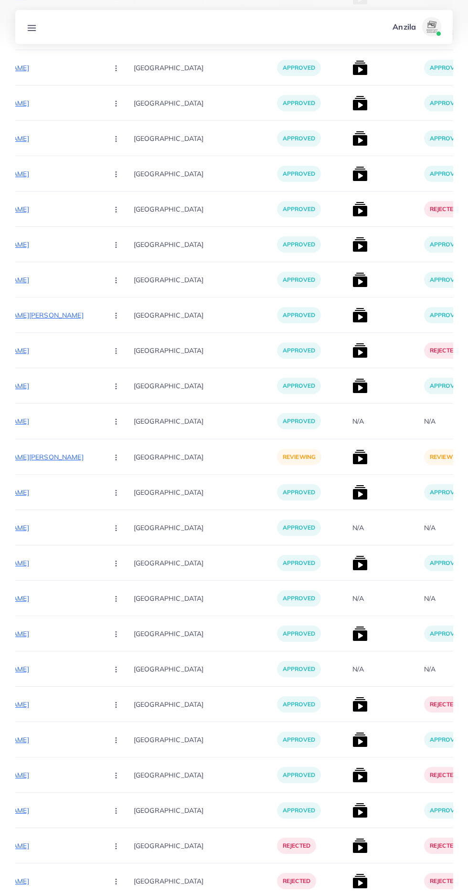
click at [43, 458] on p "[URL][DOMAIN_NAME][PERSON_NAME]" at bounding box center [28, 456] width 143 height 11
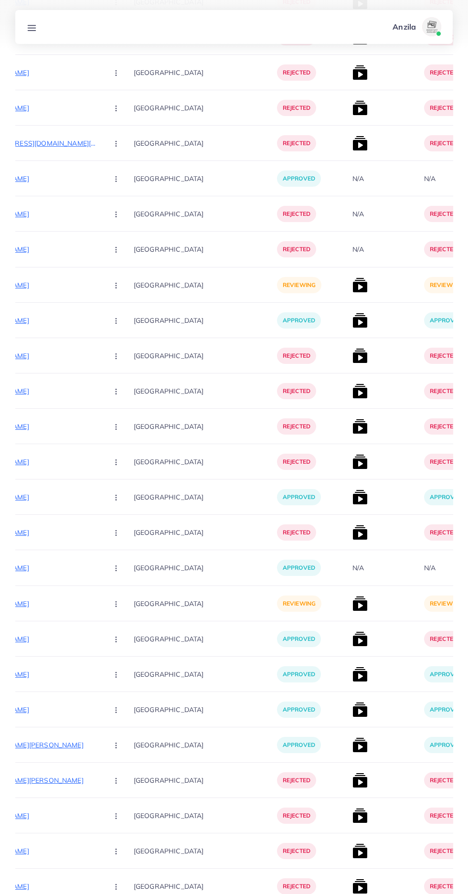
scroll to position [12319, 0]
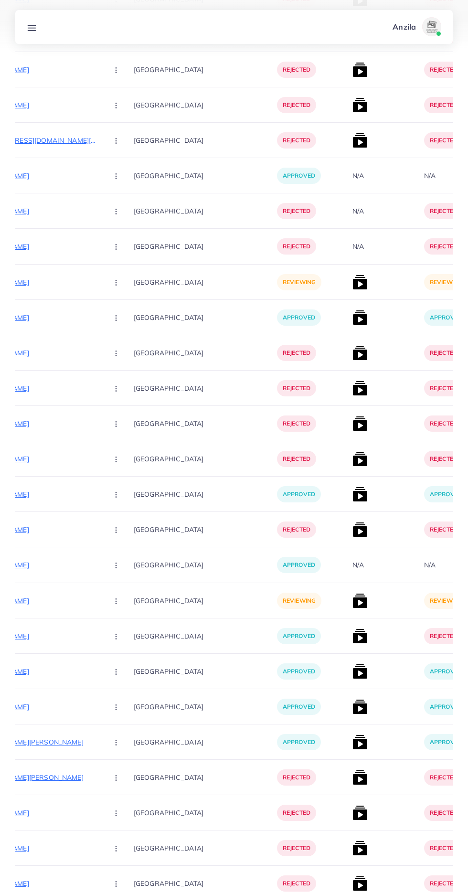
click at [43, 601] on p "[URL][DOMAIN_NAME]" at bounding box center [28, 600] width 143 height 11
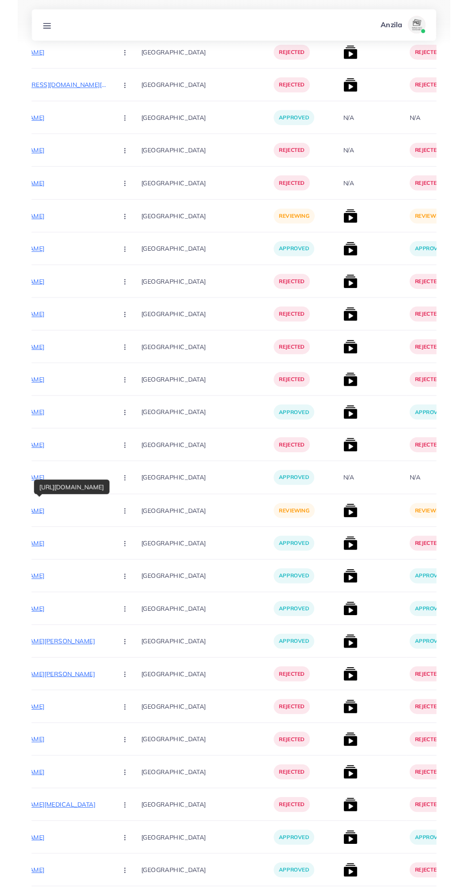
scroll to position [12392, 0]
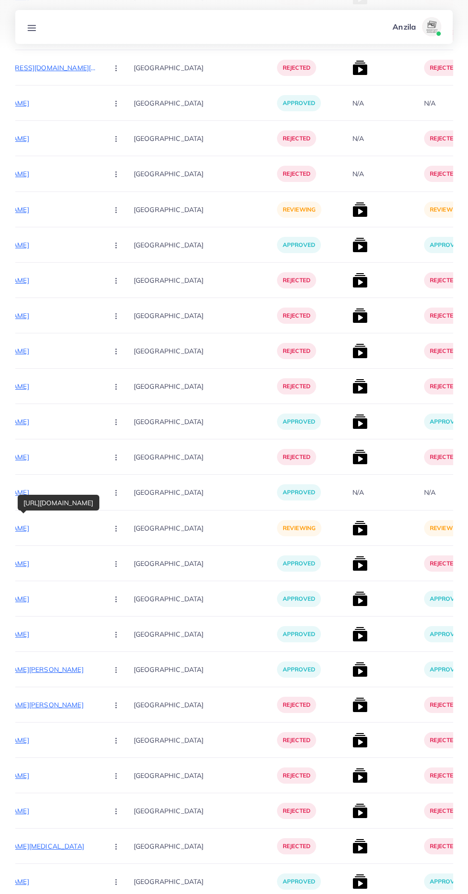
click at [112, 525] on icon "button" at bounding box center [116, 529] width 8 height 8
click at [121, 558] on span "Approve" at bounding box center [137, 558] width 32 height 10
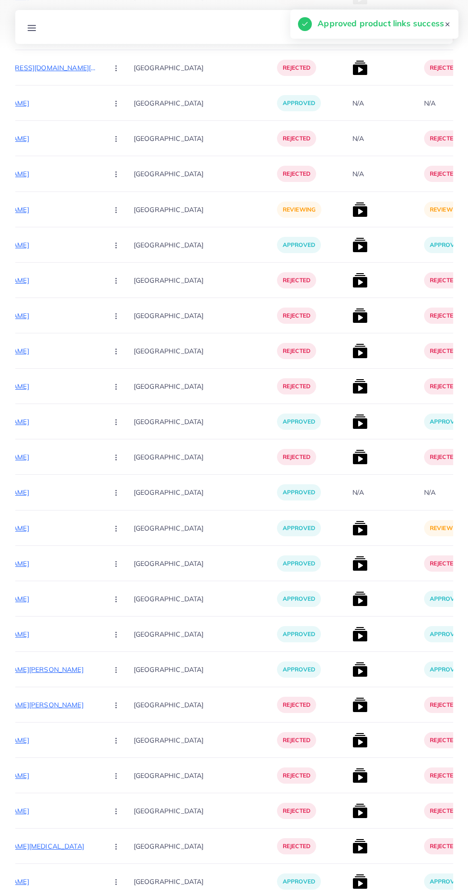
click at [352, 532] on img at bounding box center [359, 528] width 15 height 15
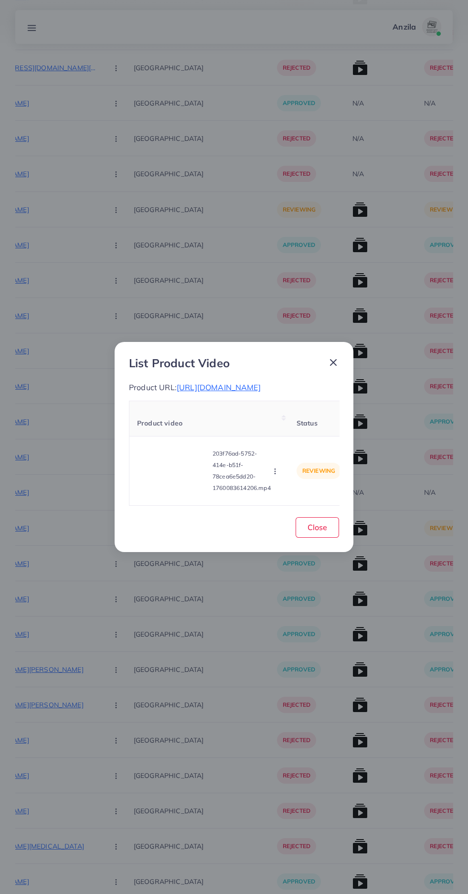
click at [165, 482] on video at bounding box center [173, 470] width 72 height 43
click at [182, 480] on div at bounding box center [173, 470] width 72 height 43
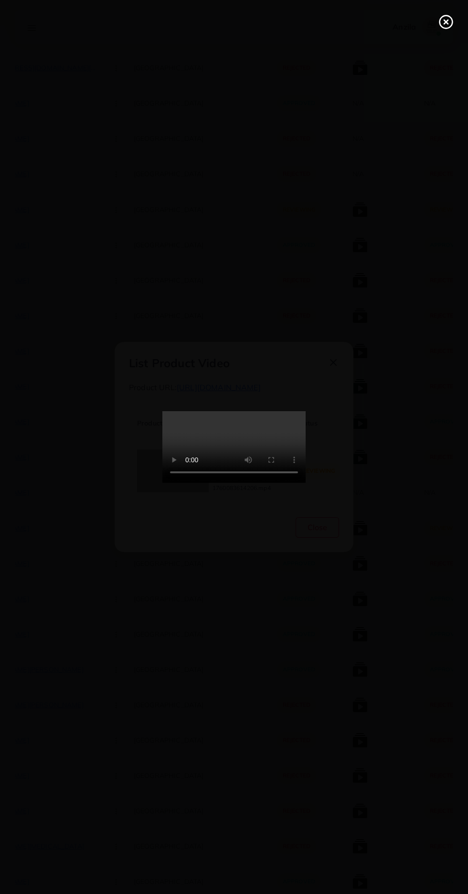
click at [442, 23] on icon at bounding box center [445, 21] width 15 height 15
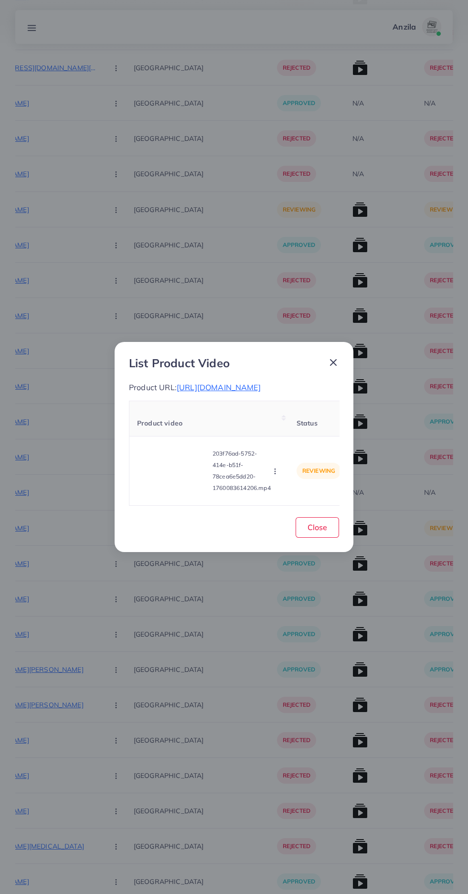
click at [275, 472] on circle "button" at bounding box center [275, 471] width 0 height 0
click at [283, 431] on link "Approve" at bounding box center [297, 426] width 75 height 21
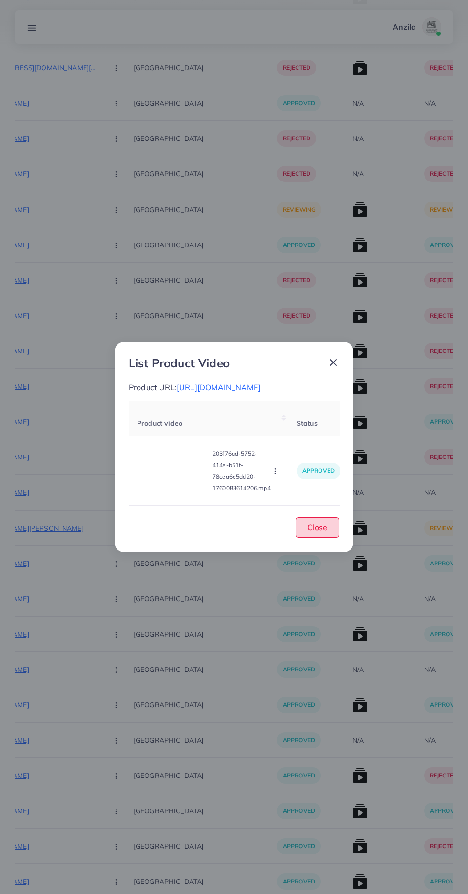
click at [326, 532] on span "Close" at bounding box center [318, 527] width 20 height 10
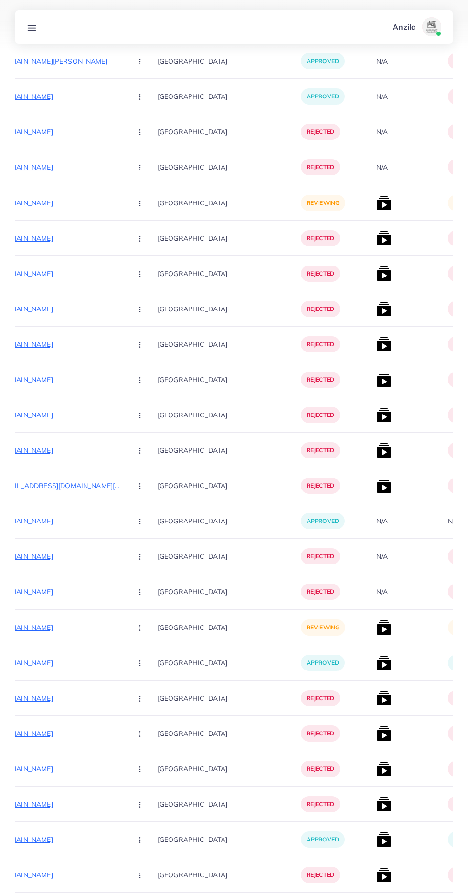
scroll to position [0, 209]
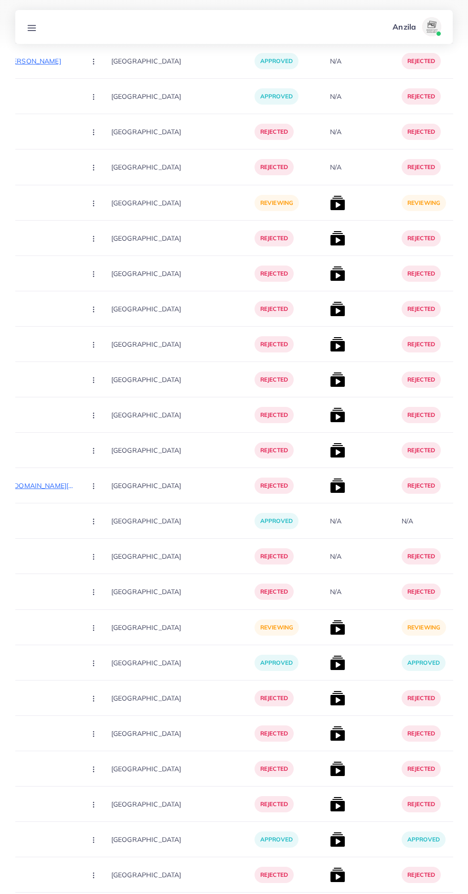
click at [330, 631] on img at bounding box center [337, 627] width 15 height 15
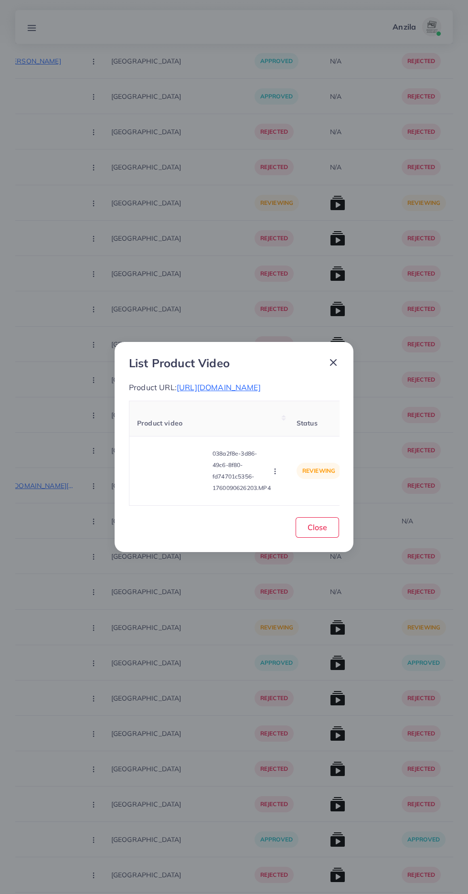
click at [165, 492] on video at bounding box center [173, 470] width 72 height 43
click at [165, 492] on div at bounding box center [173, 470] width 72 height 43
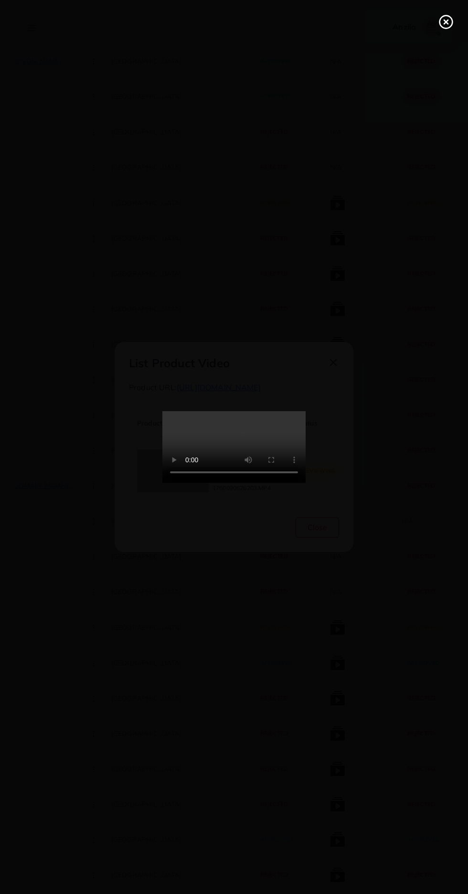
click at [446, 27] on icon at bounding box center [445, 21] width 15 height 15
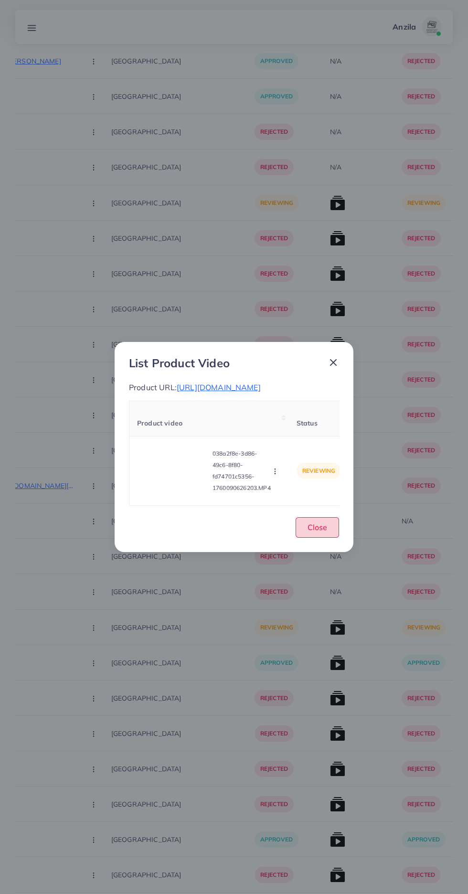
click at [326, 532] on span "Close" at bounding box center [318, 527] width 20 height 10
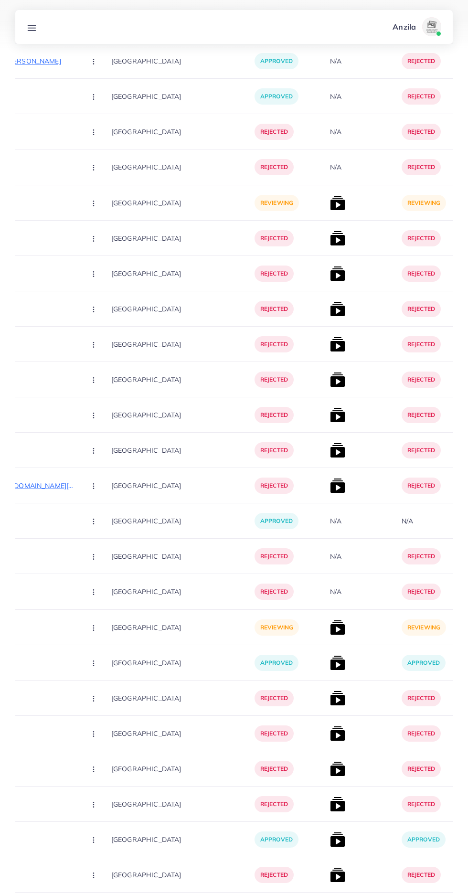
click at [93, 628] on circle "button" at bounding box center [93, 628] width 0 height 0
click at [98, 675] on span "Reject" at bounding box center [109, 678] width 23 height 10
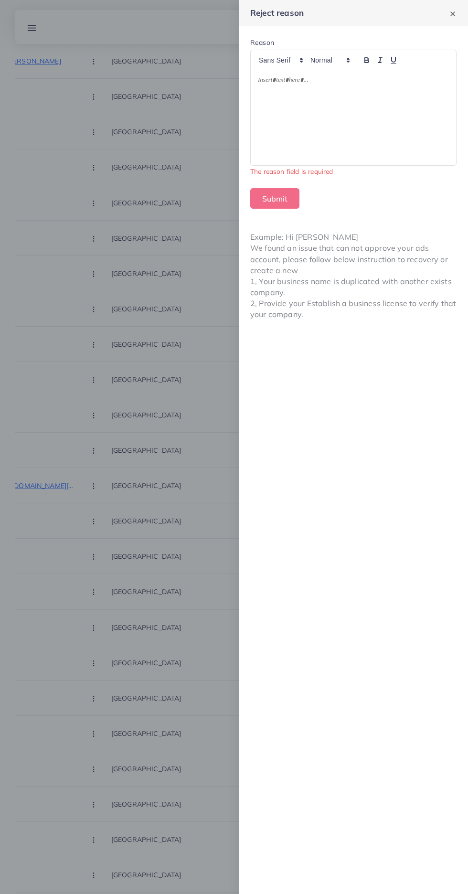
scroll to position [12047, 0]
click at [299, 131] on div at bounding box center [353, 117] width 205 height 95
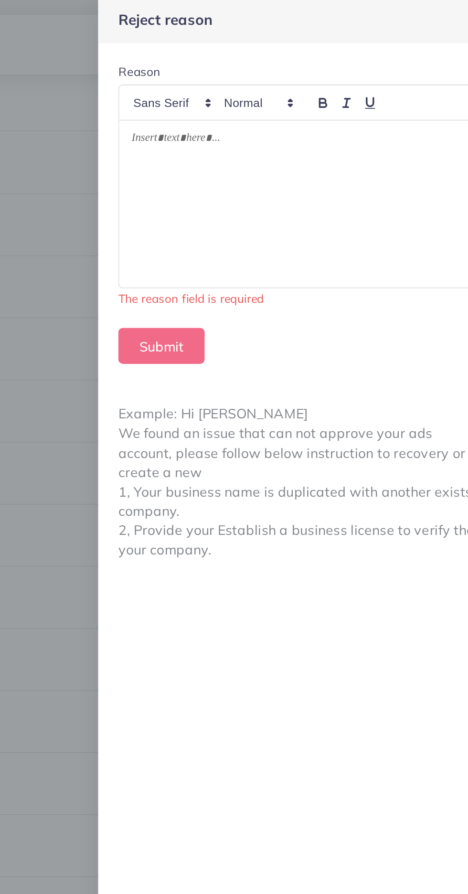
scroll to position [12046, 0]
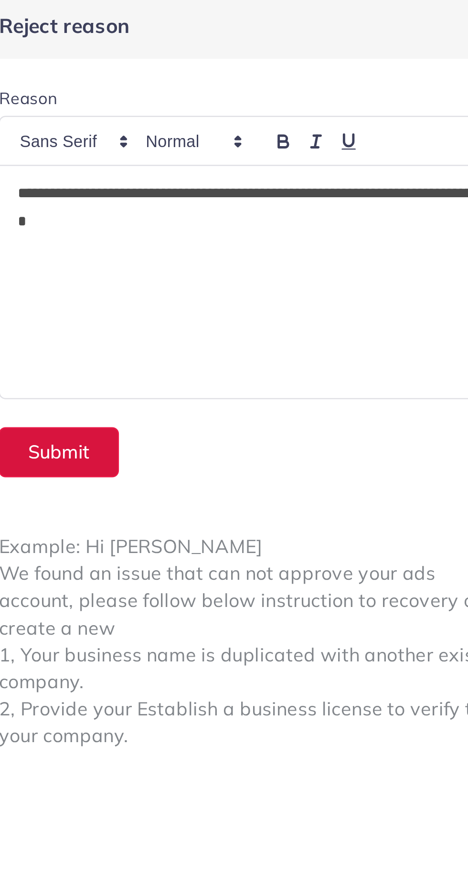
click at [275, 185] on button "Submit" at bounding box center [274, 187] width 49 height 21
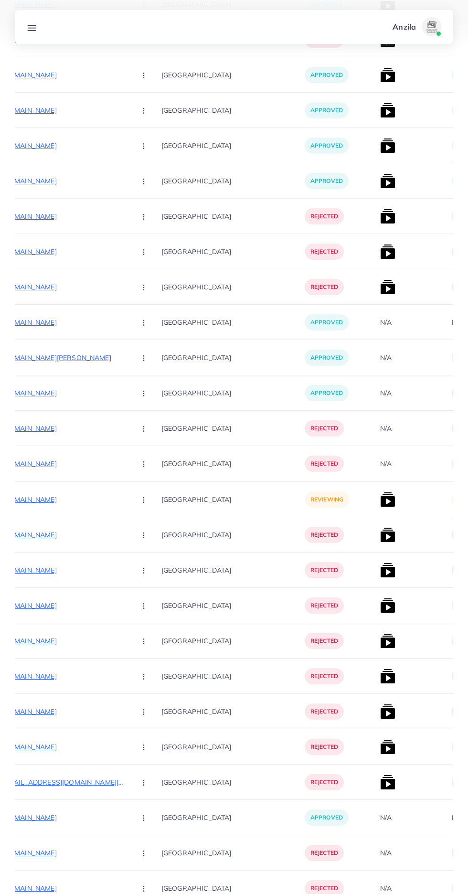
scroll to position [11681, 0]
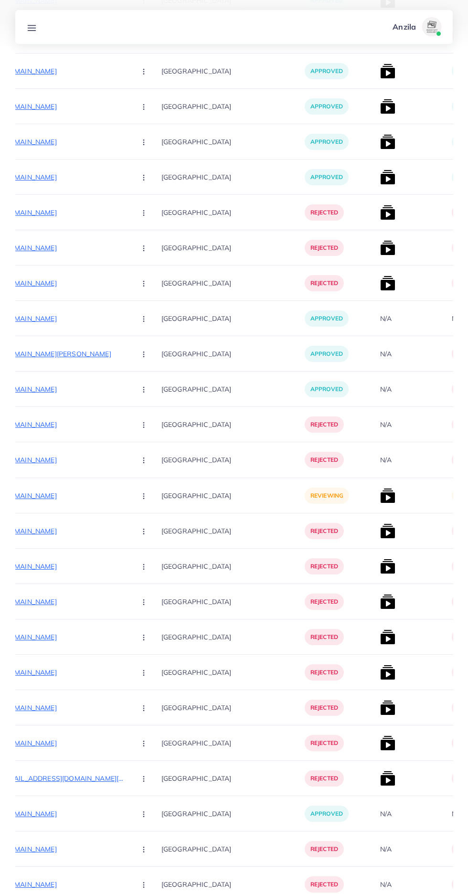
click at [380, 500] on img at bounding box center [387, 495] width 15 height 15
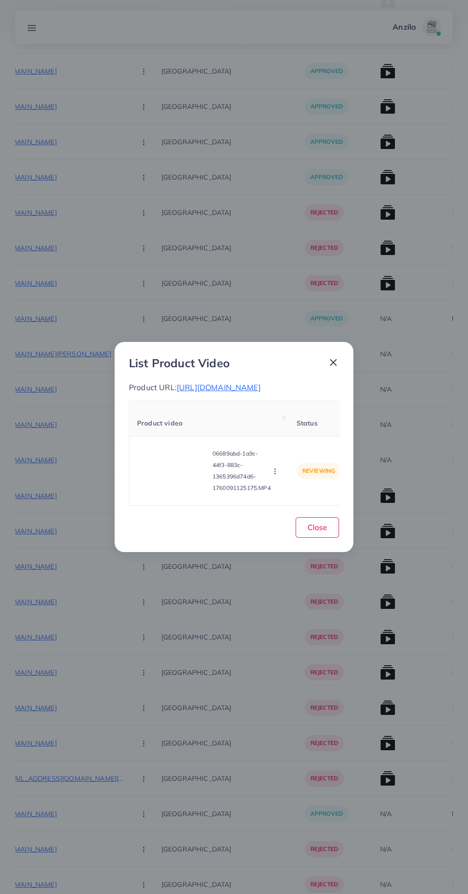
click at [164, 465] on video at bounding box center [173, 470] width 72 height 43
click at [164, 465] on div at bounding box center [173, 470] width 72 height 43
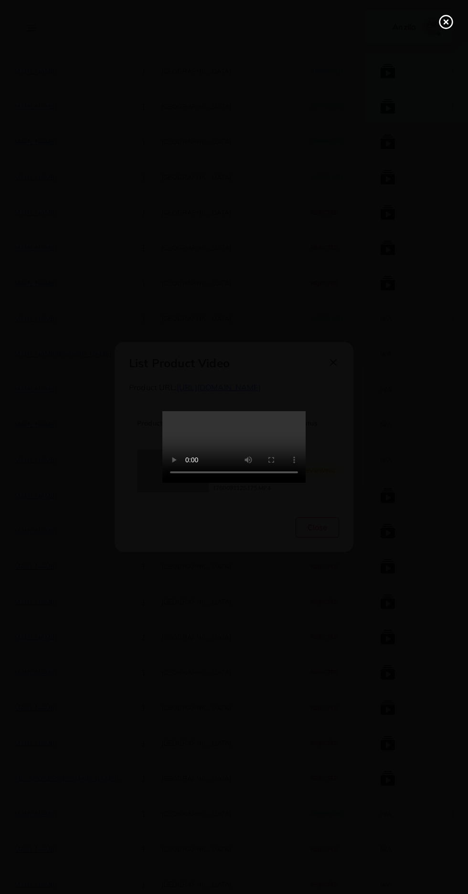
click at [446, 22] on line at bounding box center [446, 22] width 4 height 4
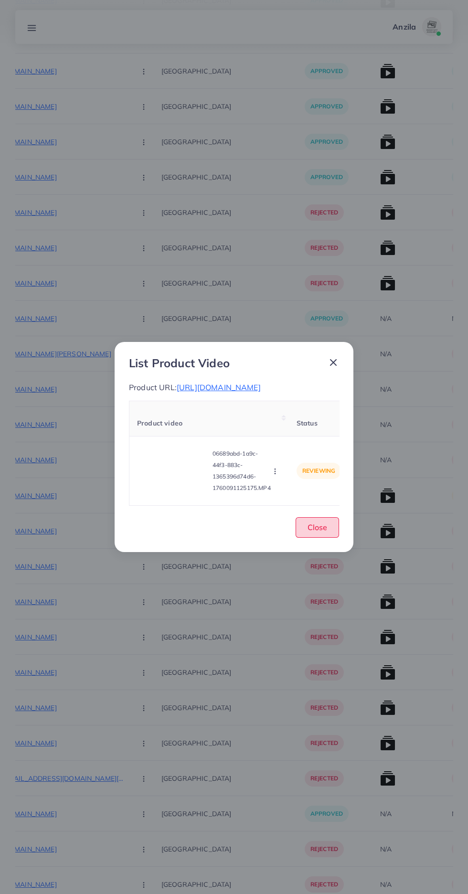
click at [319, 527] on span "Close" at bounding box center [318, 527] width 20 height 10
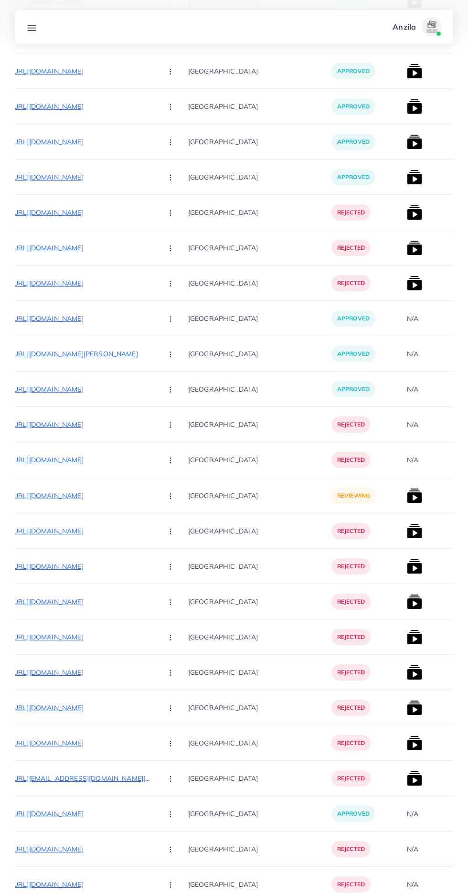
scroll to position [0, 129]
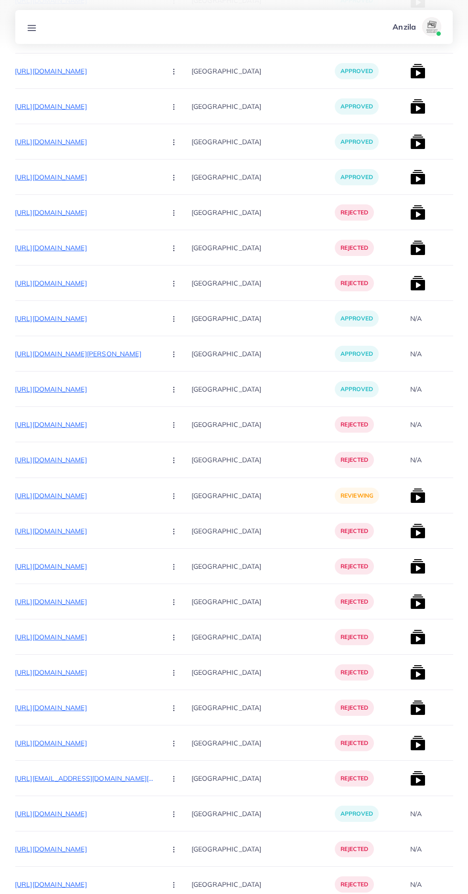
click at [173, 496] on circle "button" at bounding box center [173, 496] width 0 height 0
click at [179, 550] on span "Reject" at bounding box center [190, 546] width 23 height 10
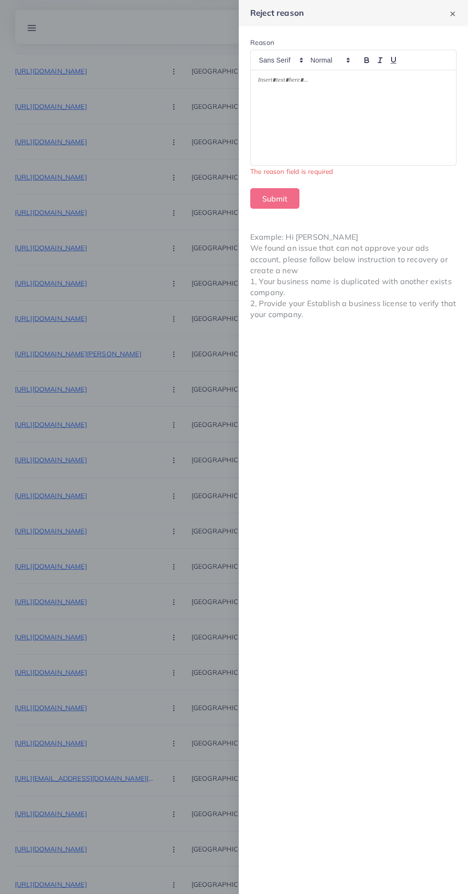
click at [188, 550] on div at bounding box center [234, 447] width 468 height 894
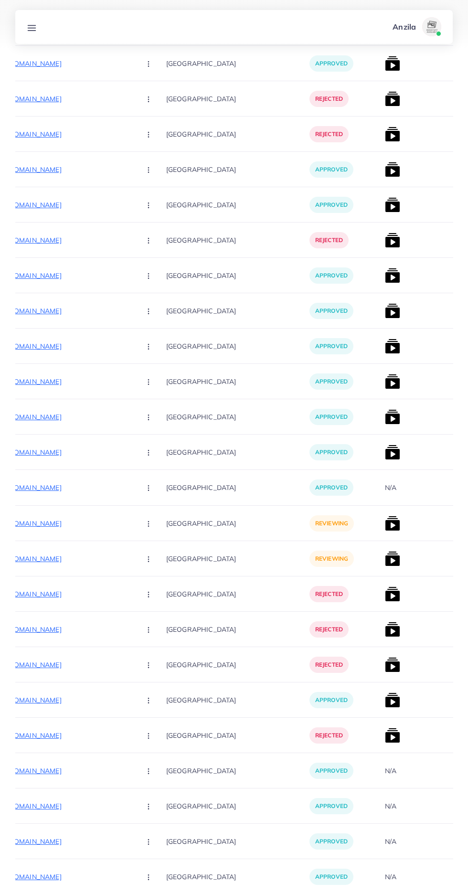
scroll to position [0, 134]
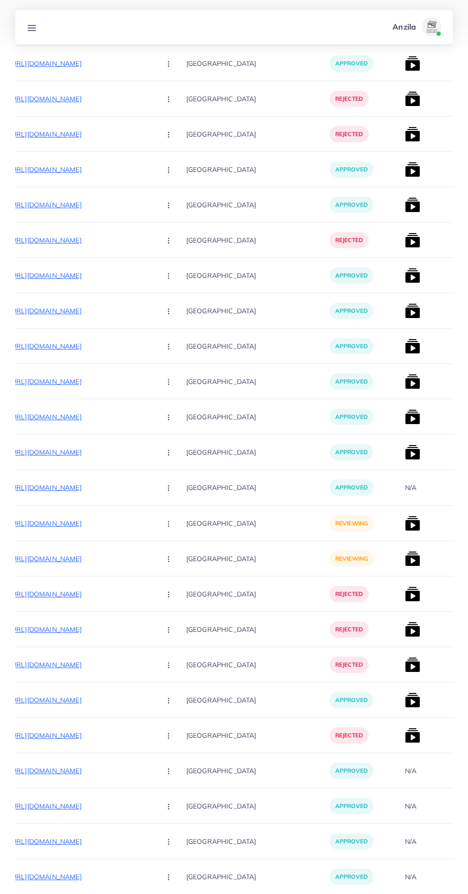
click at [75, 523] on p "[URL][DOMAIN_NAME]" at bounding box center [81, 523] width 143 height 11
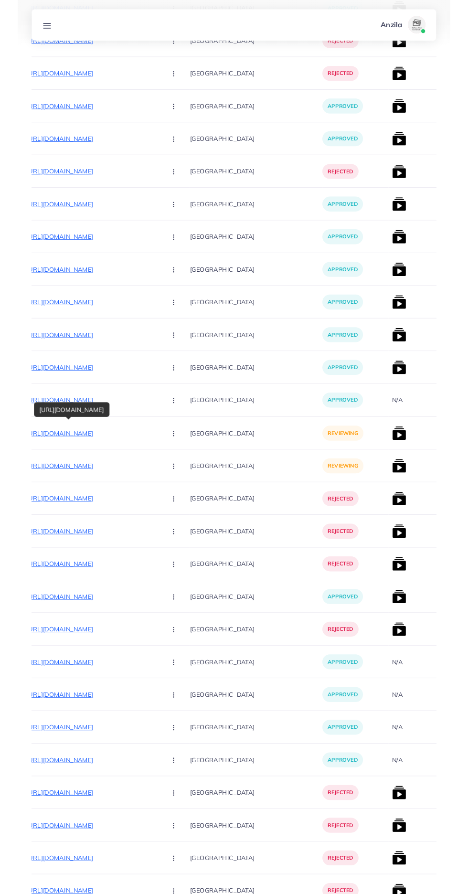
scroll to position [5542, 0]
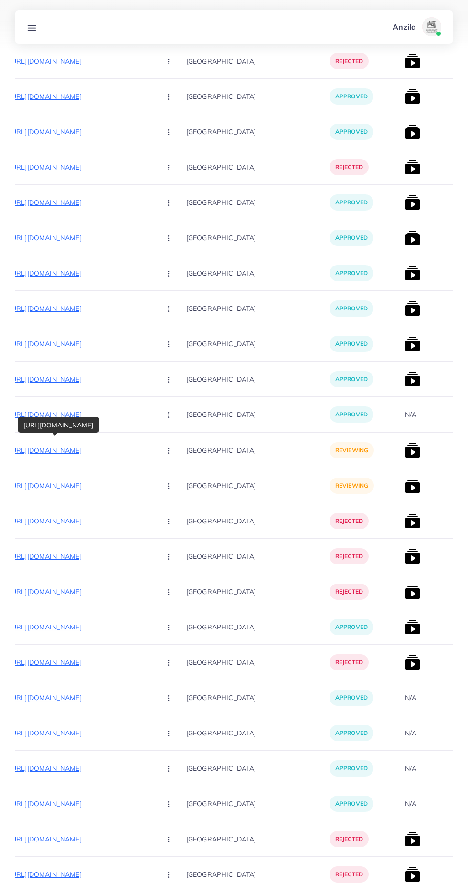
click at [168, 451] on circle "button" at bounding box center [168, 450] width 0 height 0
click at [163, 481] on icon at bounding box center [166, 480] width 7 height 7
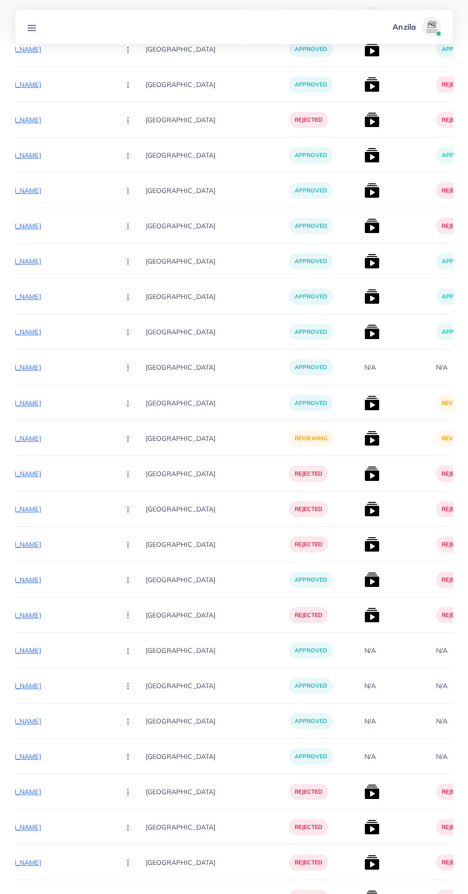
scroll to position [10075, 0]
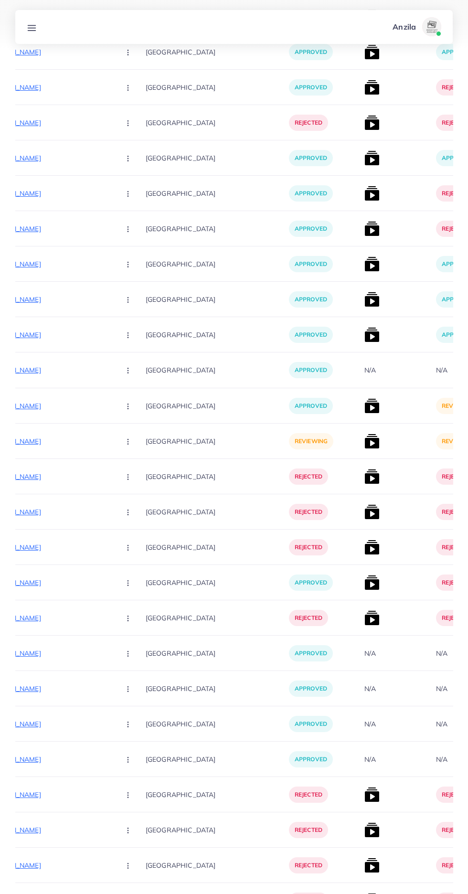
click at [45, 439] on p "[URL][DOMAIN_NAME]" at bounding box center [40, 441] width 143 height 11
click at [124, 442] on icon "button" at bounding box center [128, 442] width 8 height 8
click at [133, 471] on span "Approve" at bounding box center [149, 471] width 32 height 10
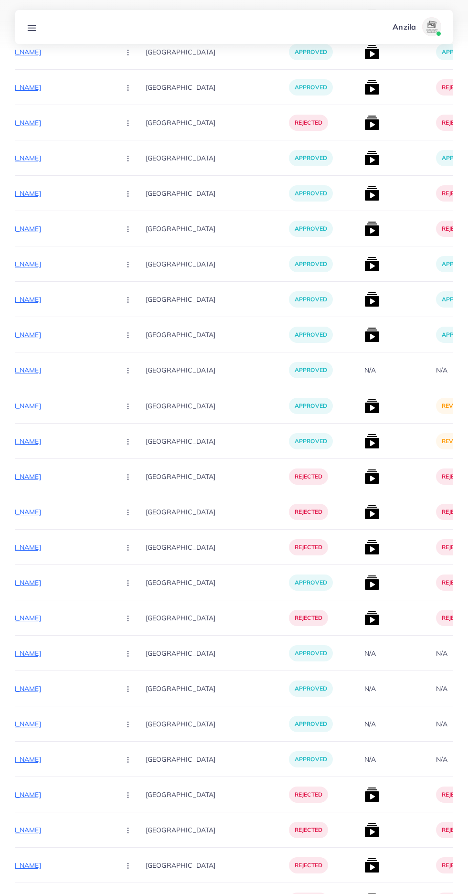
click at [364, 409] on img at bounding box center [371, 405] width 15 height 15
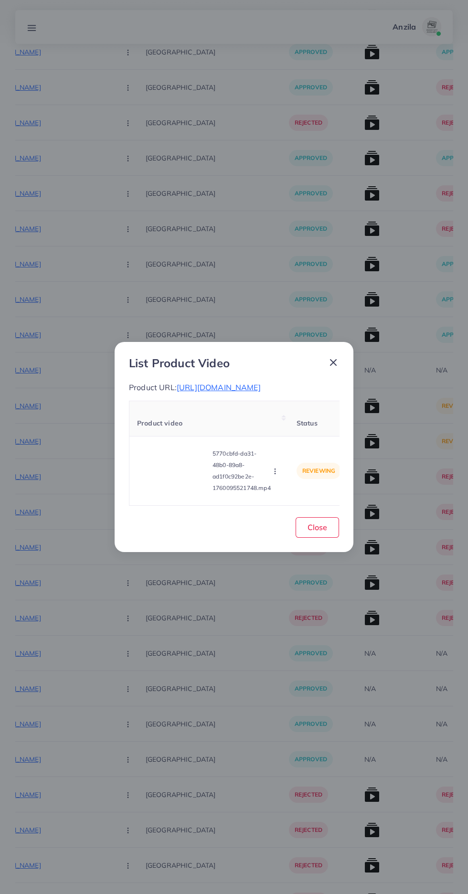
click at [173, 492] on video at bounding box center [173, 470] width 72 height 43
click at [182, 492] on div at bounding box center [173, 470] width 72 height 43
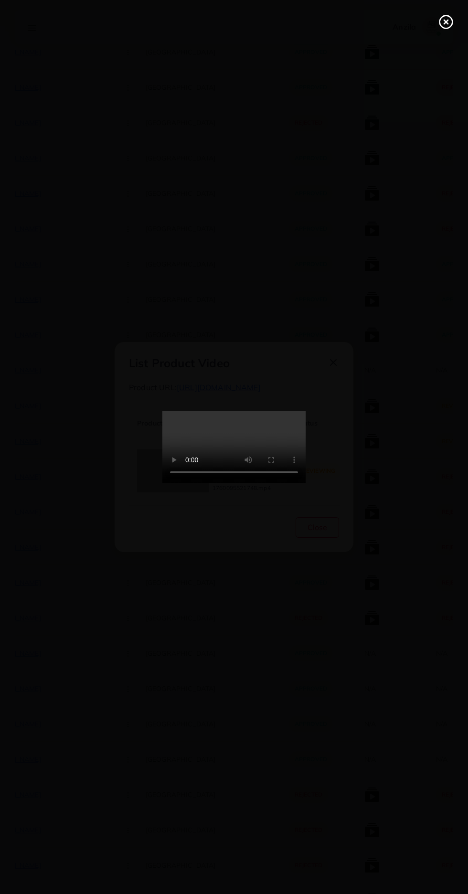
click at [446, 22] on line at bounding box center [446, 22] width 4 height 4
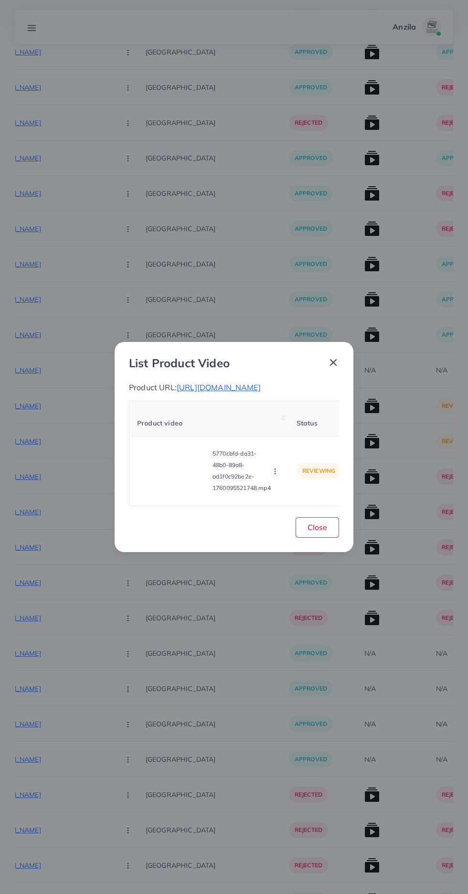
click at [277, 475] on icon "button" at bounding box center [275, 472] width 8 height 8
click at [300, 452] on span "Reject" at bounding box center [291, 448] width 23 height 10
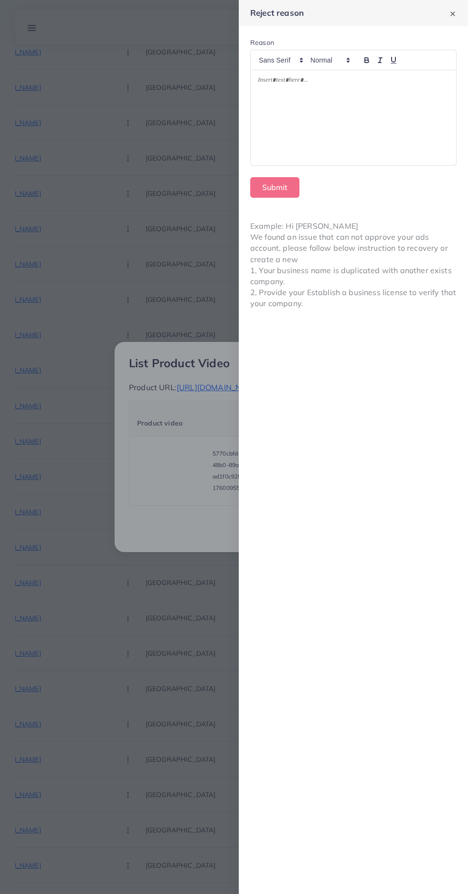
click at [319, 100] on div at bounding box center [353, 117] width 205 height 95
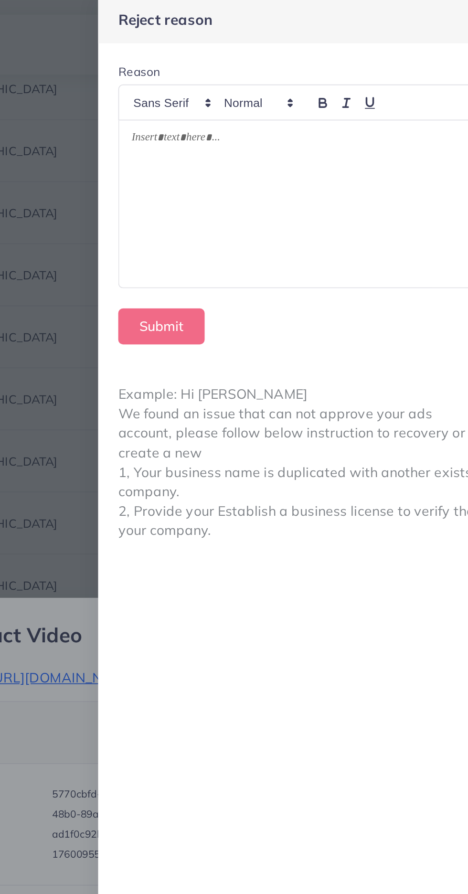
scroll to position [10075, 0]
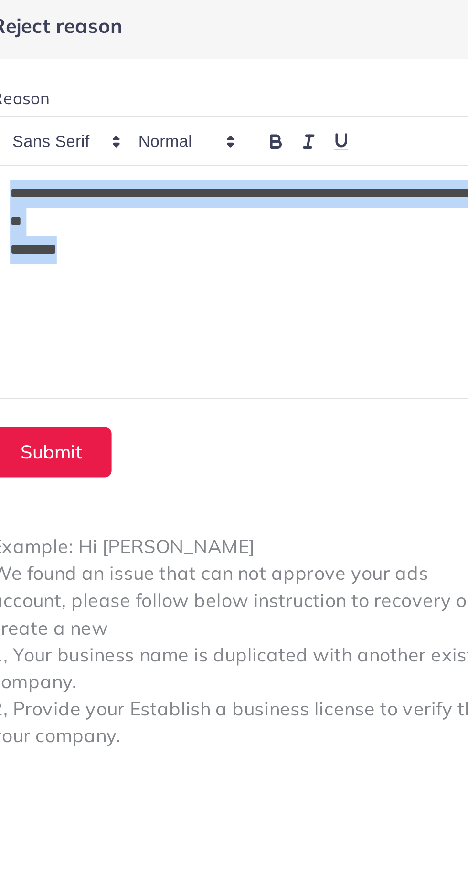
copy div "**********"
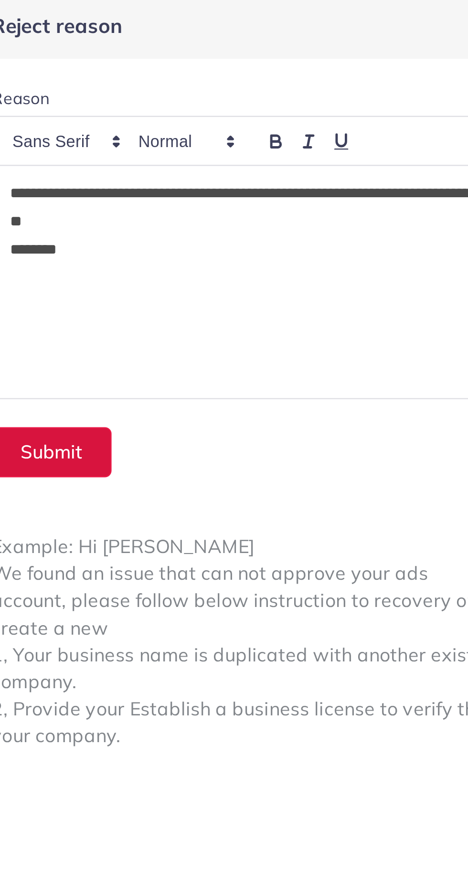
click at [278, 186] on button "Submit" at bounding box center [274, 187] width 49 height 21
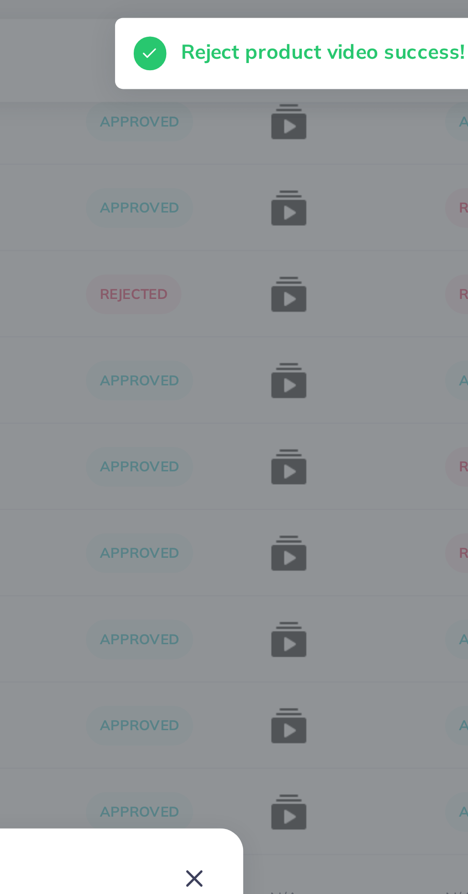
scroll to position [10075, 0]
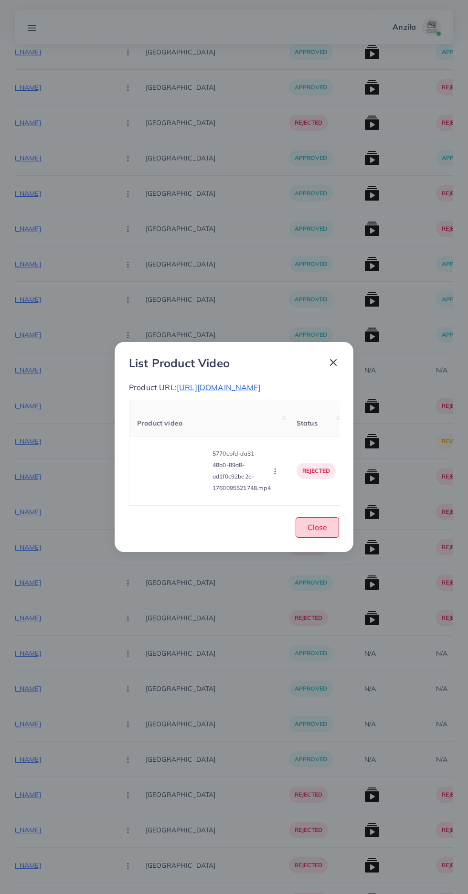
click at [318, 532] on span "Close" at bounding box center [318, 527] width 20 height 10
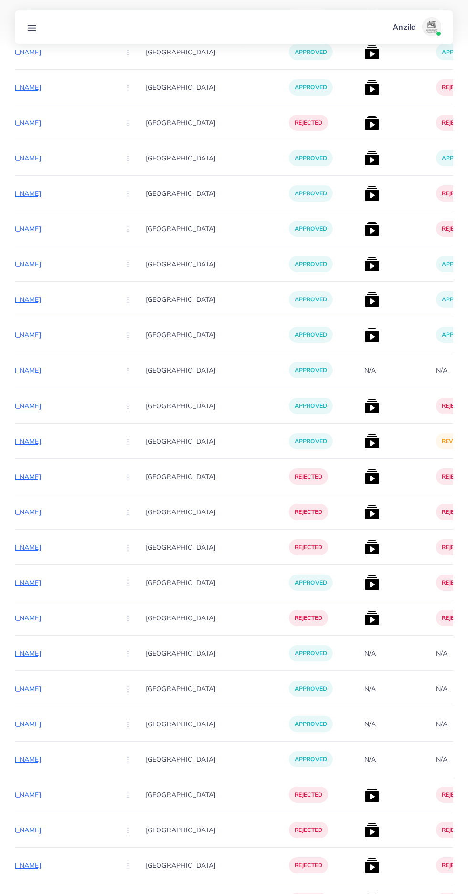
click at [364, 442] on img at bounding box center [371, 441] width 15 height 15
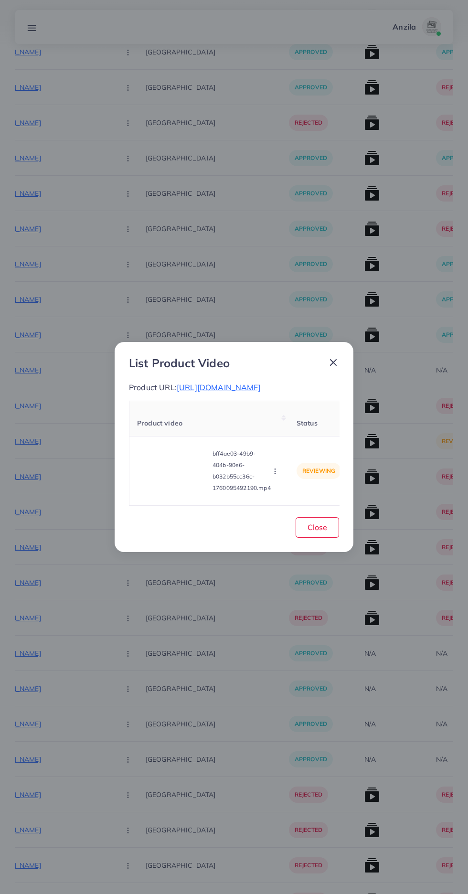
click at [162, 463] on video at bounding box center [173, 470] width 72 height 43
click at [193, 384] on span "[URL][DOMAIN_NAME]" at bounding box center [219, 388] width 84 height 10
click at [178, 480] on video at bounding box center [173, 470] width 72 height 43
click at [178, 479] on icon at bounding box center [172, 470] width 15 height 15
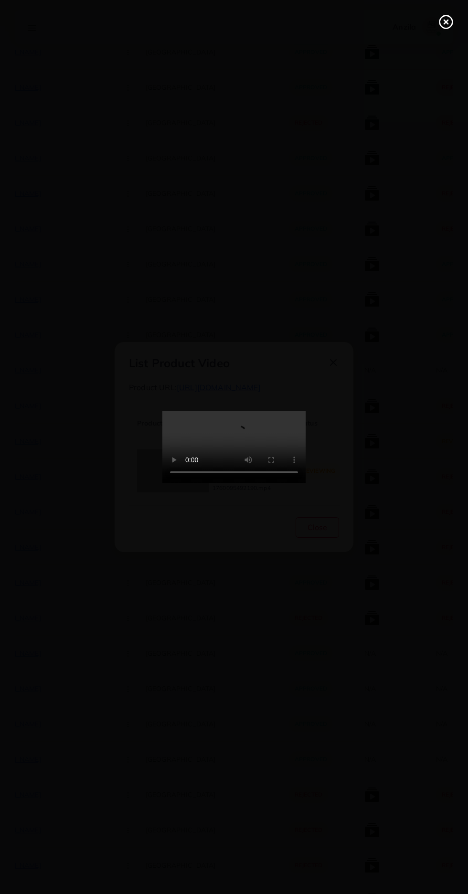
click at [446, 22] on line at bounding box center [446, 22] width 4 height 4
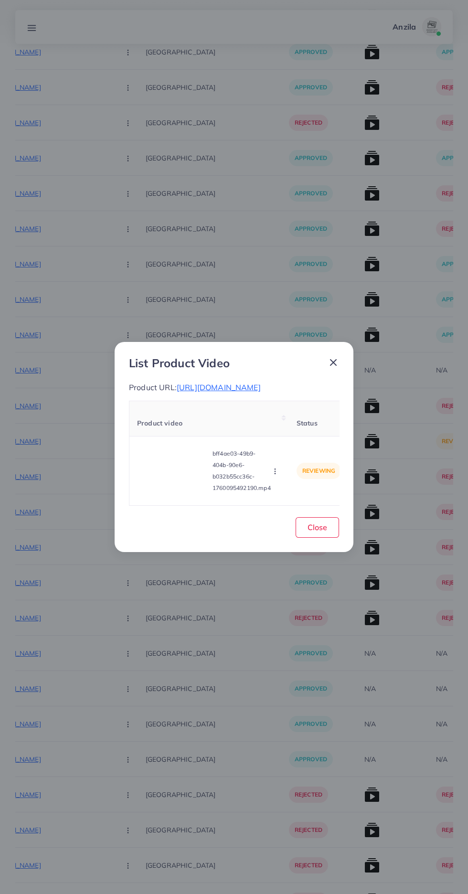
click at [277, 475] on icon "button" at bounding box center [275, 472] width 8 height 8
click at [292, 452] on span "Reject" at bounding box center [291, 448] width 23 height 10
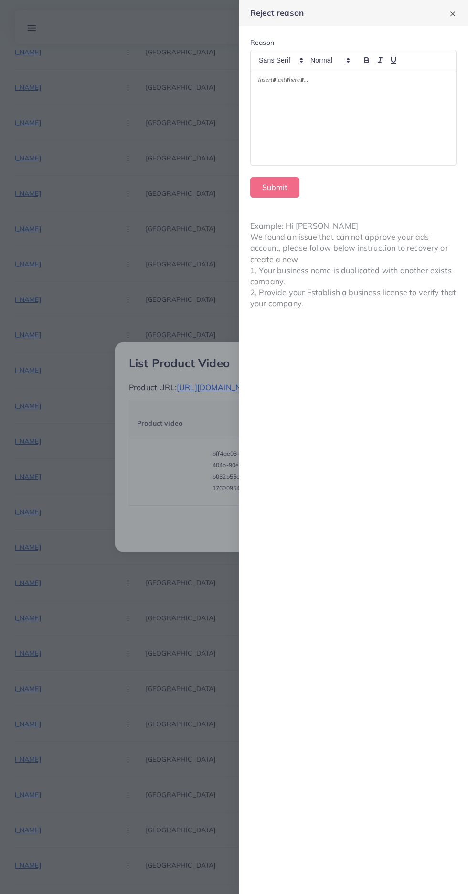
click at [259, 144] on div at bounding box center [353, 117] width 205 height 95
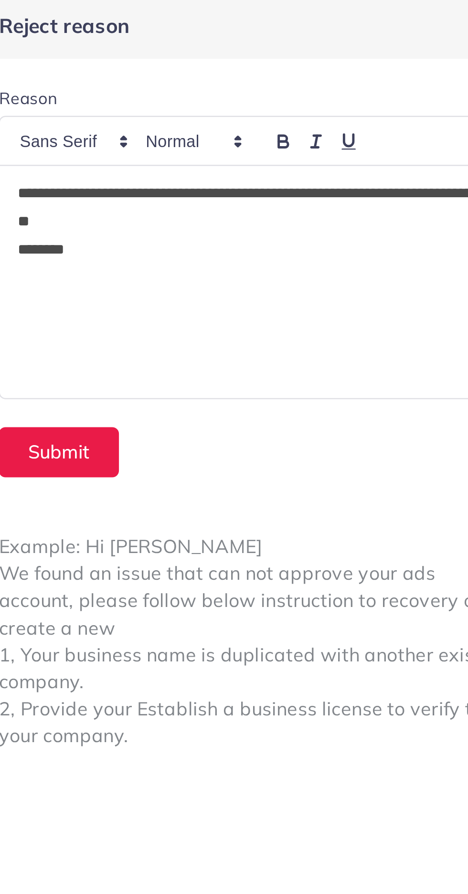
scroll to position [0, 0]
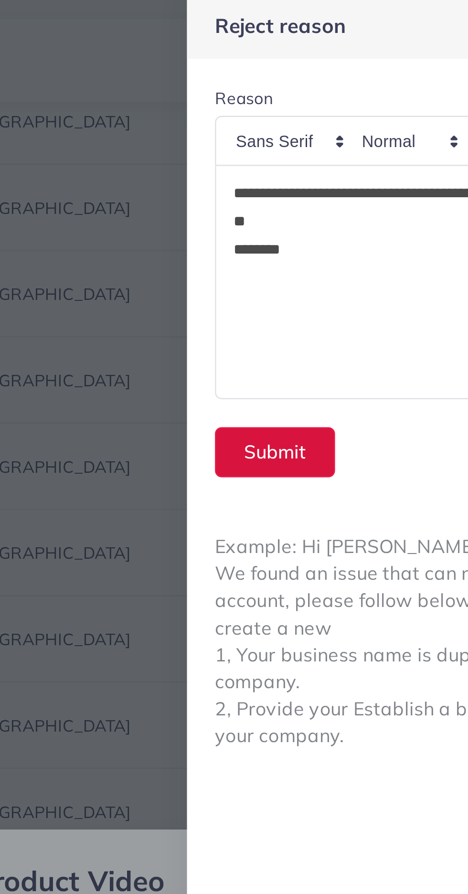
click at [252, 189] on button "Submit" at bounding box center [274, 187] width 49 height 21
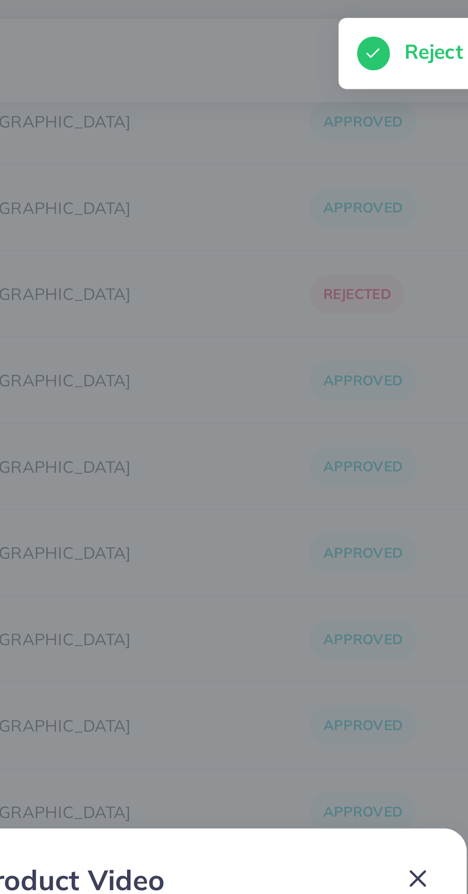
scroll to position [10075, 0]
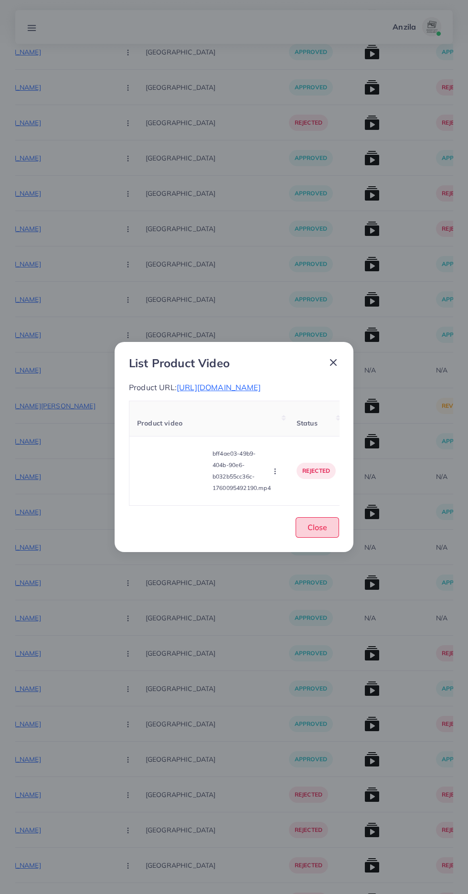
click at [330, 538] on button "Close" at bounding box center [317, 527] width 43 height 21
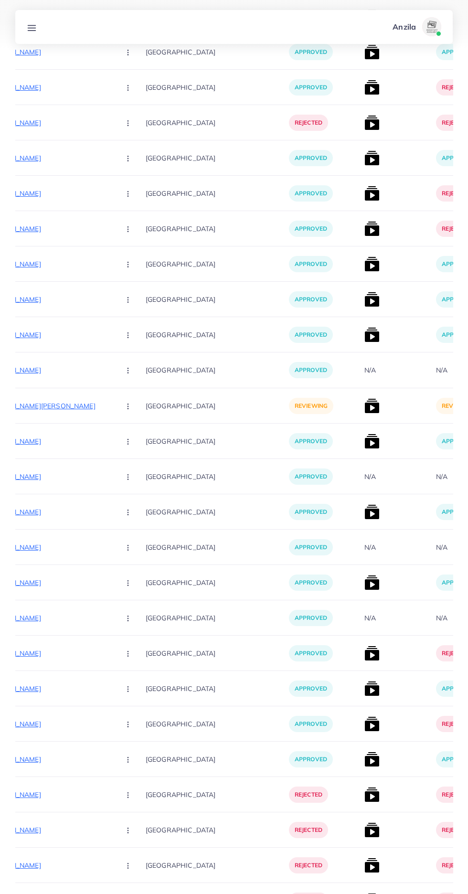
click at [35, 384] on div "[URL][DOMAIN_NAME] Approve Reject" at bounding box center [57, 369] width 177 height 35
click at [49, 404] on p "[URL][DOMAIN_NAME][PERSON_NAME]" at bounding box center [40, 405] width 143 height 11
click at [128, 406] on circle "button" at bounding box center [128, 406] width 0 height 0
click at [133, 455] on span "Reject" at bounding box center [144, 456] width 23 height 10
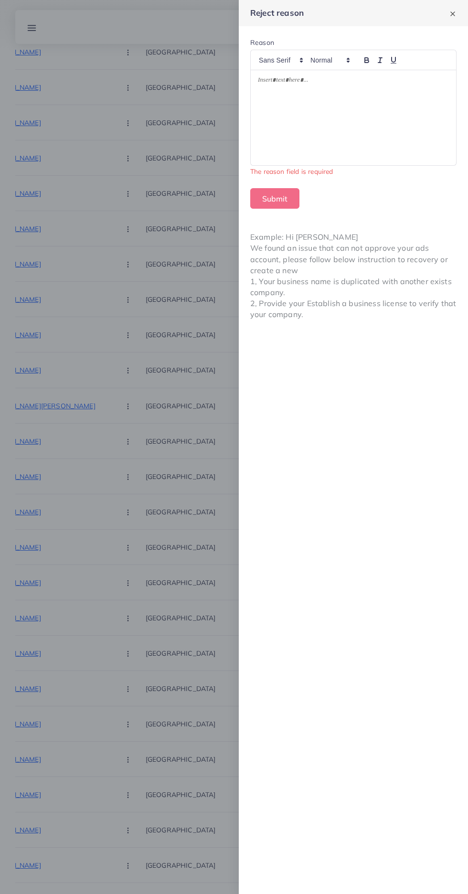
click at [314, 129] on div at bounding box center [353, 117] width 205 height 95
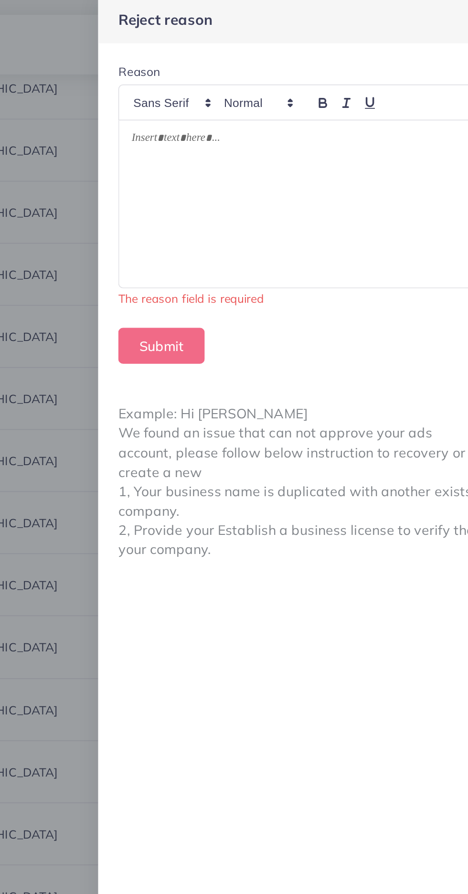
scroll to position [10075, 0]
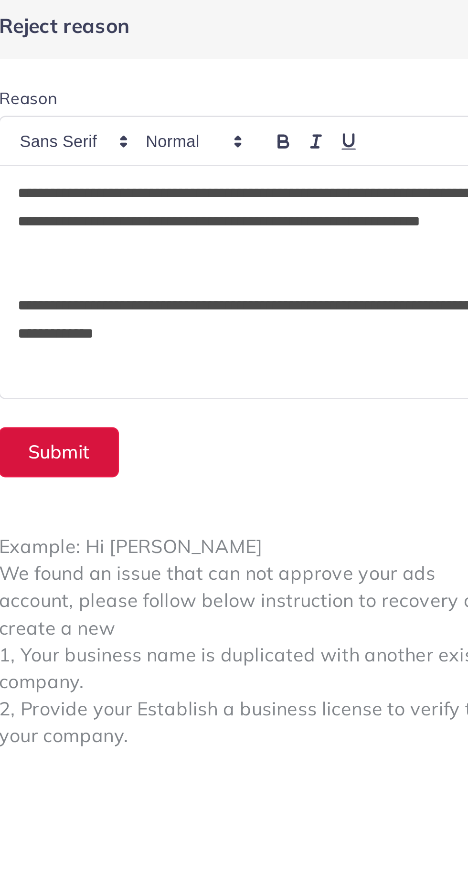
click at [279, 191] on button "Submit" at bounding box center [274, 187] width 49 height 21
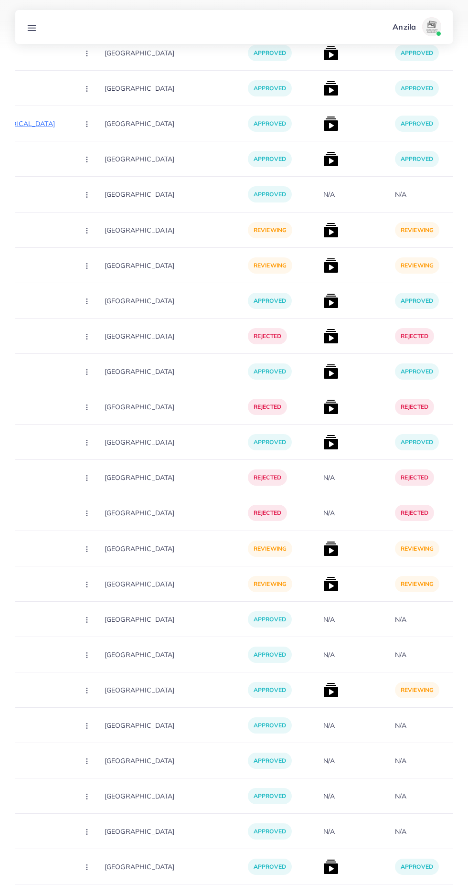
scroll to position [0, 189]
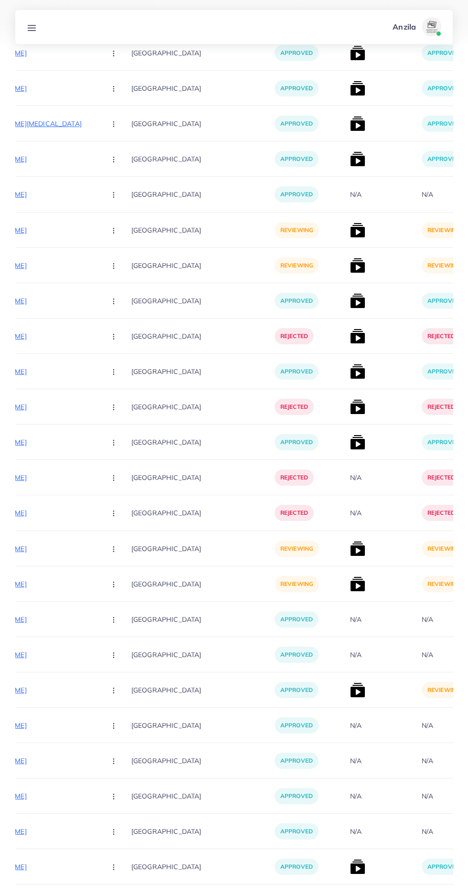
click at [350, 694] on img at bounding box center [357, 689] width 15 height 15
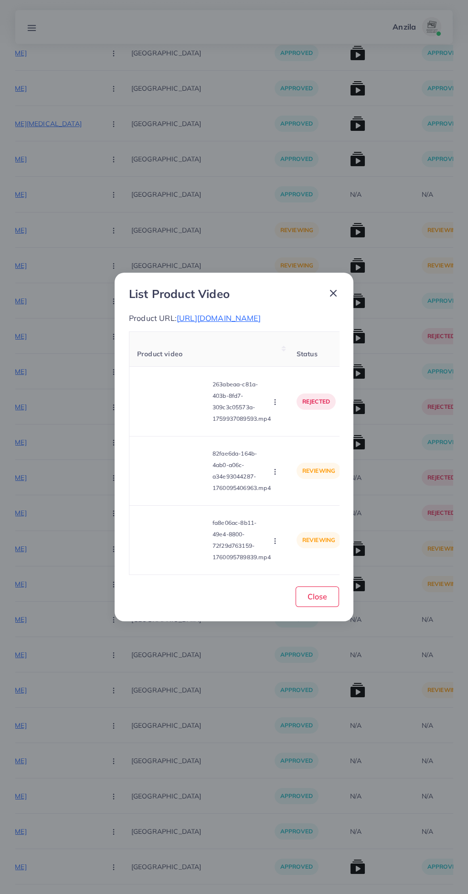
click at [160, 492] on video at bounding box center [173, 470] width 72 height 43
click at [160, 492] on div at bounding box center [173, 470] width 72 height 43
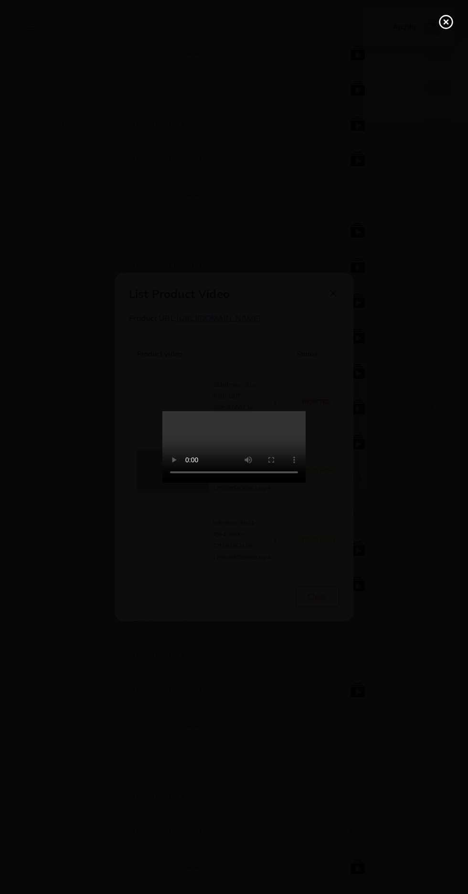
click at [446, 22] on line at bounding box center [446, 22] width 4 height 4
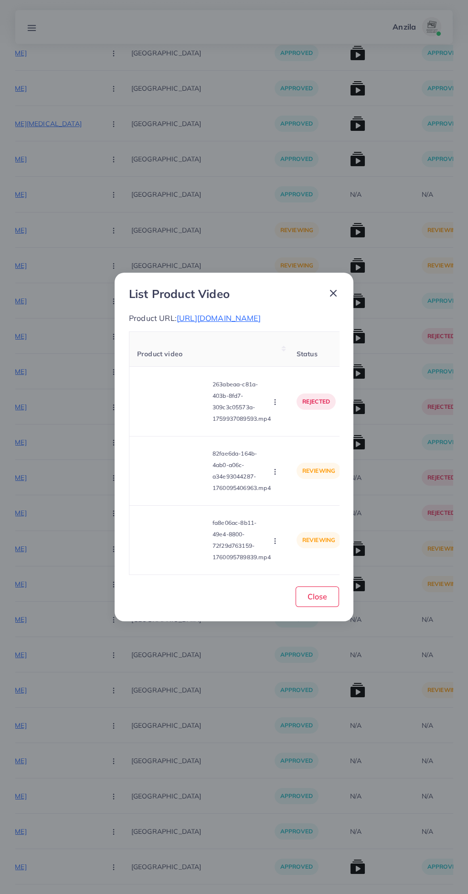
click at [221, 323] on span "[URL][DOMAIN_NAME]" at bounding box center [219, 318] width 84 height 10
click at [184, 541] on video at bounding box center [173, 540] width 72 height 43
click at [188, 535] on div at bounding box center [173, 540] width 72 height 43
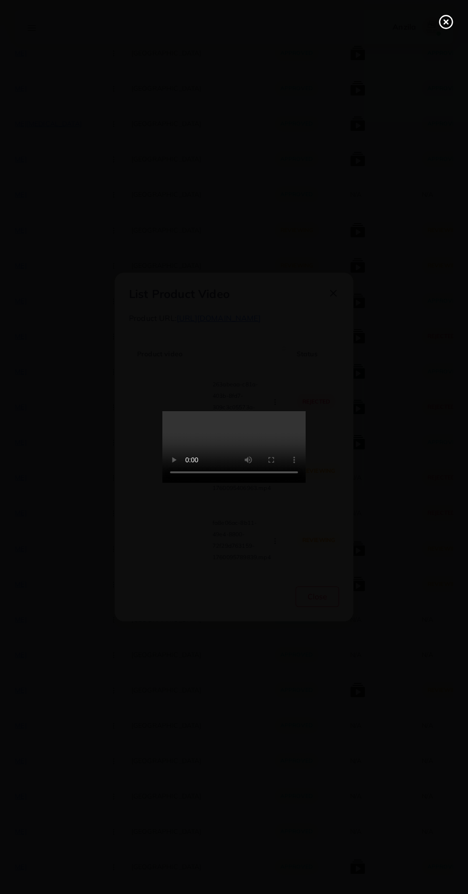
click at [446, 22] on line at bounding box center [446, 22] width 4 height 4
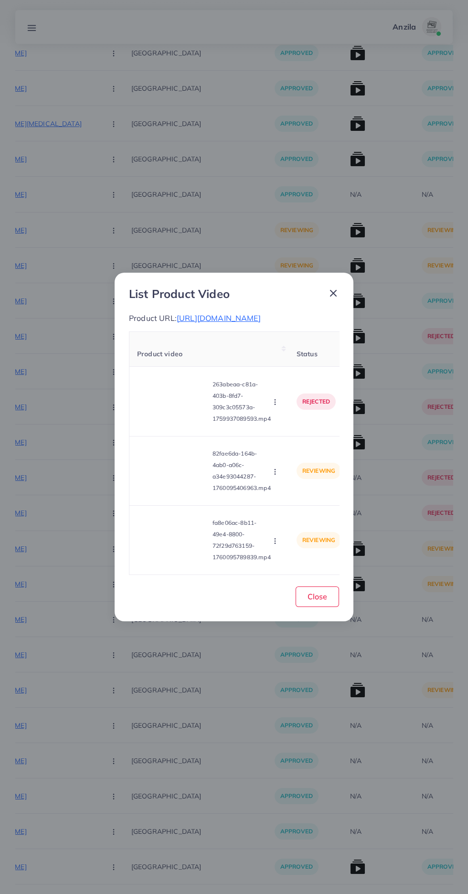
click at [277, 541] on icon "button" at bounding box center [275, 541] width 8 height 8
click at [311, 498] on span "Approve" at bounding box center [296, 496] width 32 height 10
click at [278, 476] on button "button" at bounding box center [276, 472] width 11 height 10
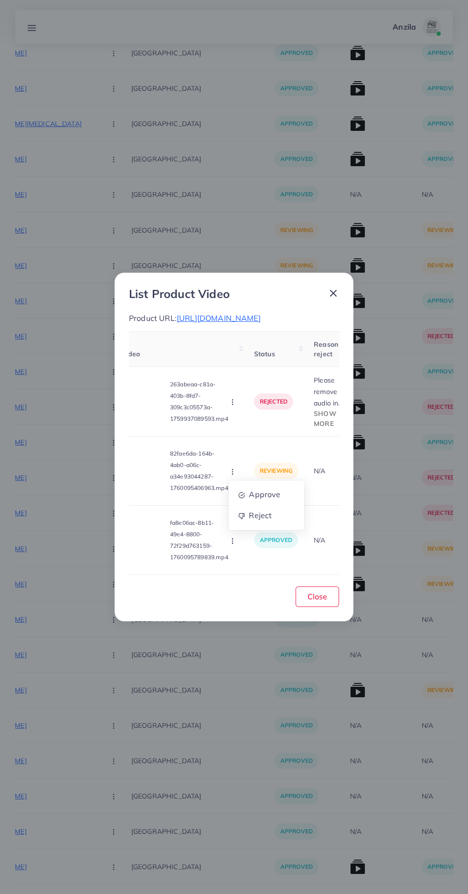
scroll to position [0, 58]
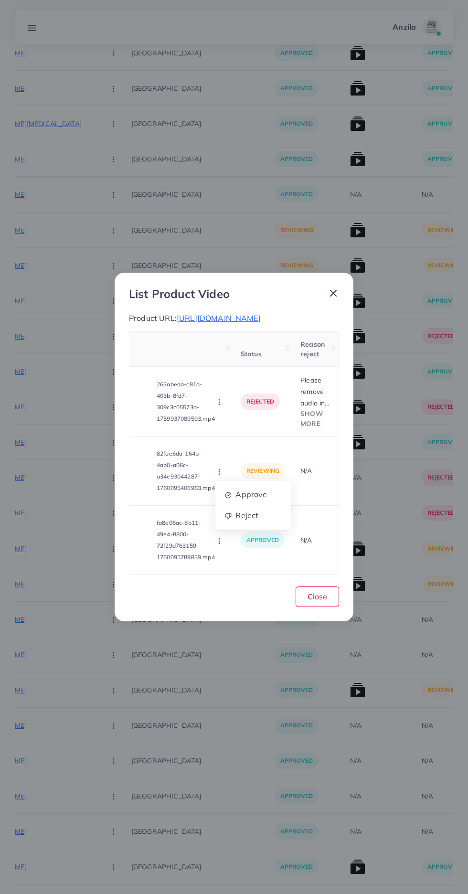
click at [319, 438] on td "N/A" at bounding box center [316, 470] width 46 height 69
click at [314, 427] on span "Show more" at bounding box center [311, 418] width 22 height 18
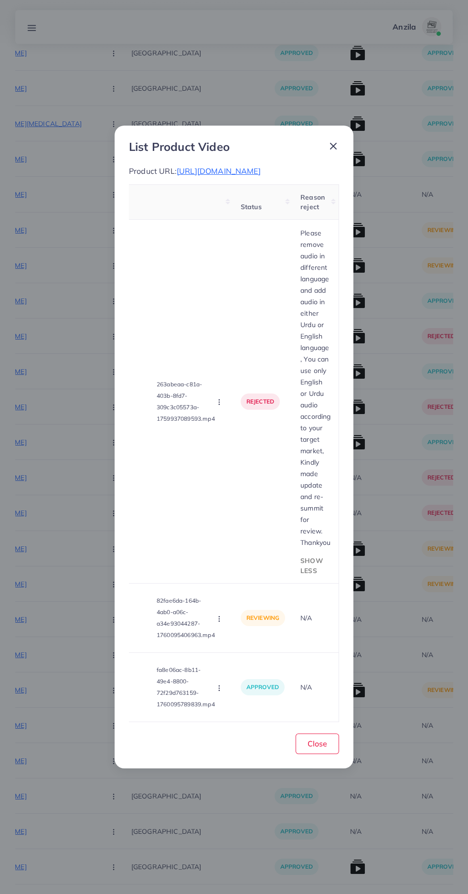
scroll to position [0, 0]
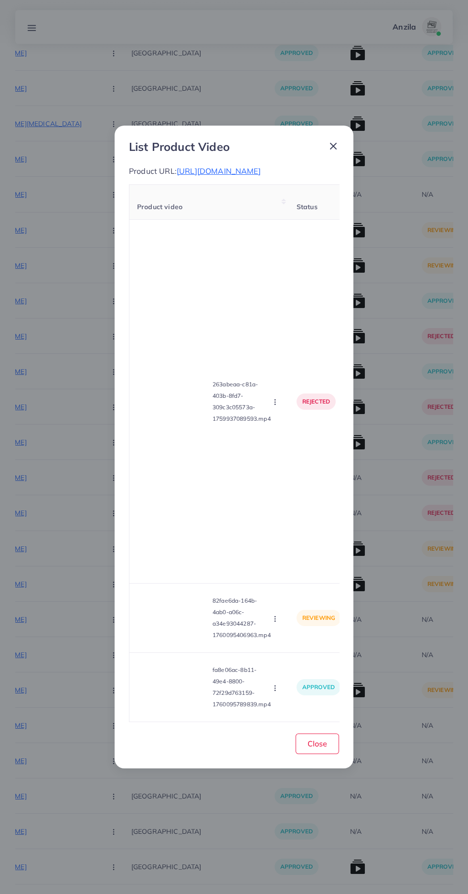
click at [281, 616] on button "button" at bounding box center [276, 619] width 11 height 10
click at [293, 662] on span "Reject" at bounding box center [291, 663] width 23 height 10
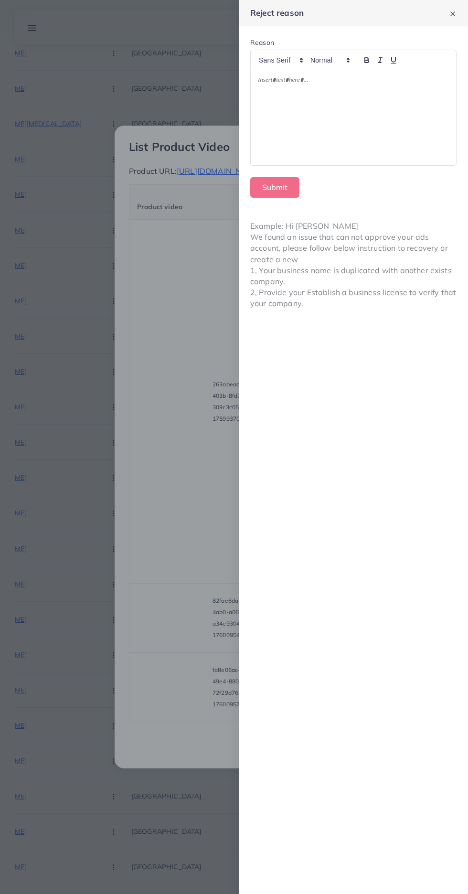
click at [277, 100] on div at bounding box center [353, 117] width 205 height 95
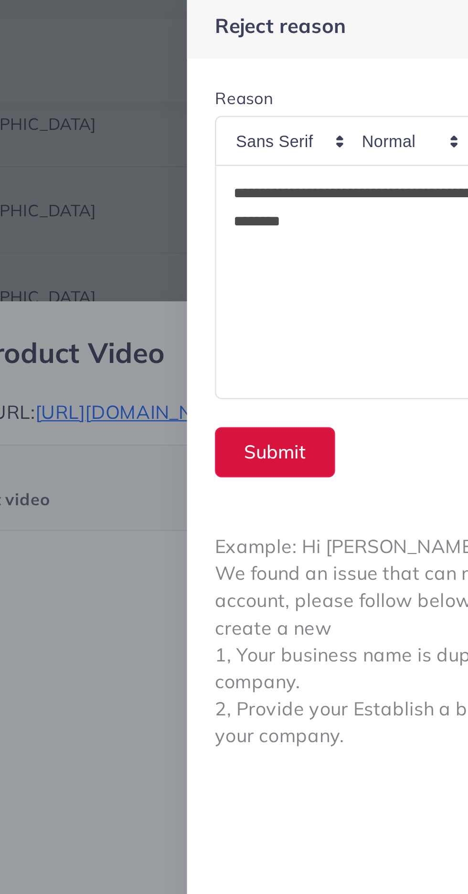
click at [264, 187] on button "Submit" at bounding box center [274, 187] width 49 height 21
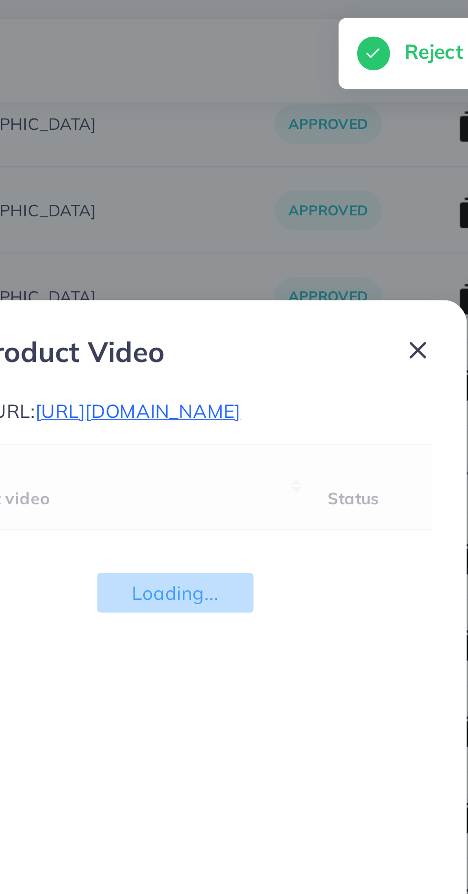
scroll to position [5868, 0]
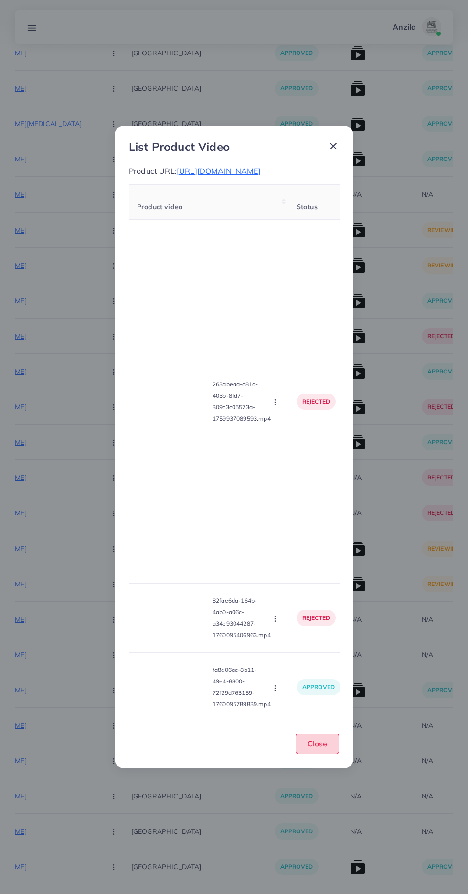
click at [323, 752] on button "Close" at bounding box center [317, 744] width 43 height 21
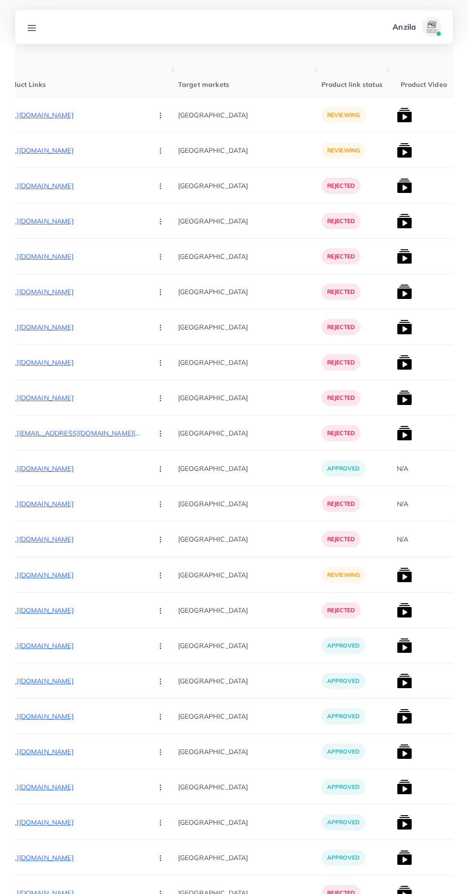
scroll to position [0, 142]
click at [76, 575] on p "[URL][DOMAIN_NAME]" at bounding box center [73, 574] width 143 height 11
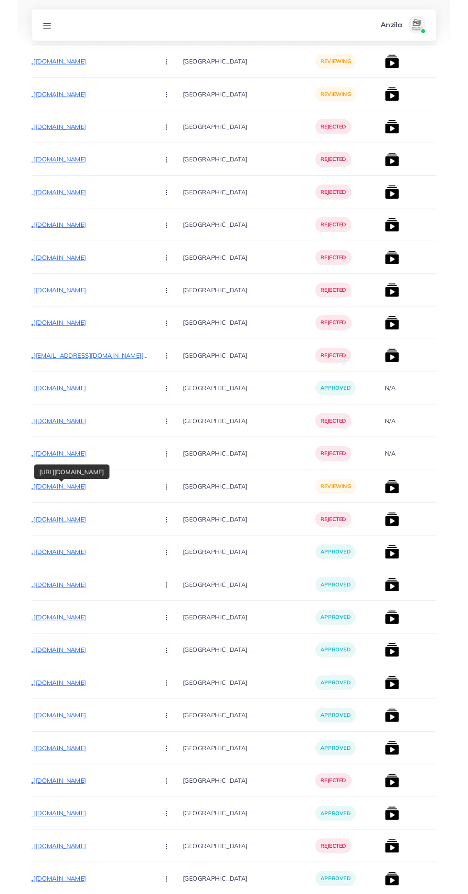
scroll to position [258, 0]
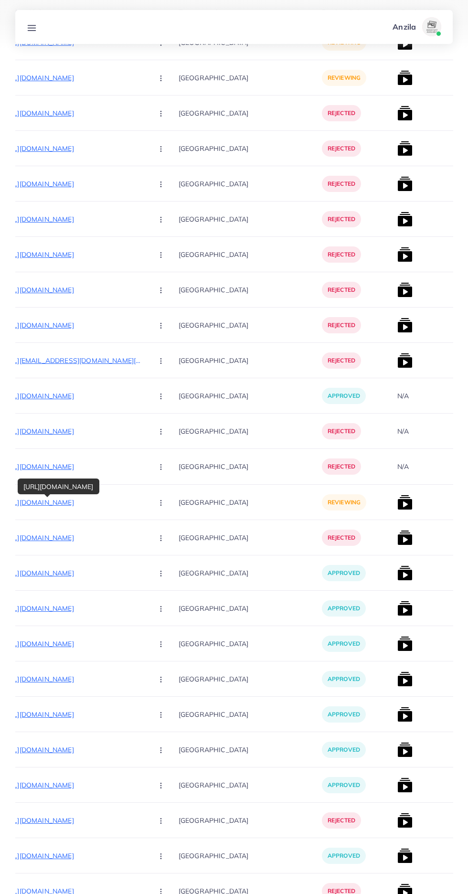
click at [160, 503] on circle "button" at bounding box center [160, 502] width 0 height 0
click at [166, 553] on span "Reject" at bounding box center [177, 553] width 23 height 10
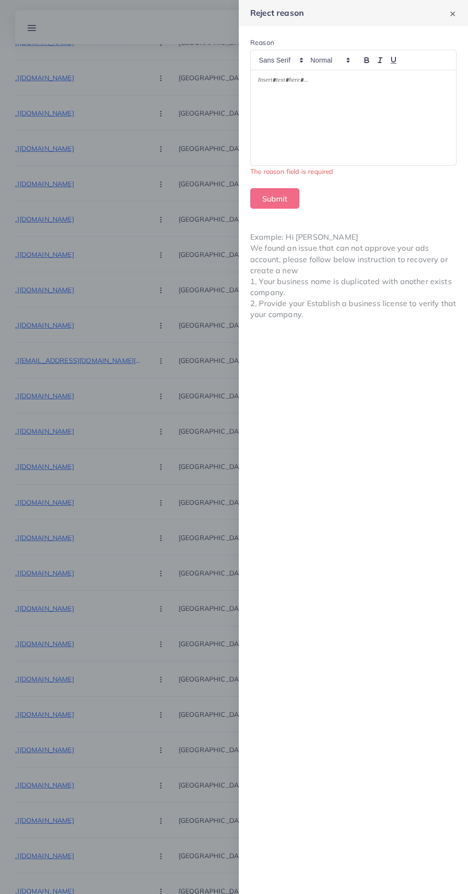
click at [306, 130] on div at bounding box center [353, 117] width 205 height 95
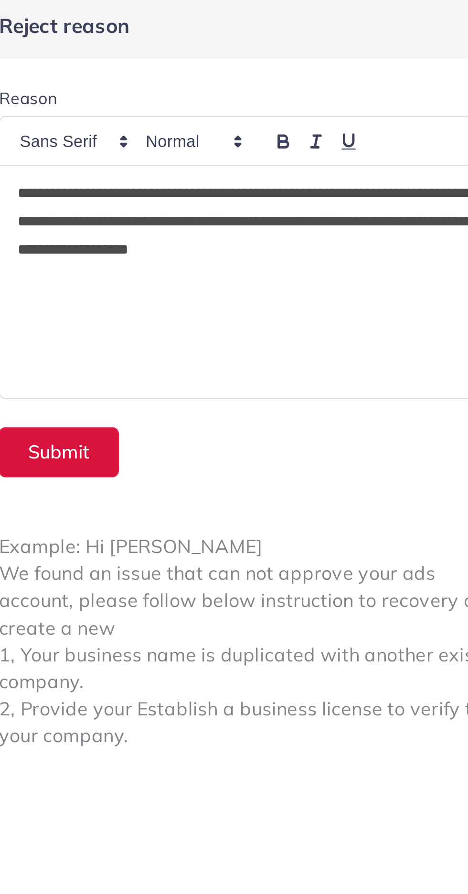
click at [278, 184] on button "Submit" at bounding box center [274, 187] width 49 height 21
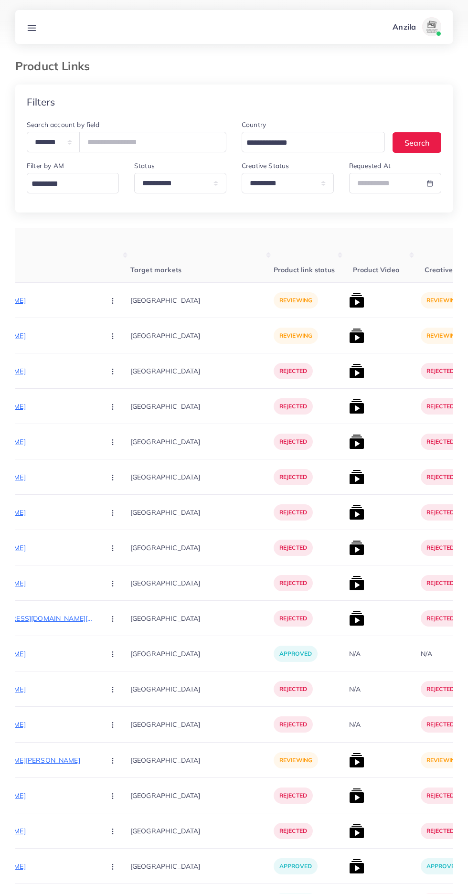
scroll to position [0, 194]
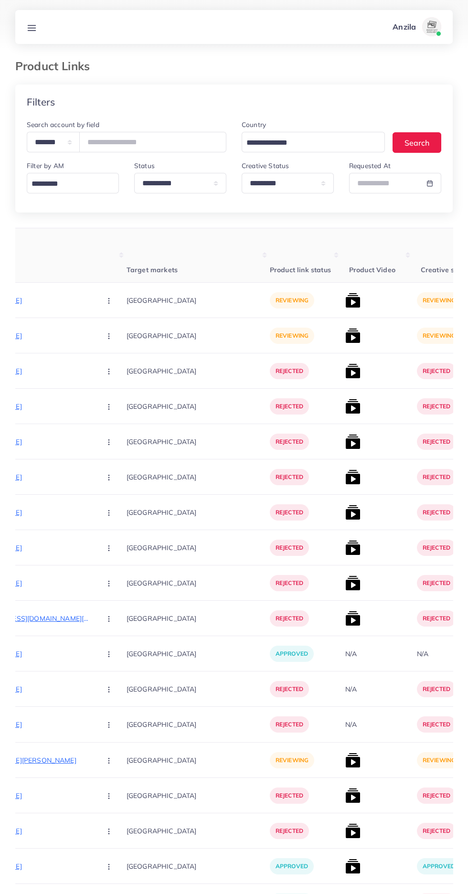
click at [345, 295] on img at bounding box center [352, 300] width 15 height 15
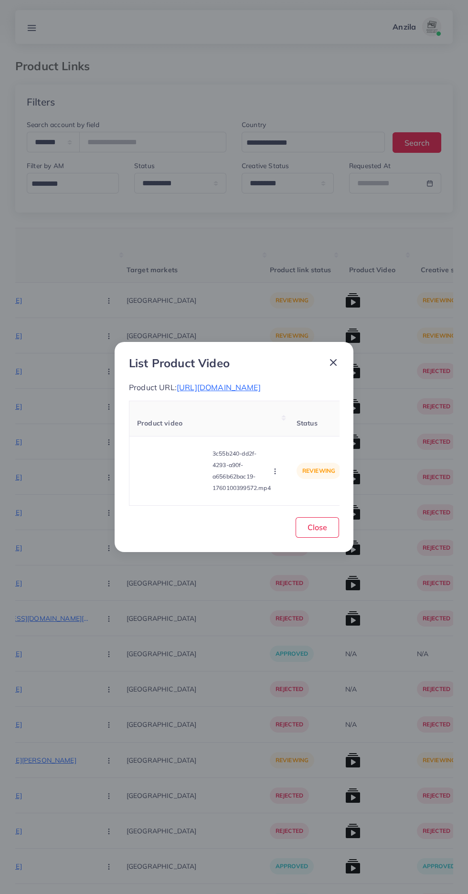
click at [173, 475] on video at bounding box center [173, 470] width 72 height 43
click at [164, 458] on div at bounding box center [173, 470] width 72 height 43
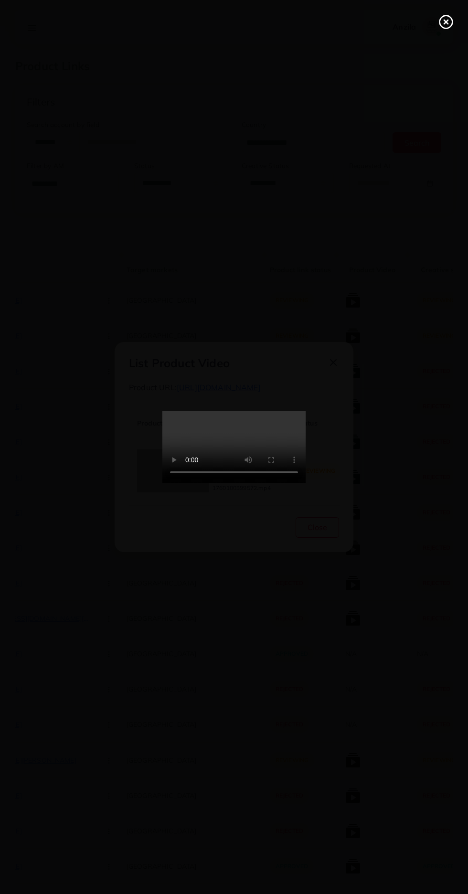
click at [446, 22] on line at bounding box center [446, 22] width 4 height 4
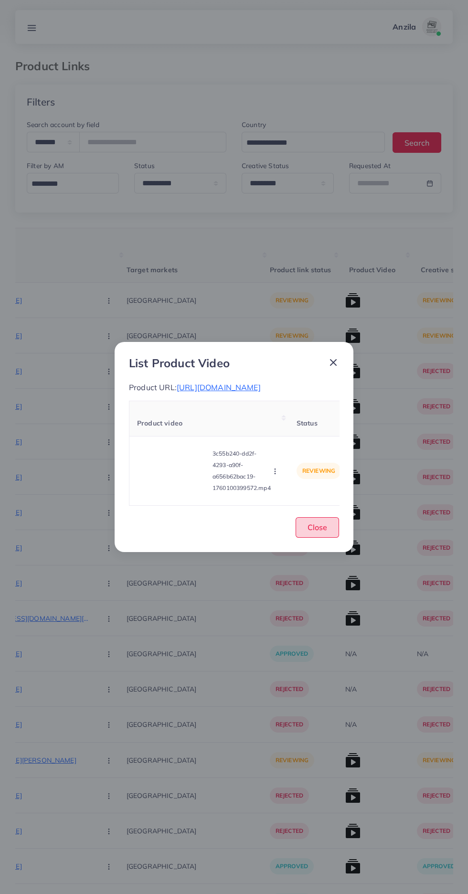
click at [316, 531] on span "Close" at bounding box center [318, 527] width 20 height 10
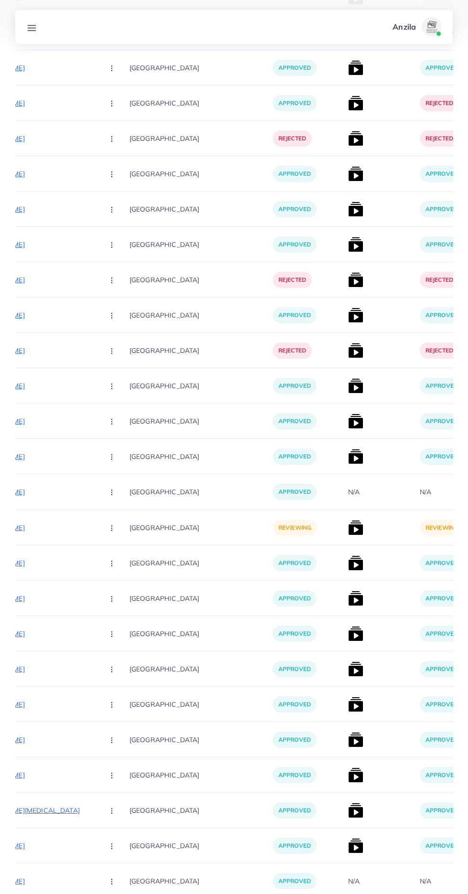
scroll to position [0, 172]
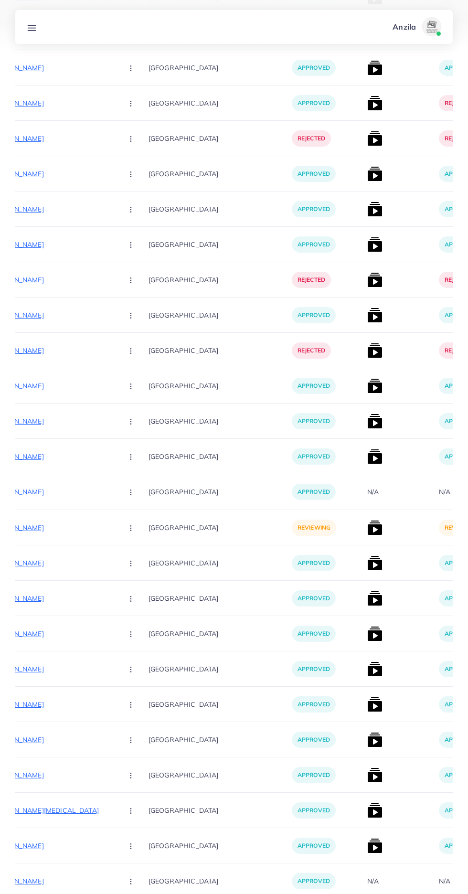
click at [50, 523] on p "[URL][DOMAIN_NAME]" at bounding box center [43, 527] width 143 height 11
click at [130, 528] on circle "button" at bounding box center [130, 528] width 0 height 0
click at [136, 555] on span "Approve" at bounding box center [152, 557] width 32 height 10
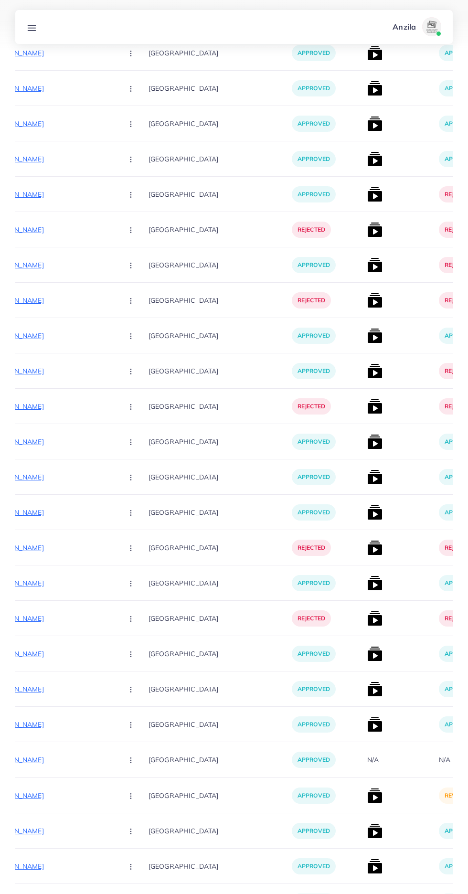
scroll to position [992, 0]
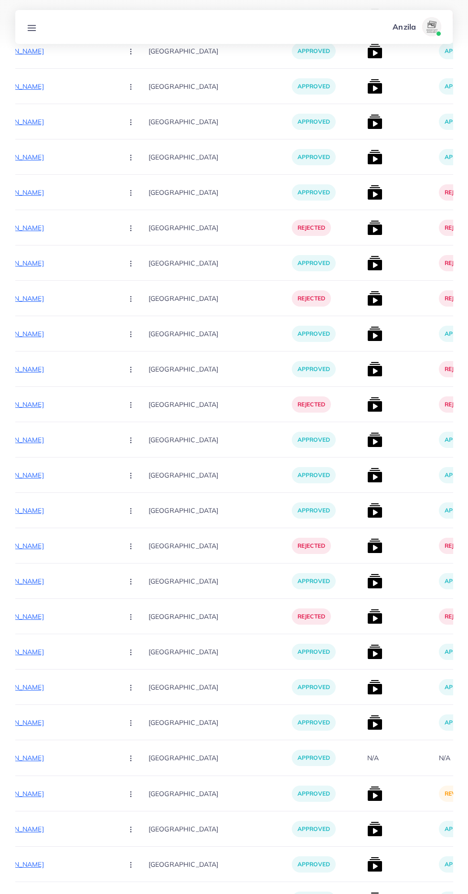
click at [367, 796] on img at bounding box center [374, 793] width 15 height 15
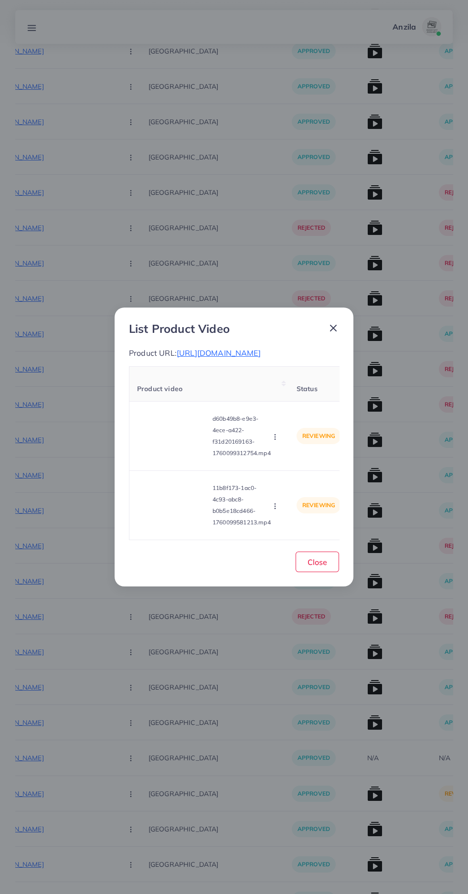
click at [170, 458] on video at bounding box center [173, 436] width 72 height 43
click at [163, 458] on div at bounding box center [173, 436] width 72 height 43
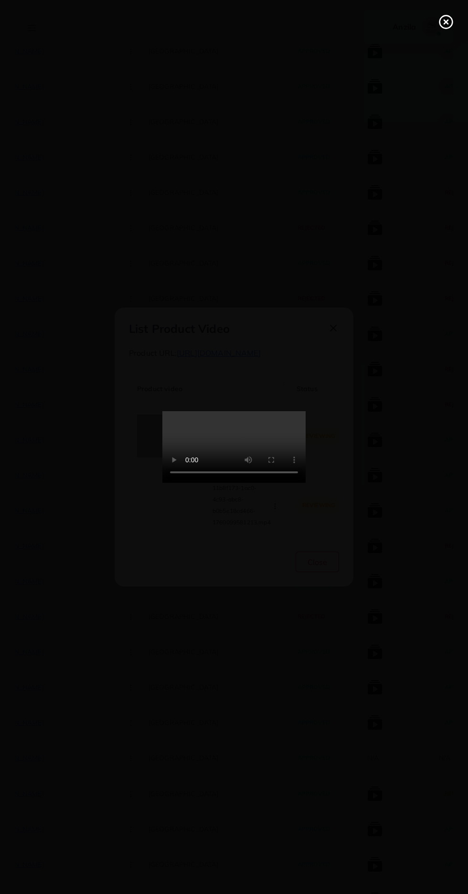
click at [441, 26] on circle at bounding box center [446, 22] width 13 height 13
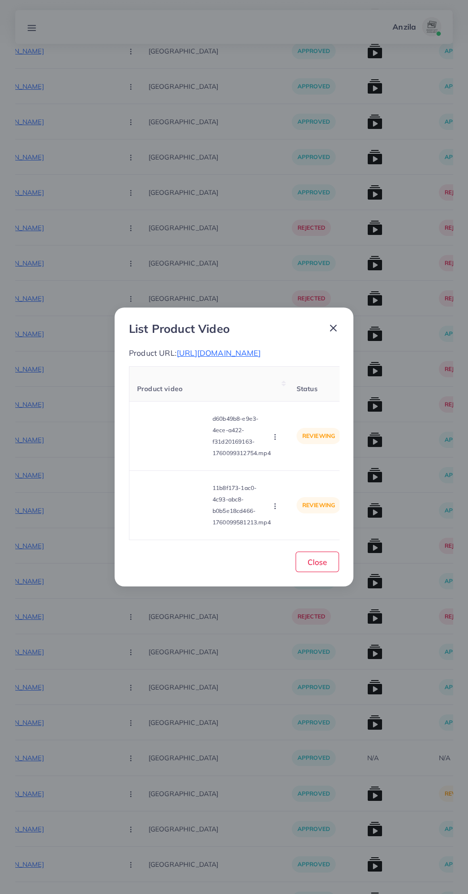
click at [192, 358] on span "[URL][DOMAIN_NAME]" at bounding box center [219, 353] width 84 height 10
click at [274, 441] on icon "button" at bounding box center [275, 437] width 8 height 8
click at [302, 470] on link "Approve" at bounding box center [297, 459] width 75 height 21
click at [296, 532] on td "reviewing" at bounding box center [319, 505] width 60 height 69
click at [275, 506] on circle "button" at bounding box center [275, 506] width 0 height 0
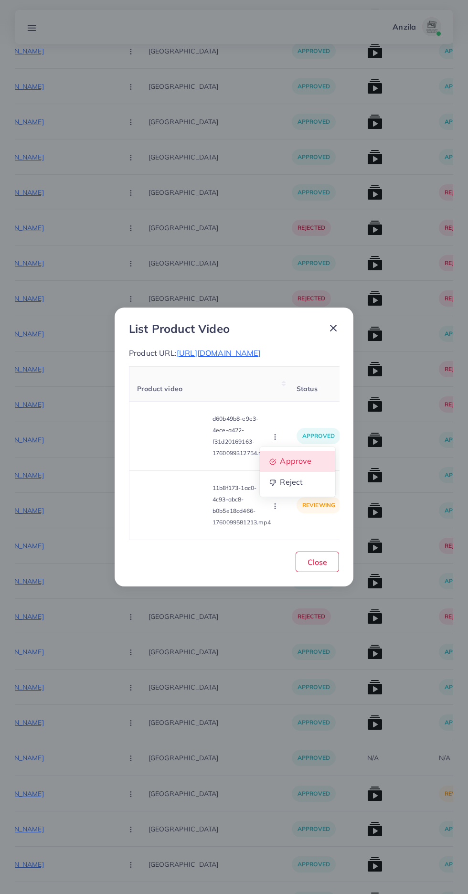
click at [307, 472] on link "Approve" at bounding box center [297, 461] width 75 height 21
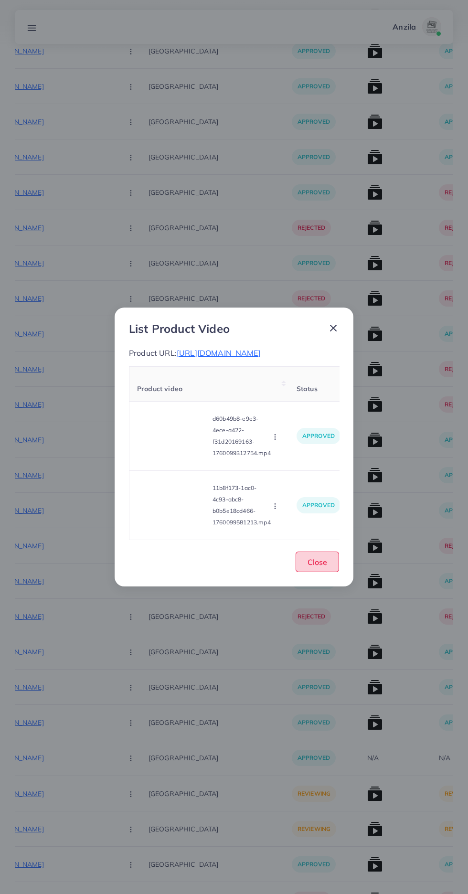
click at [317, 567] on span "Close" at bounding box center [318, 562] width 20 height 10
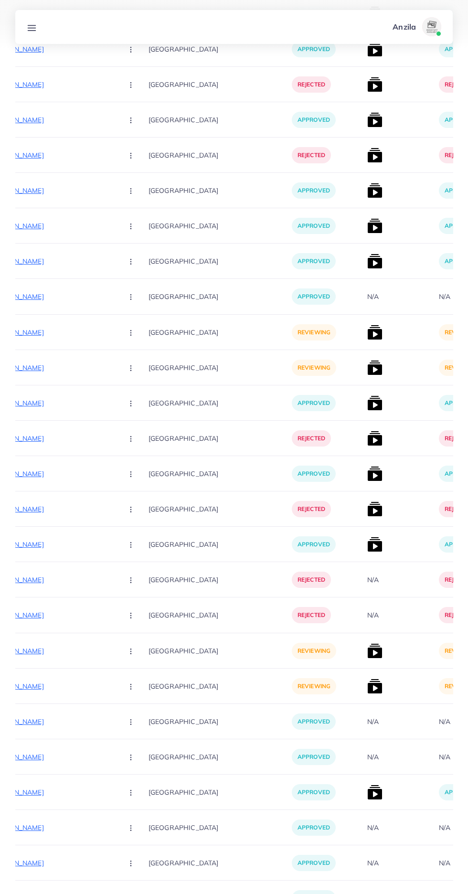
scroll to position [1451, 0]
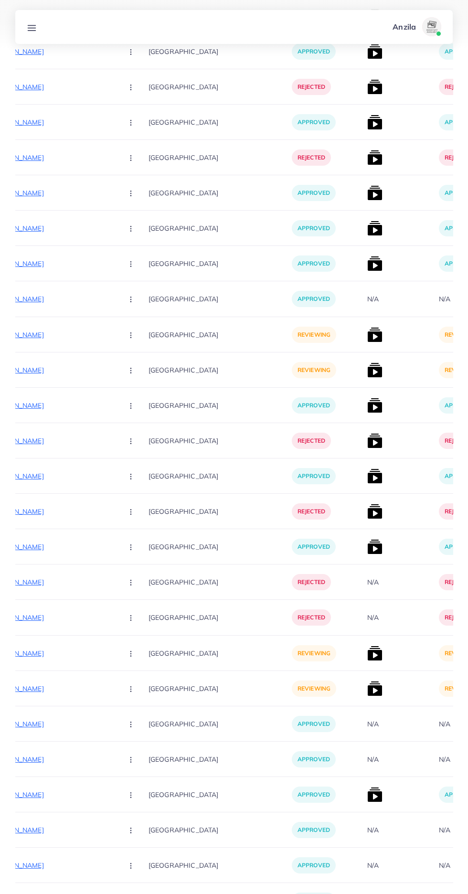
click at [32, 334] on p "[URL][DOMAIN_NAME]" at bounding box center [43, 334] width 143 height 11
click at [59, 655] on p "[URL][DOMAIN_NAME]" at bounding box center [43, 653] width 143 height 11
click at [115, 654] on button "button" at bounding box center [131, 652] width 33 height 21
click at [136, 684] on span "Approve" at bounding box center [152, 683] width 32 height 10
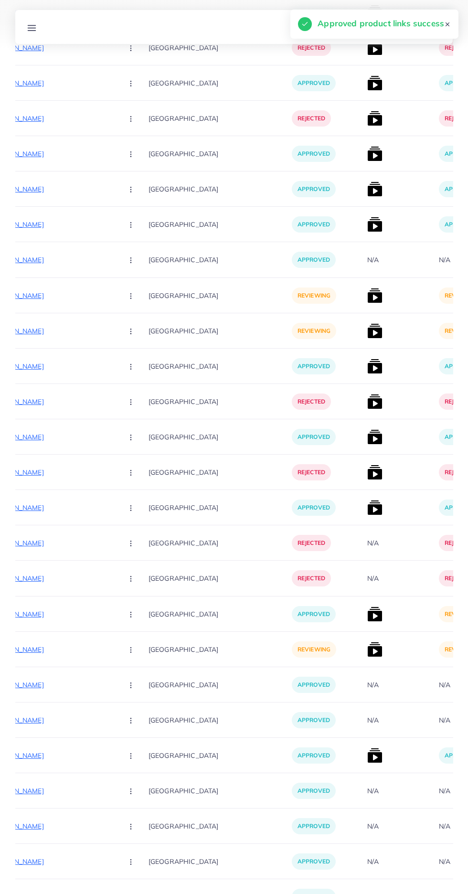
scroll to position [1492, 0]
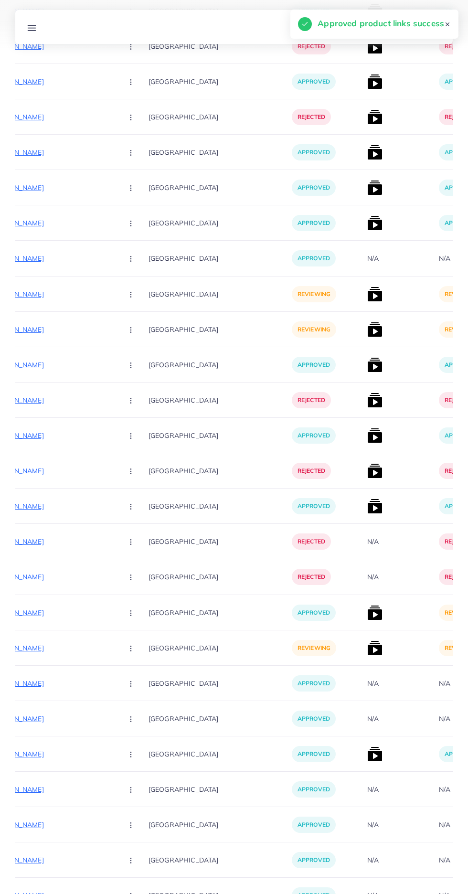
click at [43, 648] on p "[URL][DOMAIN_NAME]" at bounding box center [43, 647] width 143 height 11
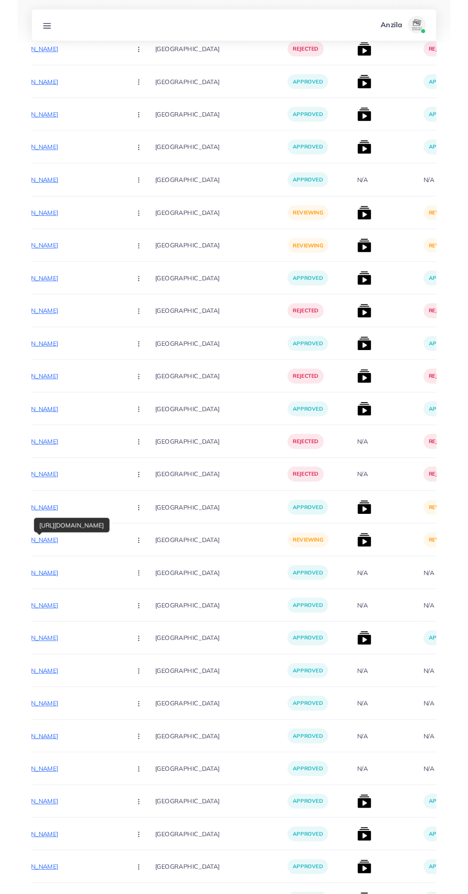
scroll to position [1565, 0]
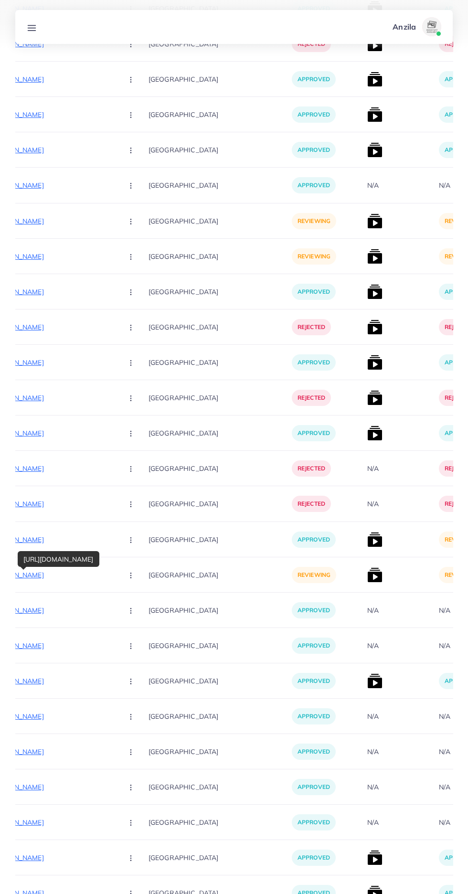
click at [127, 579] on icon "button" at bounding box center [131, 576] width 8 height 8
click at [136, 600] on span "Approve" at bounding box center [152, 604] width 32 height 10
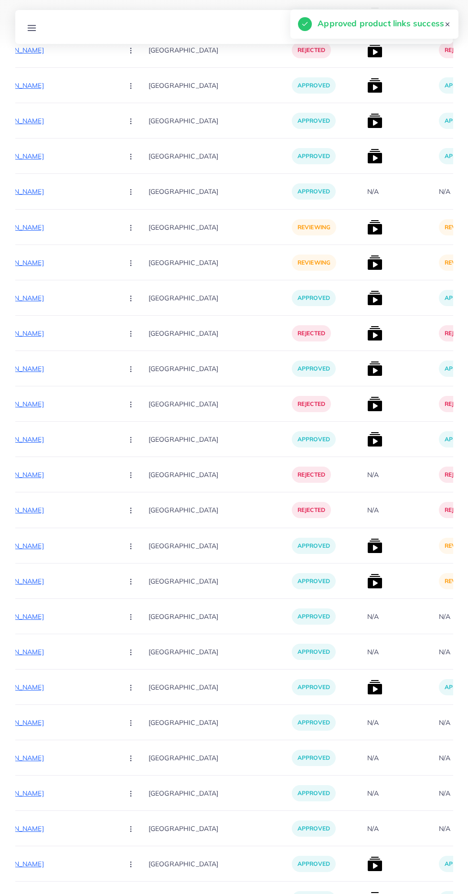
scroll to position [1541, 0]
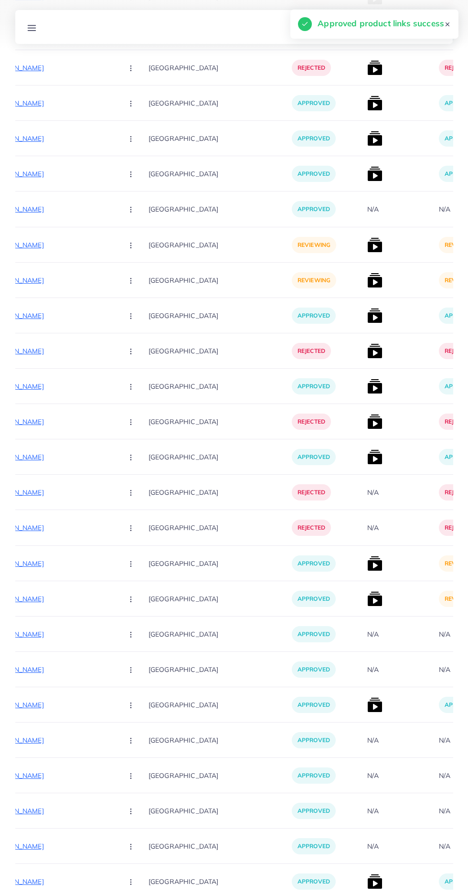
click at [367, 565] on img at bounding box center [374, 563] width 15 height 15
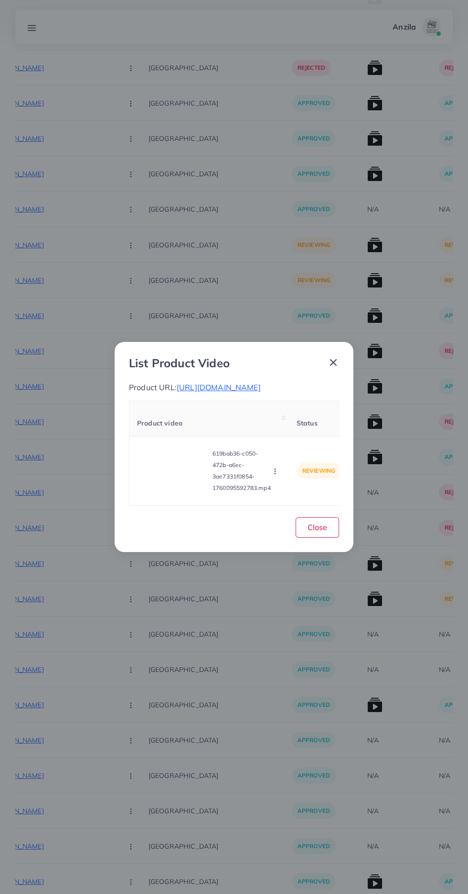
click at [155, 492] on video at bounding box center [173, 470] width 72 height 43
click at [164, 492] on div at bounding box center [173, 470] width 72 height 43
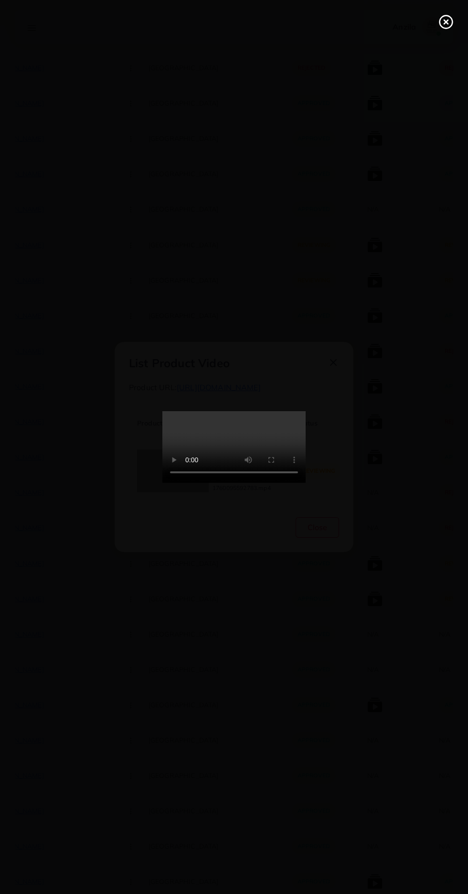
click at [446, 25] on icon at bounding box center [445, 21] width 15 height 15
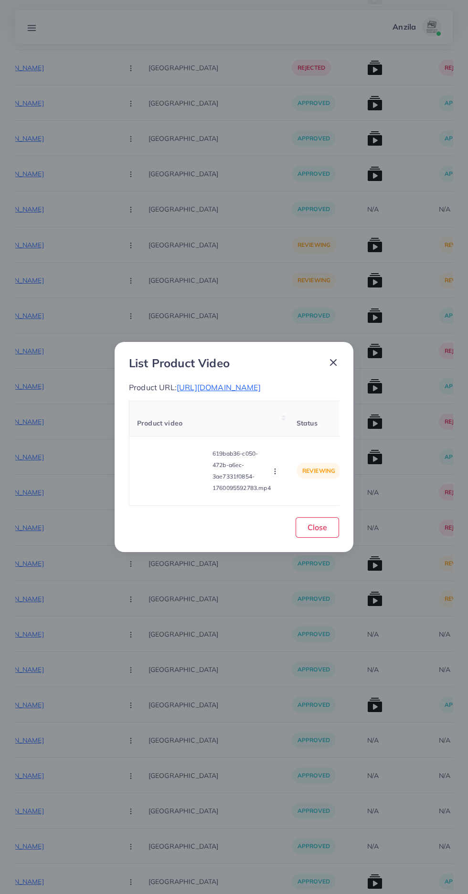
click at [277, 475] on icon "button" at bounding box center [275, 472] width 8 height 8
click at [302, 462] on ul "Approve Reject" at bounding box center [297, 437] width 76 height 51
click at [305, 431] on span "Approve" at bounding box center [296, 427] width 32 height 10
click at [330, 538] on button "Close" at bounding box center [317, 527] width 43 height 21
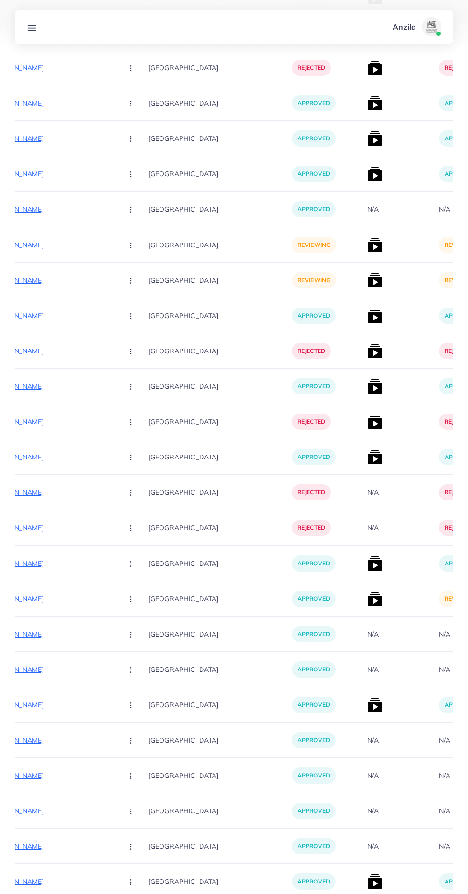
click at [367, 600] on img at bounding box center [374, 598] width 15 height 15
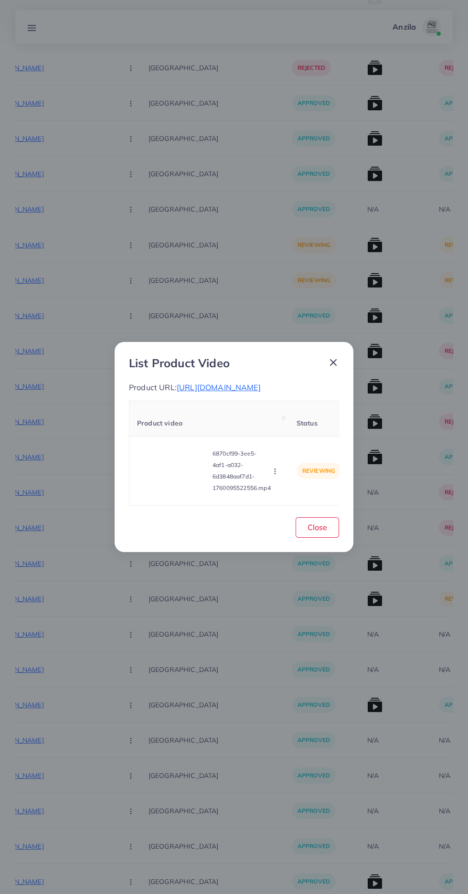
click at [149, 492] on video at bounding box center [173, 470] width 72 height 43
click at [158, 492] on div at bounding box center [173, 470] width 72 height 43
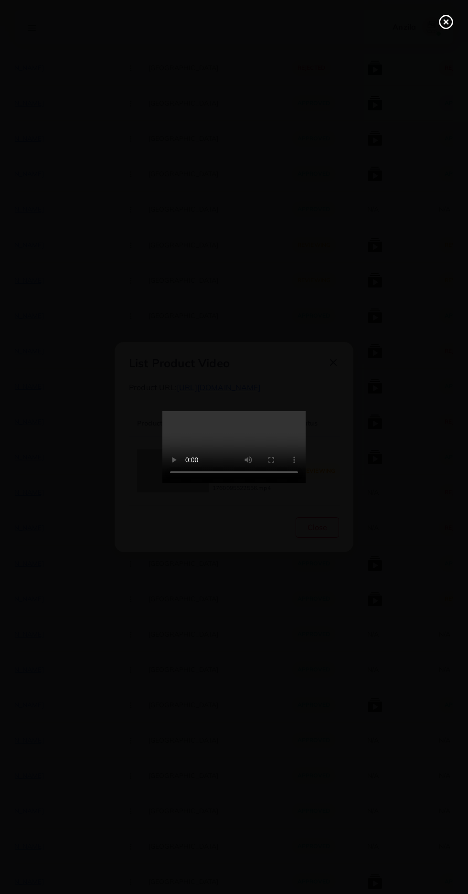
click at [450, 26] on circle at bounding box center [446, 22] width 13 height 13
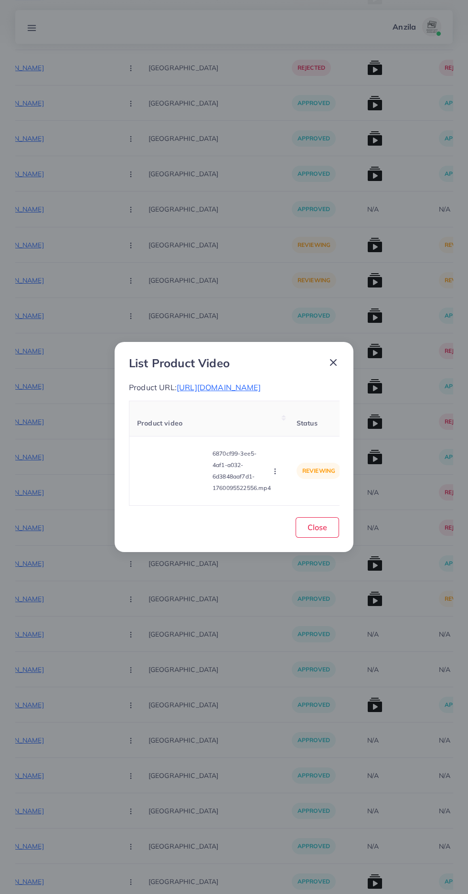
click at [258, 392] on span "[URL][DOMAIN_NAME]" at bounding box center [219, 388] width 84 height 10
click at [275, 469] on circle "button" at bounding box center [275, 469] width 0 height 0
click at [302, 427] on link "Approve" at bounding box center [297, 426] width 75 height 21
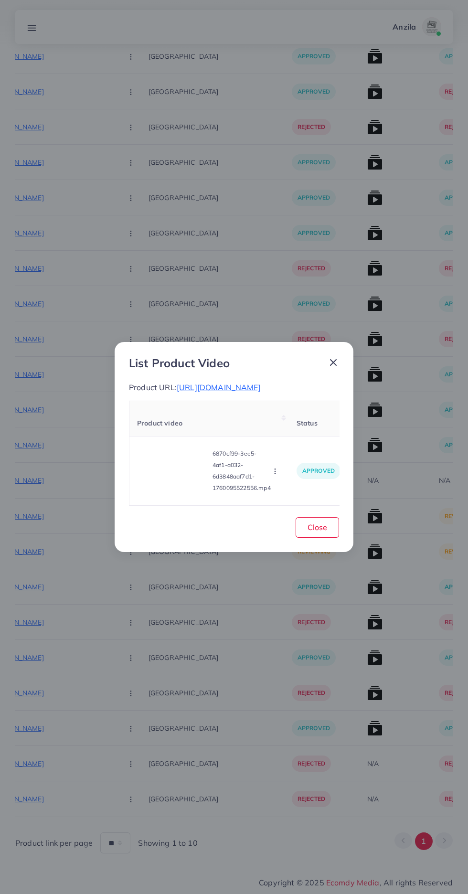
scroll to position [1270, 0]
click at [332, 533] on button "Close" at bounding box center [317, 527] width 43 height 21
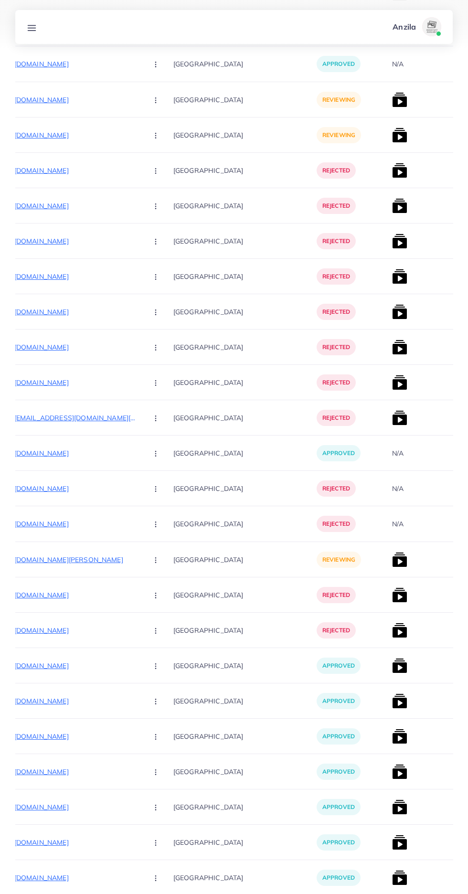
scroll to position [0, 134]
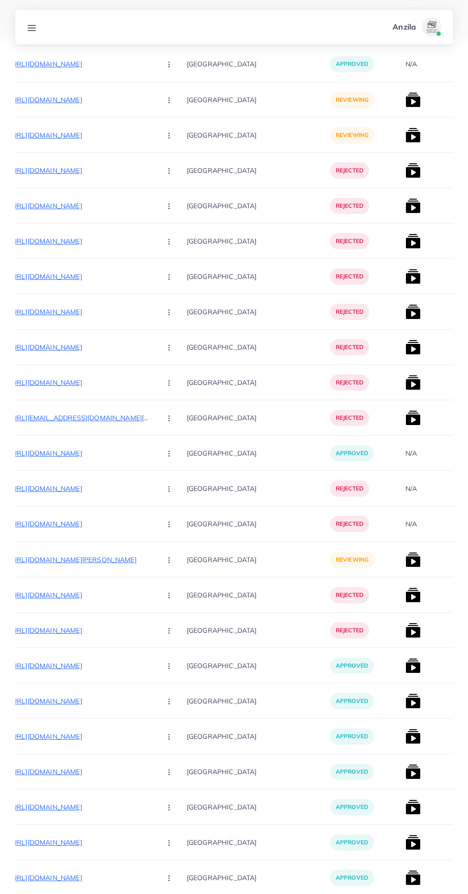
click at [58, 556] on p "[URL][DOMAIN_NAME][PERSON_NAME]" at bounding box center [81, 559] width 143 height 11
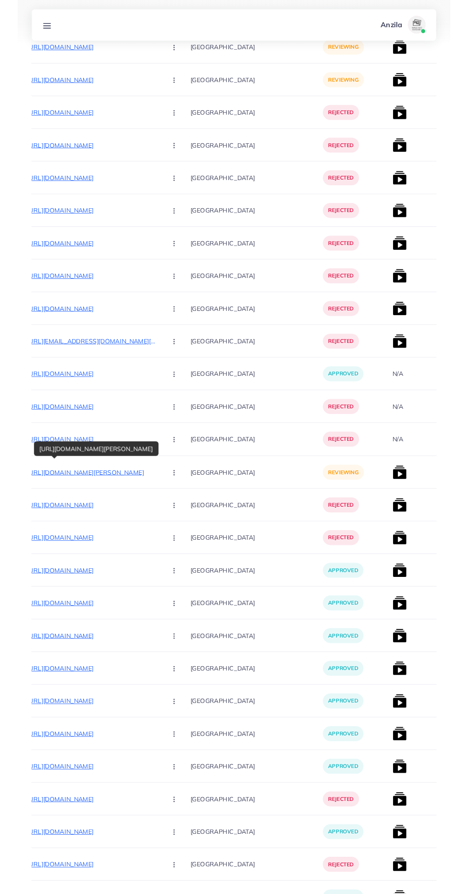
scroll to position [380, 0]
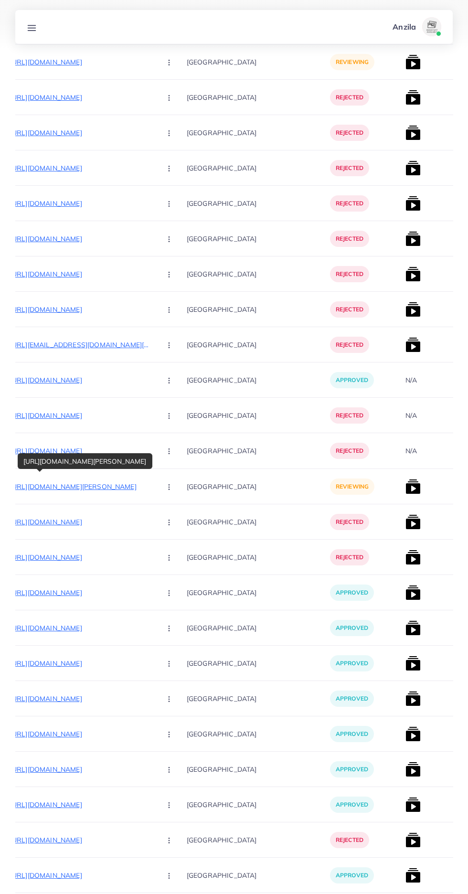
click at [169, 487] on circle "button" at bounding box center [169, 487] width 0 height 0
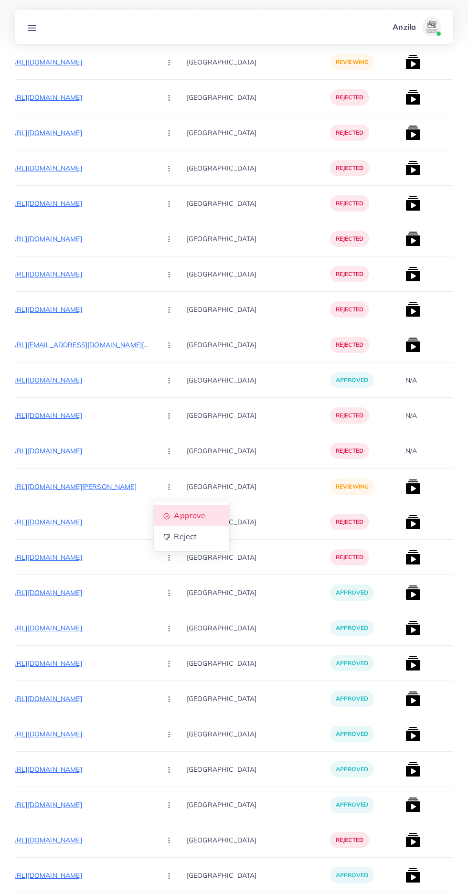
click at [174, 511] on span "Approve" at bounding box center [190, 516] width 32 height 10
click at [405, 493] on img at bounding box center [412, 486] width 15 height 15
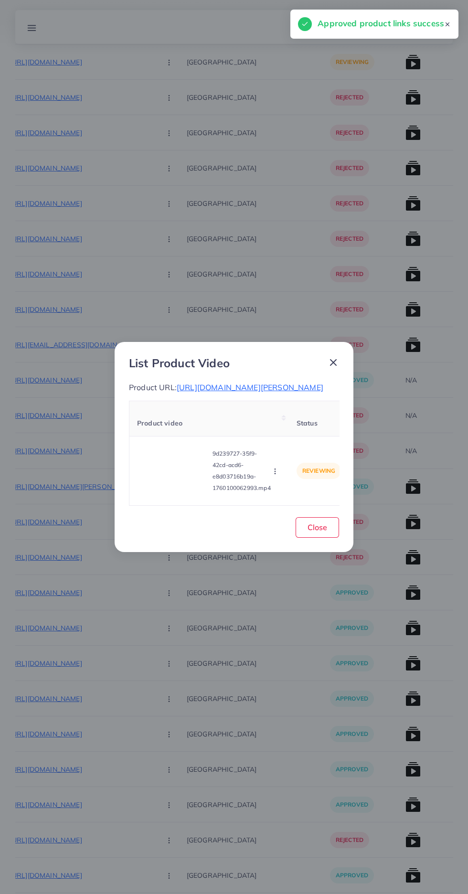
click at [164, 485] on video at bounding box center [173, 470] width 72 height 43
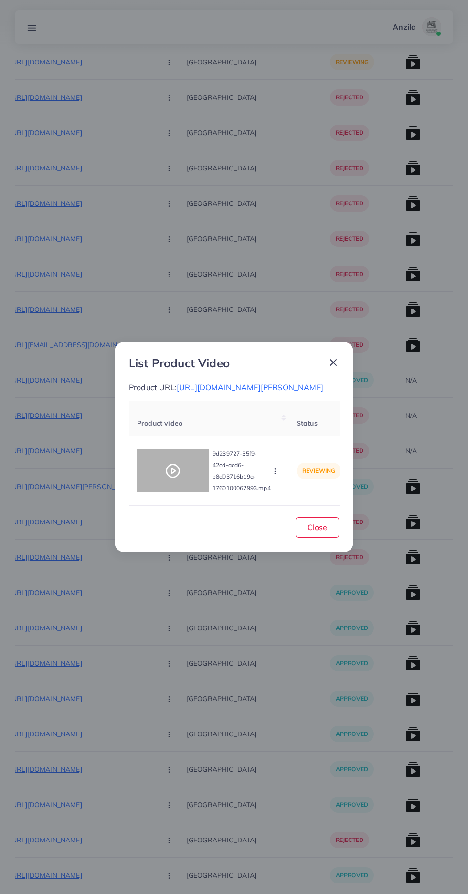
click at [173, 479] on icon at bounding box center [172, 470] width 15 height 15
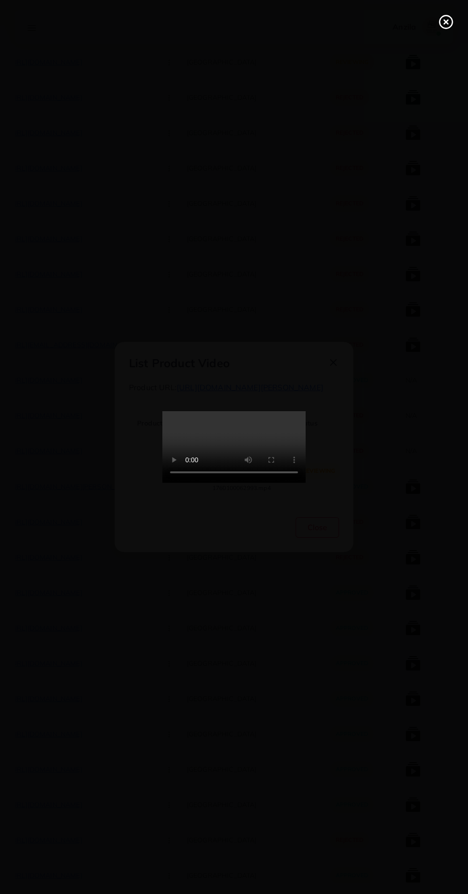
click at [446, 22] on line at bounding box center [446, 22] width 4 height 4
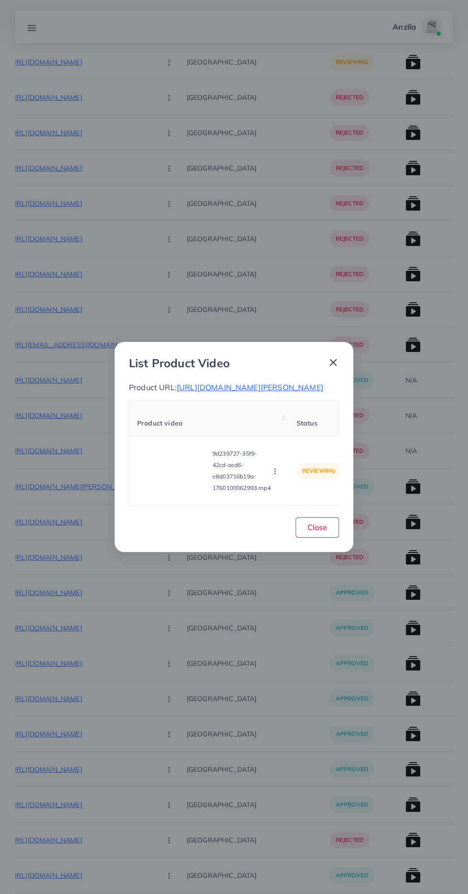
click at [275, 474] on circle "button" at bounding box center [275, 473] width 0 height 0
click at [306, 453] on link "Reject" at bounding box center [297, 447] width 75 height 21
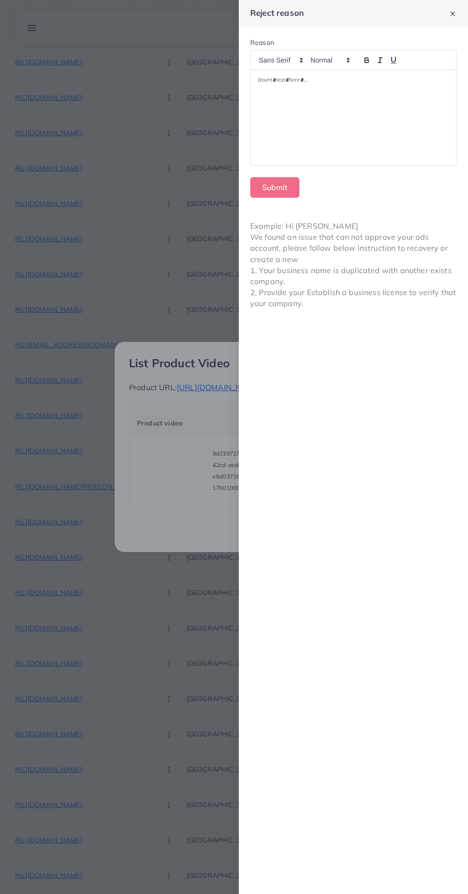
click at [202, 569] on div at bounding box center [234, 447] width 468 height 894
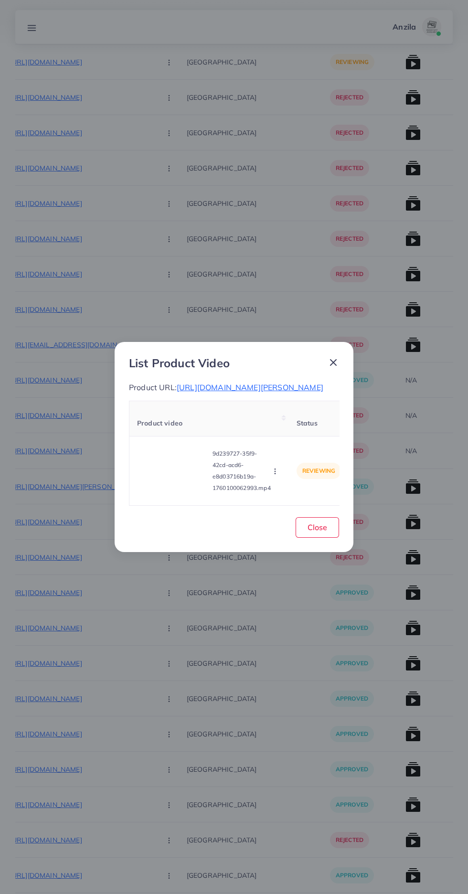
click at [277, 475] on icon "button" at bounding box center [275, 472] width 8 height 8
click at [304, 431] on span "Approve" at bounding box center [296, 427] width 32 height 10
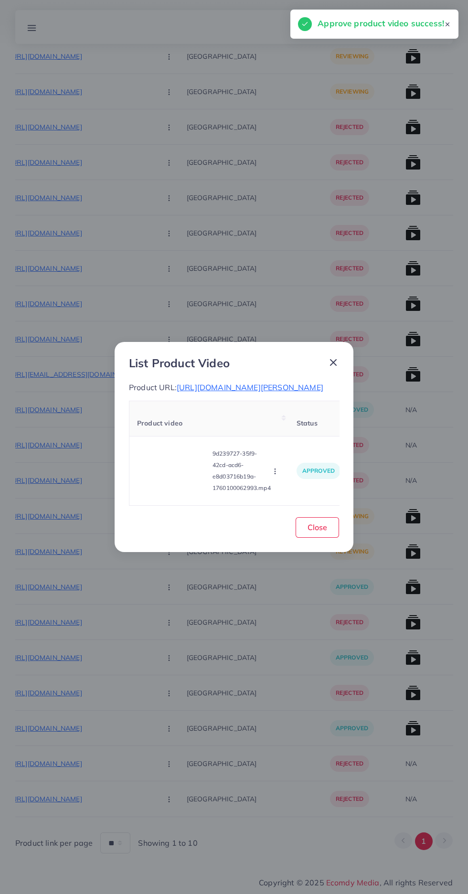
scroll to position [351, 0]
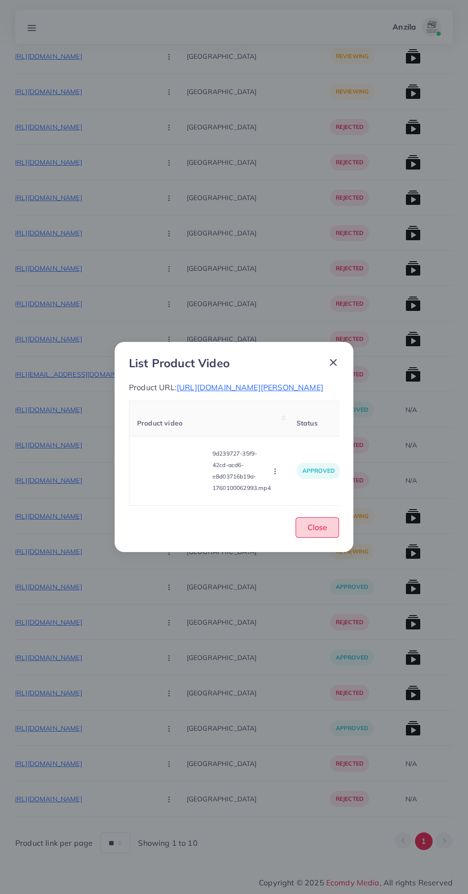
click at [317, 532] on span "Close" at bounding box center [318, 527] width 20 height 10
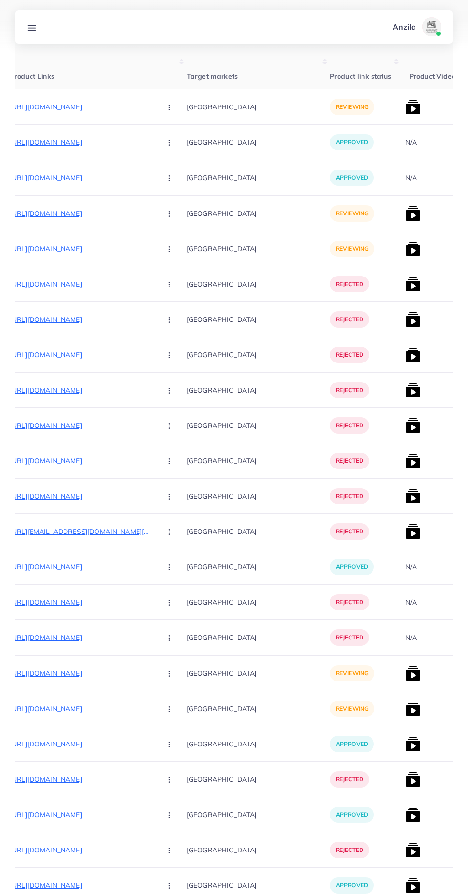
scroll to position [0, 0]
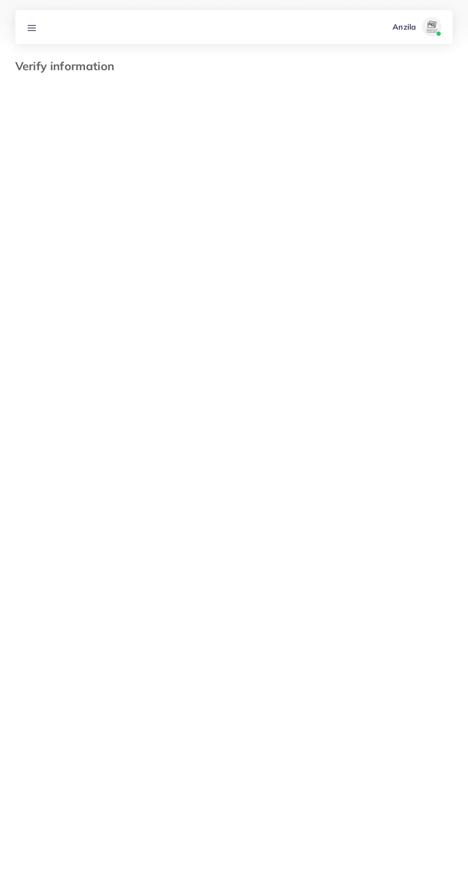
select select "*****"
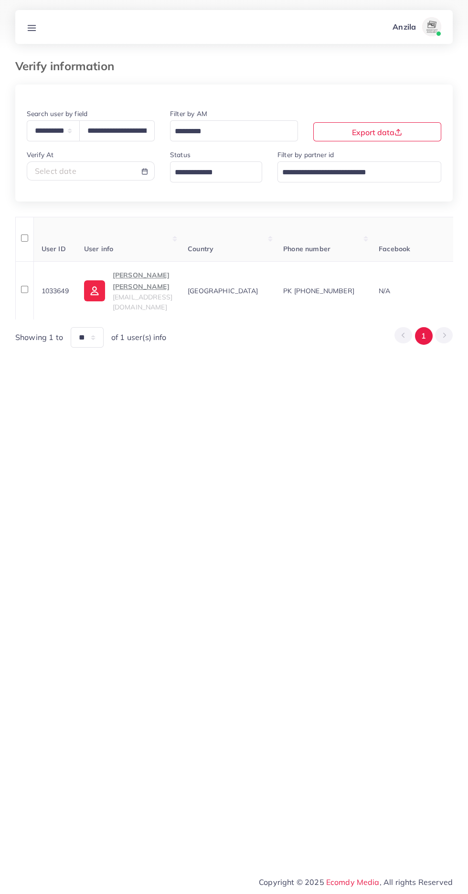
click at [32, 30] on line at bounding box center [32, 30] width 8 height 0
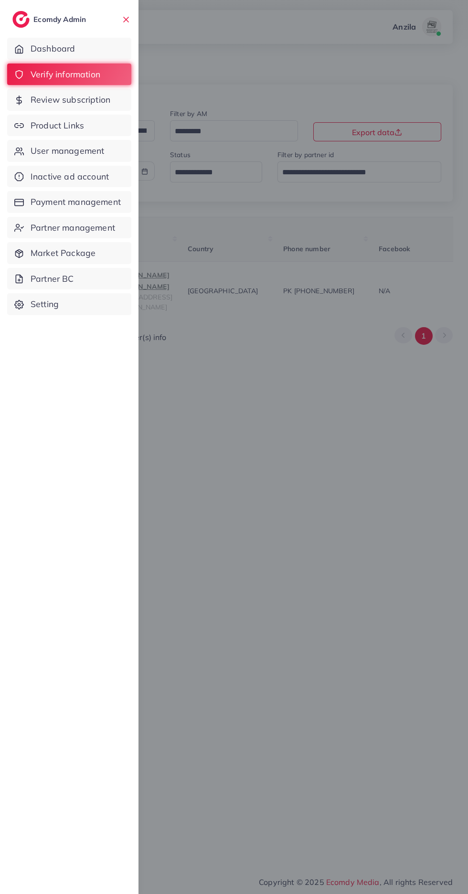
click at [349, 739] on div at bounding box center [234, 536] width 468 height 1073
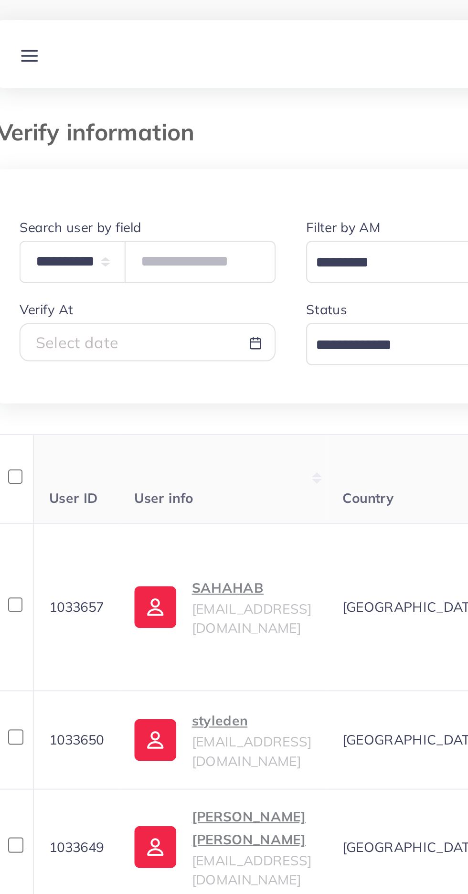
click at [190, 177] on input "Search for option" at bounding box center [210, 172] width 78 height 15
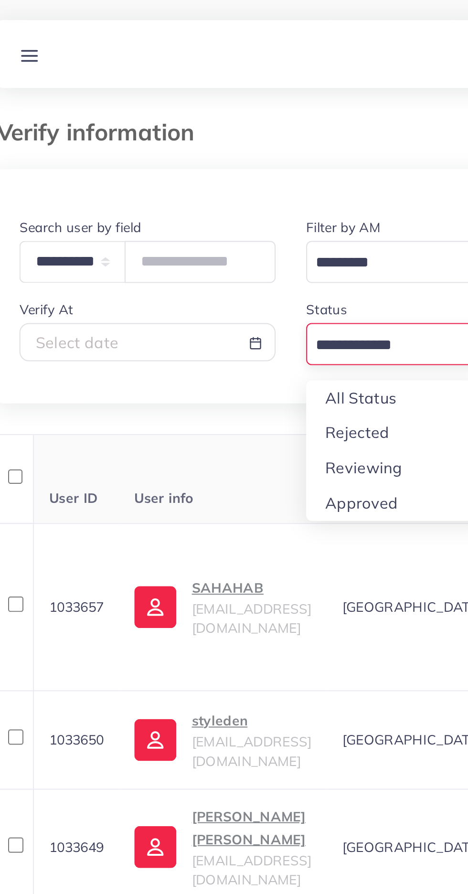
click at [190, 232] on div "**********" at bounding box center [233, 464] width 437 height 758
type input "**********"
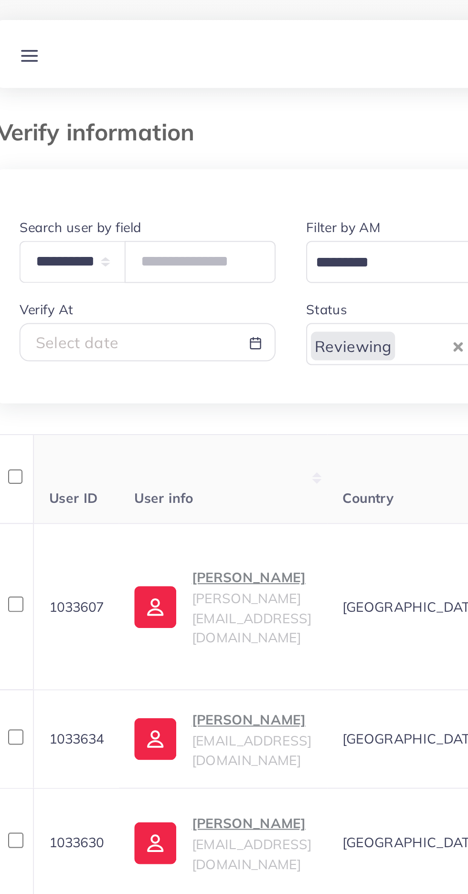
click at [73, 76] on div "Verify information" at bounding box center [234, 71] width 453 height 25
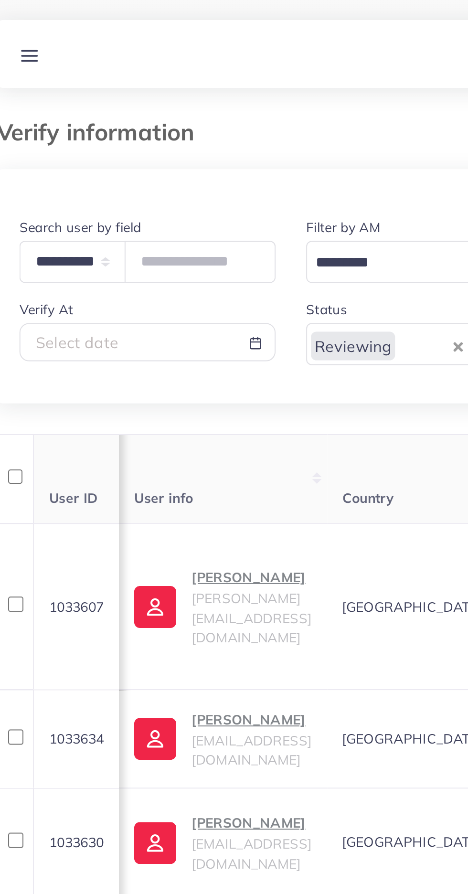
scroll to position [0, 2]
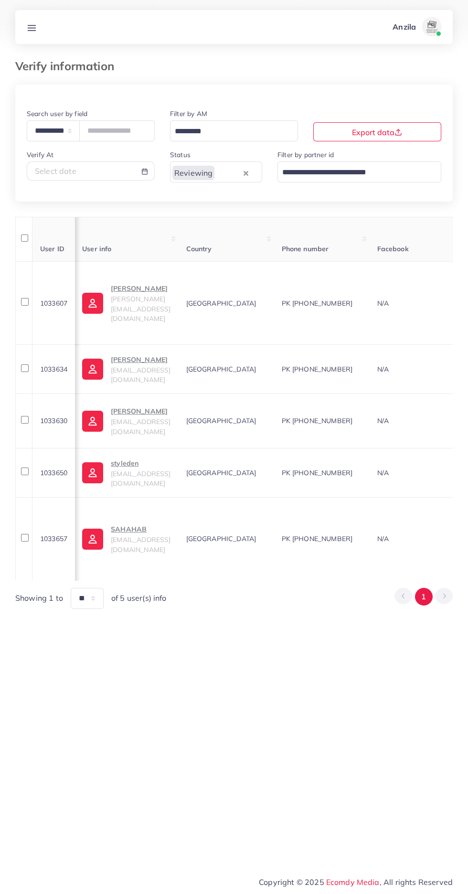
click at [32, 28] on line at bounding box center [32, 28] width 8 height 0
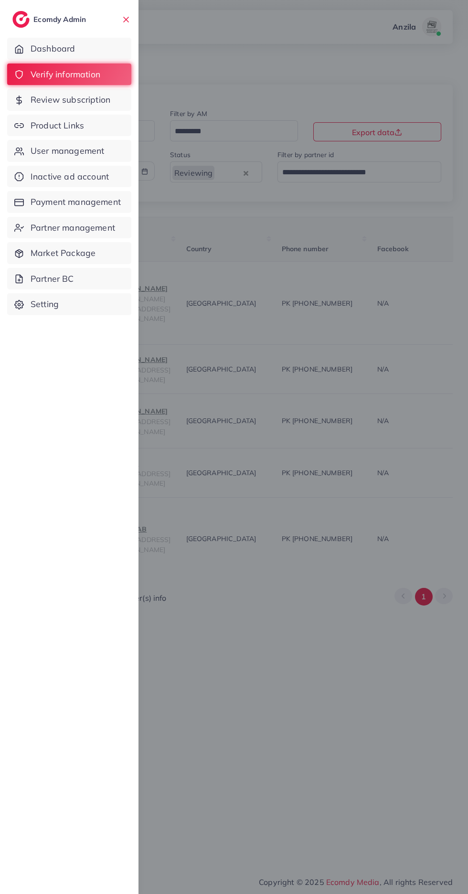
click at [42, 127] on span "Product Links" at bounding box center [57, 125] width 53 height 12
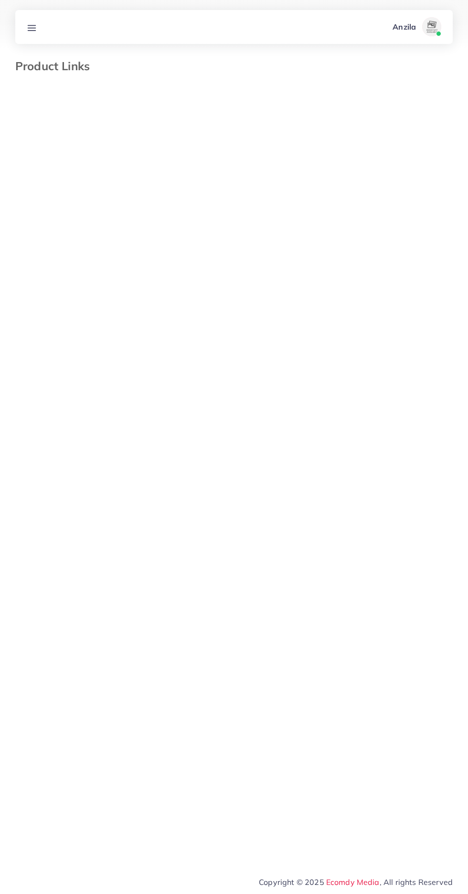
select select "*********"
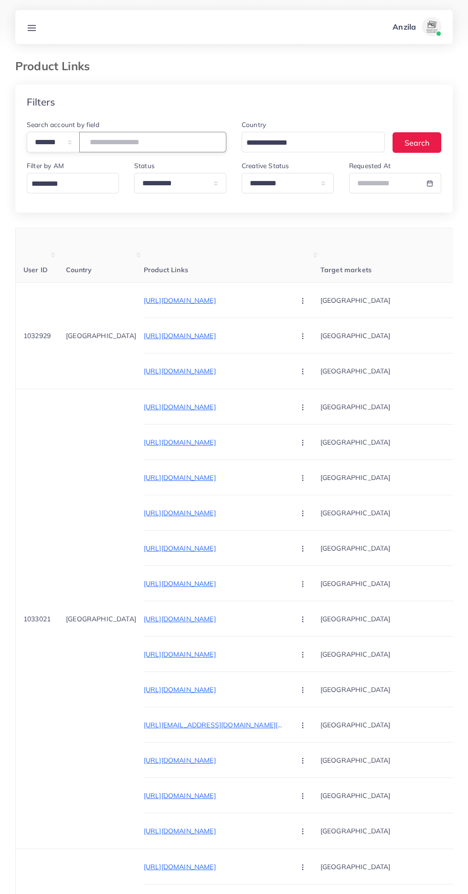
click at [130, 144] on input "number" at bounding box center [152, 142] width 147 height 21
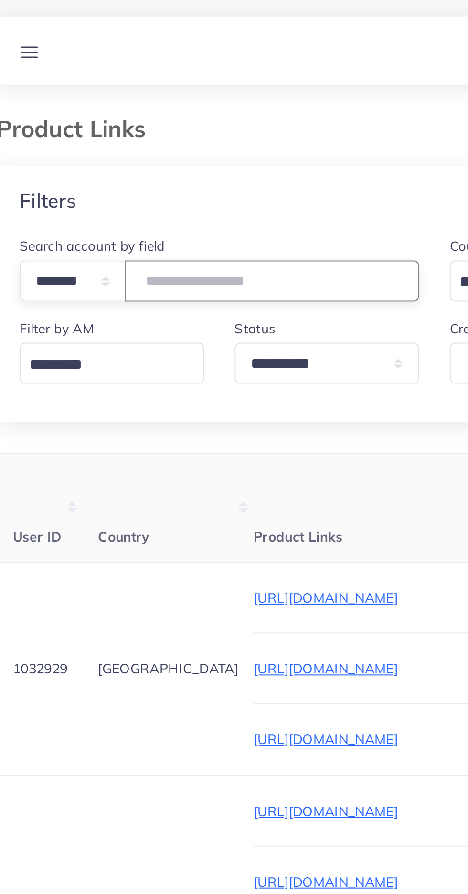
type input "*******"
click at [64, 101] on div "Filters" at bounding box center [233, 102] width 437 height 35
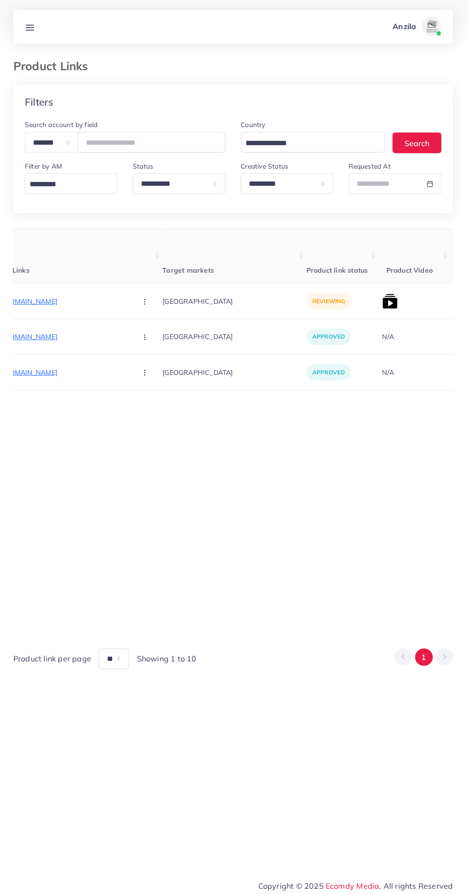
scroll to position [0, 165]
click at [50, 305] on p "[URL][DOMAIN_NAME]" at bounding box center [50, 300] width 143 height 11
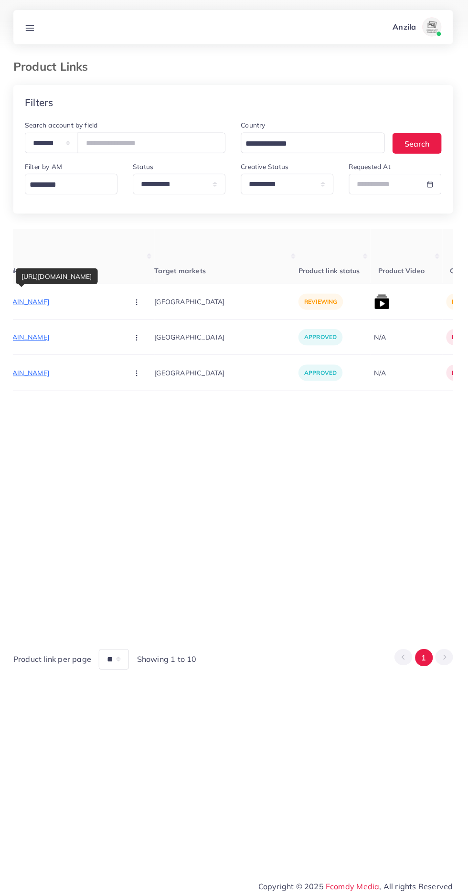
click at [138, 301] on circle "button" at bounding box center [138, 300] width 0 height 0
click at [143, 354] on span "Reject" at bounding box center [154, 351] width 23 height 10
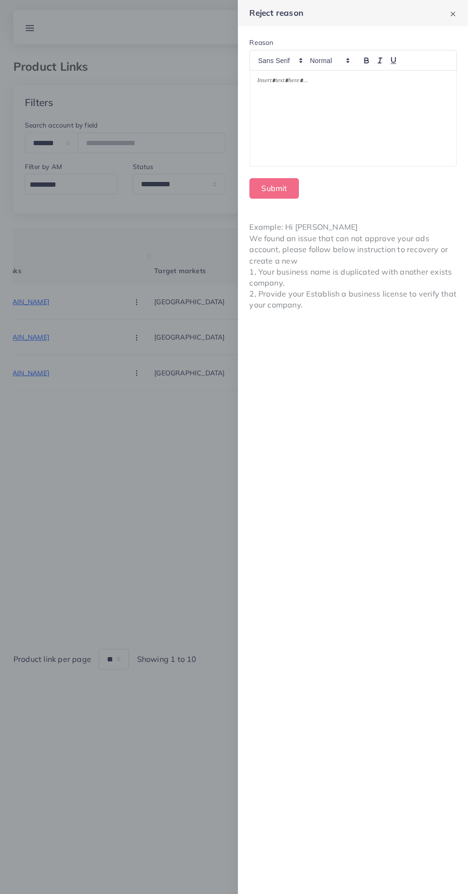
click at [290, 144] on div at bounding box center [353, 117] width 205 height 95
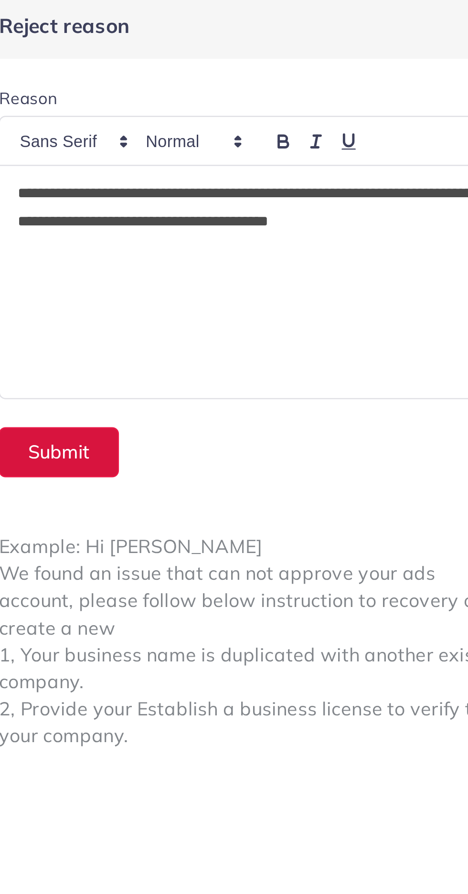
click at [273, 188] on button "Submit" at bounding box center [274, 187] width 49 height 21
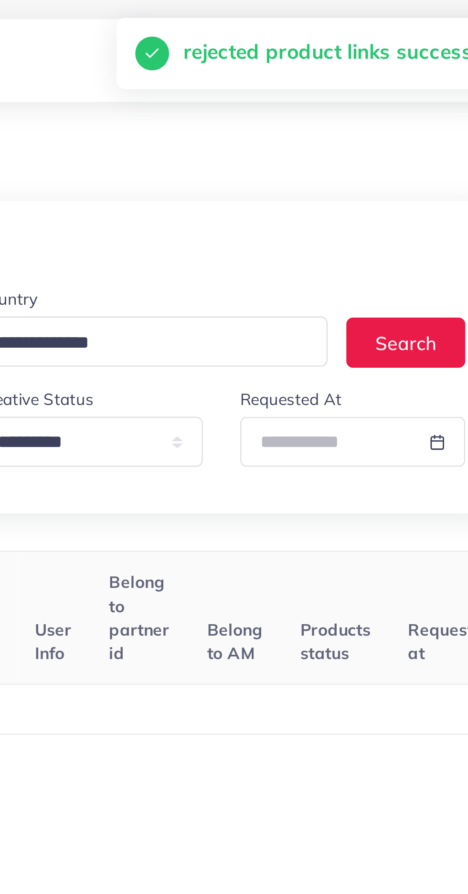
scroll to position [0, 149]
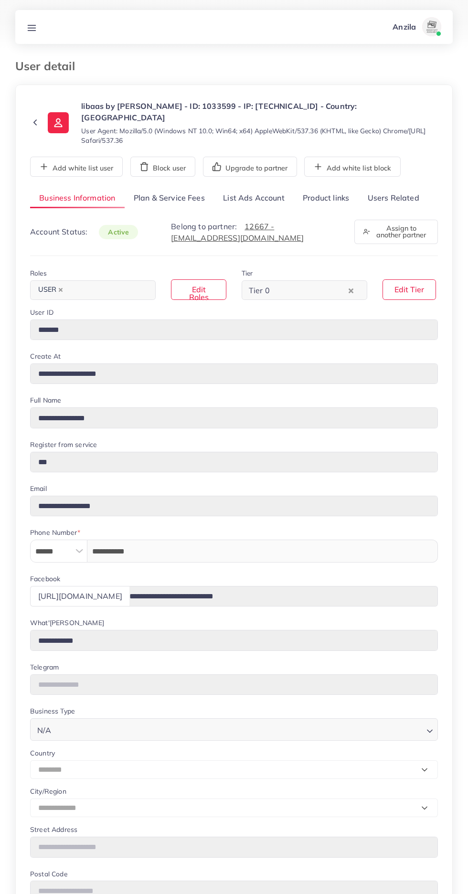
select select "********"
click at [389, 190] on link "Users Related" at bounding box center [393, 198] width 70 height 21
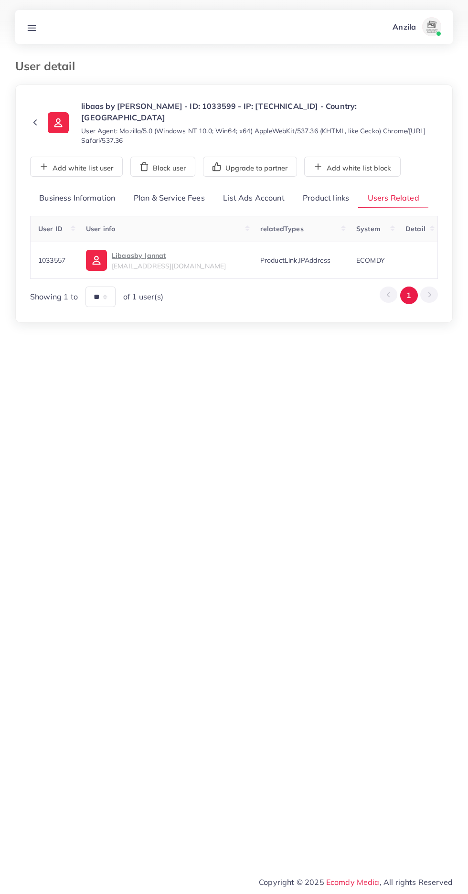
click at [309, 188] on link "Product links" at bounding box center [326, 198] width 64 height 21
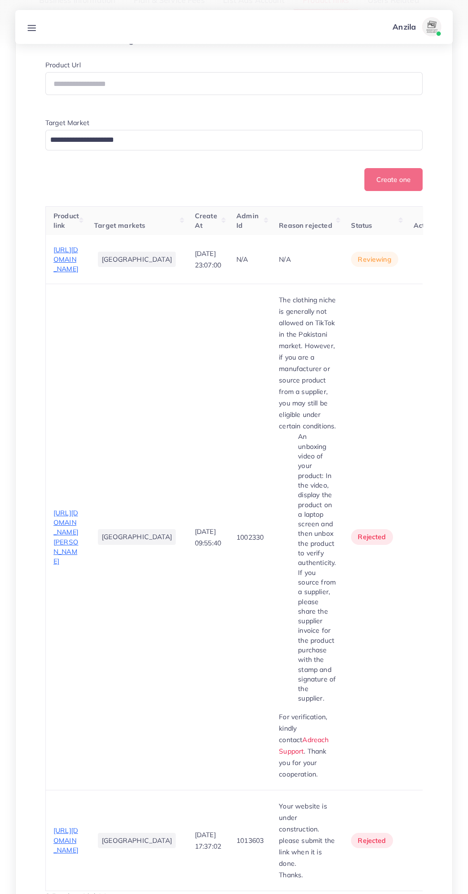
scroll to position [334, 0]
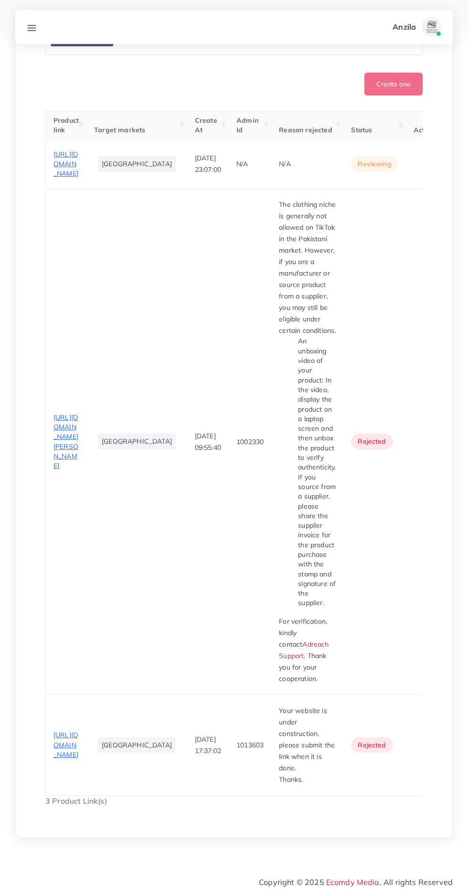
click at [61, 178] on span "[URL][DOMAIN_NAME]" at bounding box center [65, 164] width 25 height 28
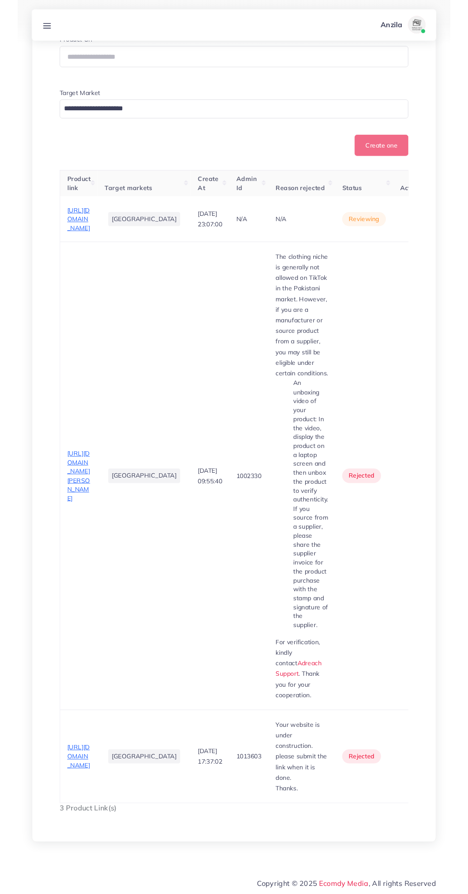
scroll to position [389, 0]
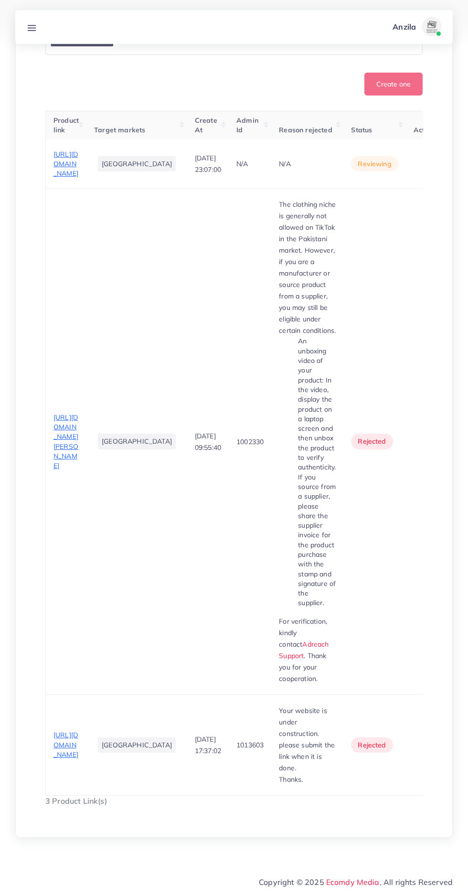
click at [61, 173] on span "[URL][DOMAIN_NAME]" at bounding box center [65, 164] width 25 height 28
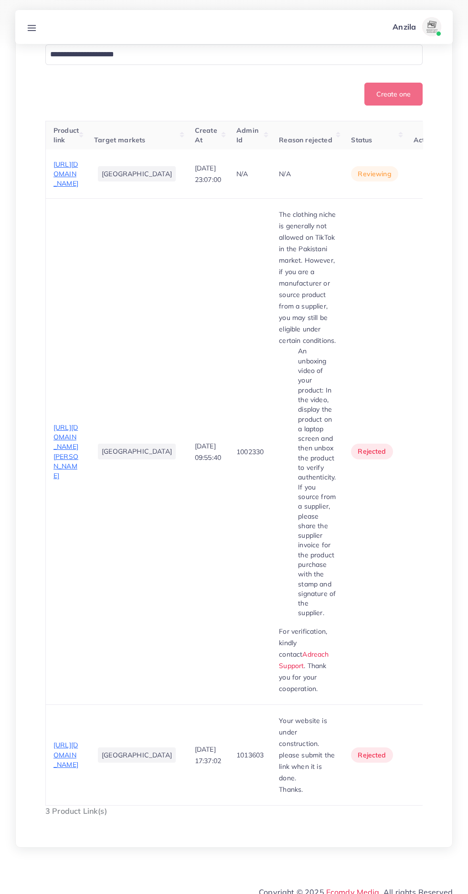
scroll to position [225, 0]
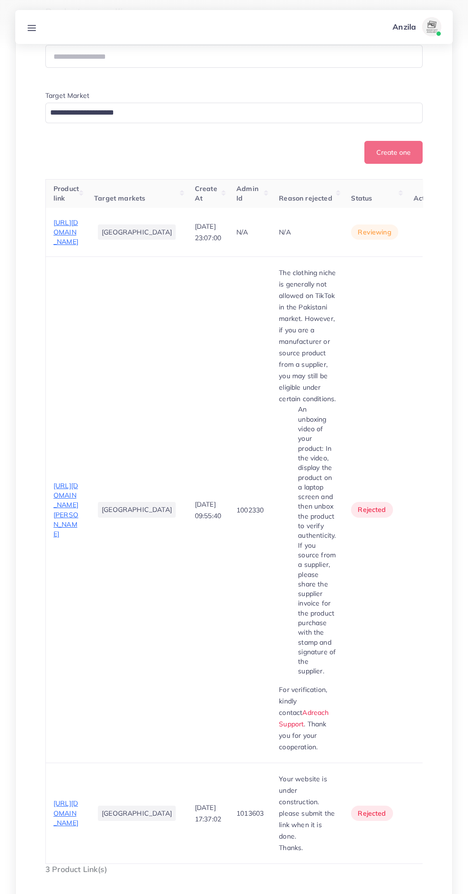
click at [429, 233] on circle "button" at bounding box center [429, 232] width 0 height 0
click at [411, 272] on link "Approve" at bounding box center [410, 261] width 75 height 21
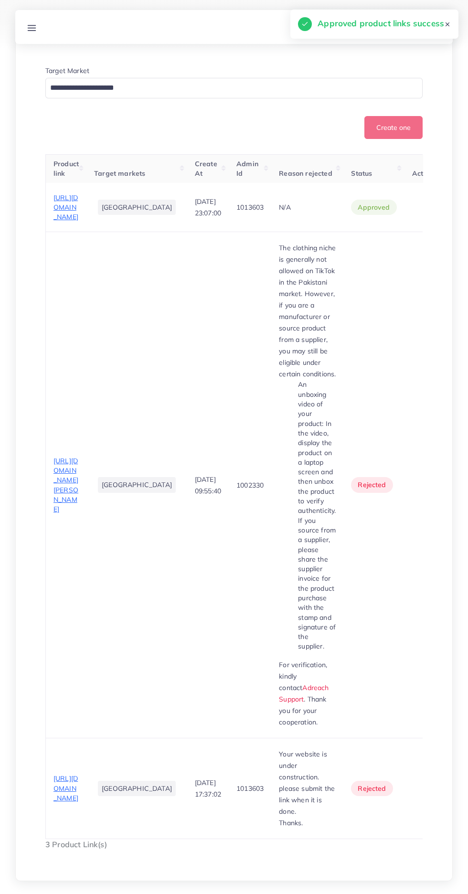
scroll to position [261, 0]
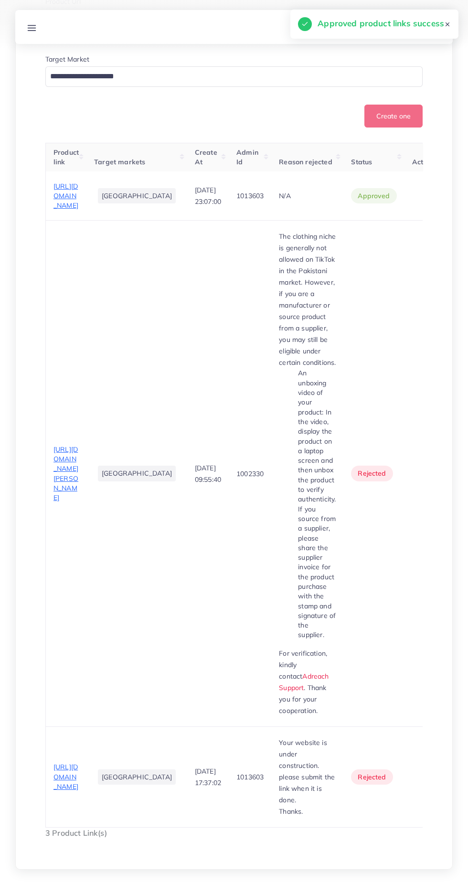
click at [65, 502] on span "[URL][DOMAIN_NAME][PERSON_NAME]" at bounding box center [65, 473] width 25 height 57
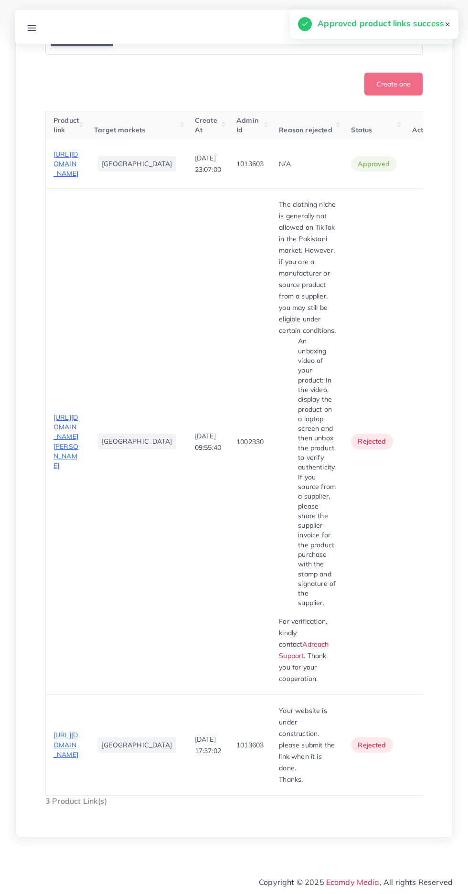
scroll to position [0, 0]
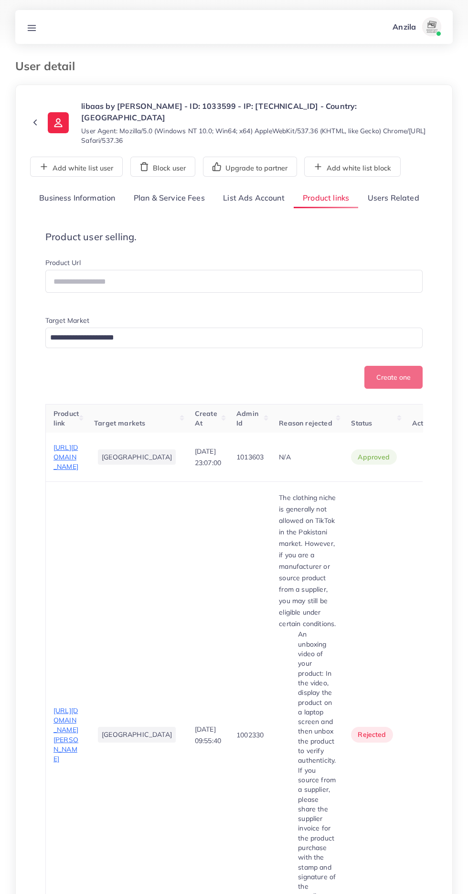
click at [389, 191] on link "Users Related" at bounding box center [393, 198] width 70 height 21
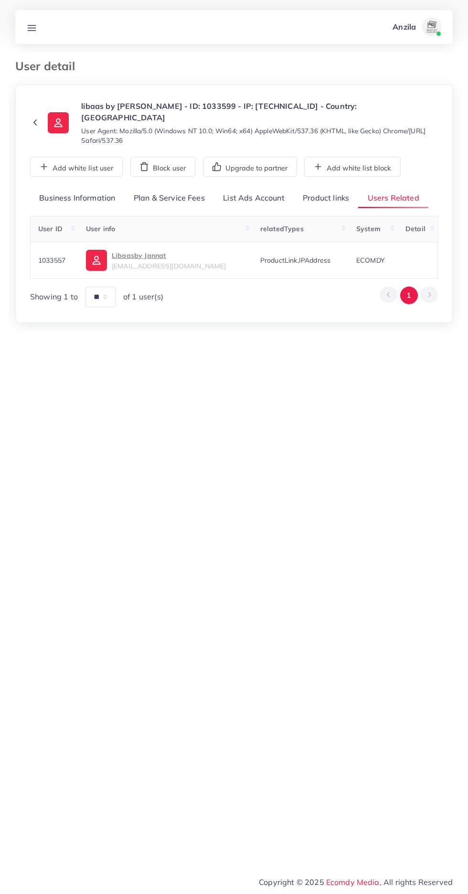
click at [315, 188] on link "Product links" at bounding box center [326, 198] width 64 height 21
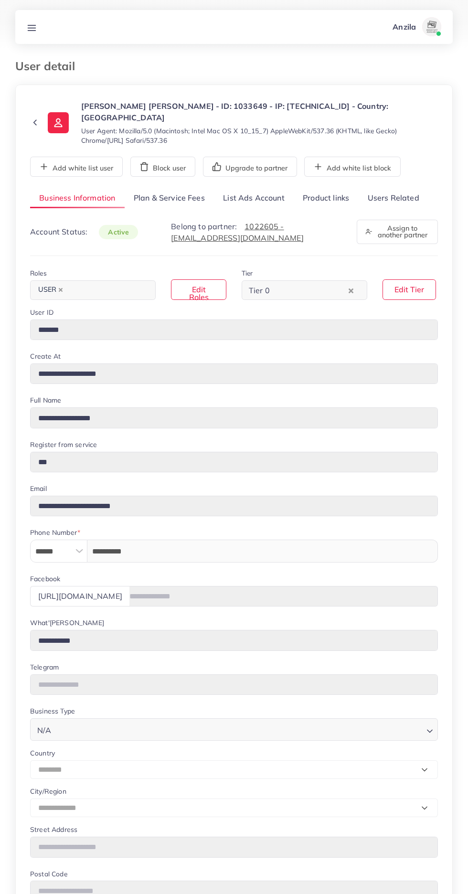
select select "********"
click at [407, 188] on link "Users Related" at bounding box center [393, 198] width 70 height 21
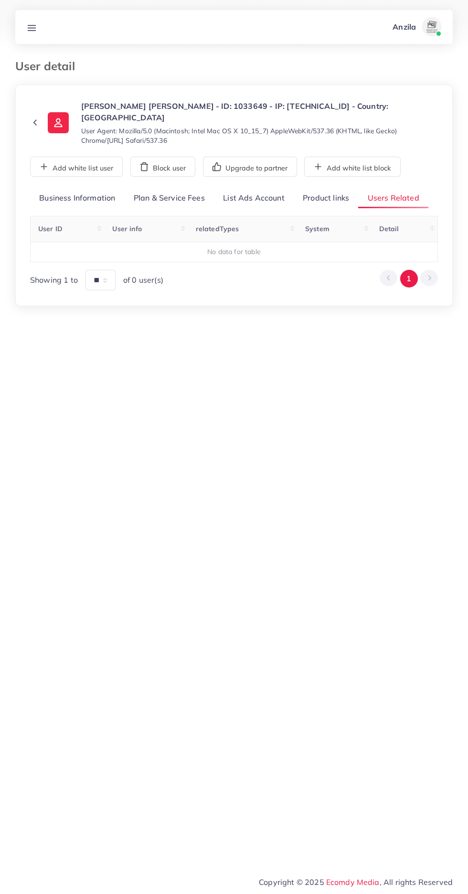
click at [341, 198] on div "**********" at bounding box center [234, 239] width 408 height 103
click at [330, 188] on link "Product links" at bounding box center [326, 198] width 64 height 21
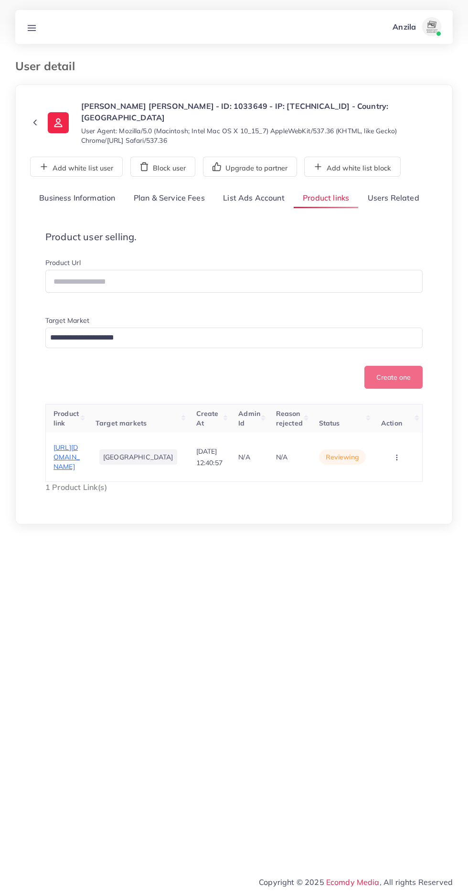
click at [80, 458] on span "[URL][DOMAIN_NAME]" at bounding box center [66, 457] width 26 height 28
click at [403, 453] on button "button" at bounding box center [397, 456] width 33 height 21
click at [372, 416] on span "Approve" at bounding box center [380, 421] width 32 height 10
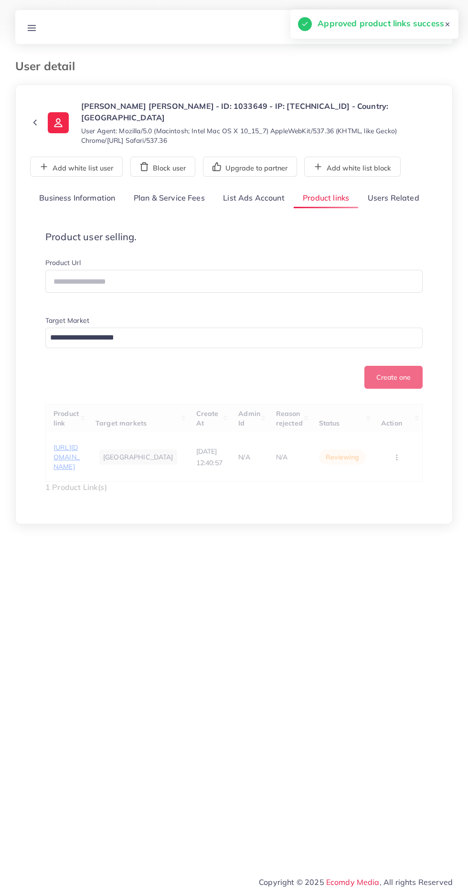
click at [407, 198] on div "**********" at bounding box center [234, 348] width 408 height 320
click at [393, 188] on link "Users Related" at bounding box center [393, 198] width 70 height 21
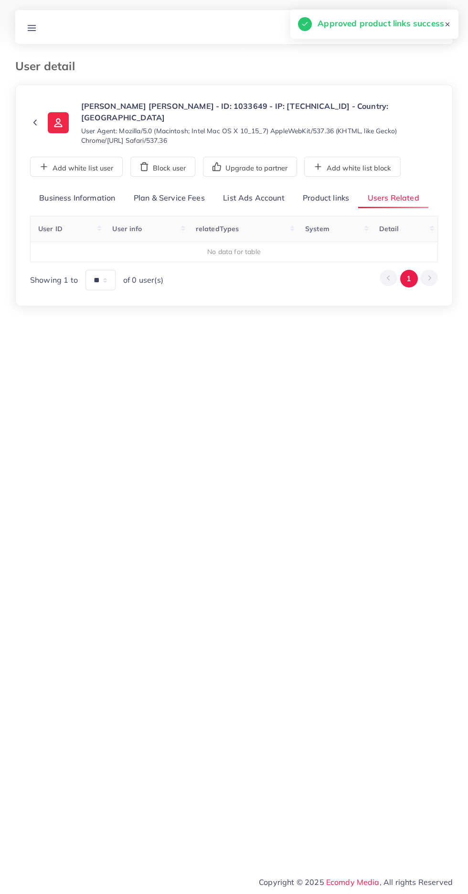
click at [330, 188] on link "Product links" at bounding box center [326, 198] width 64 height 21
